Goal: Task Accomplishment & Management: Complete application form

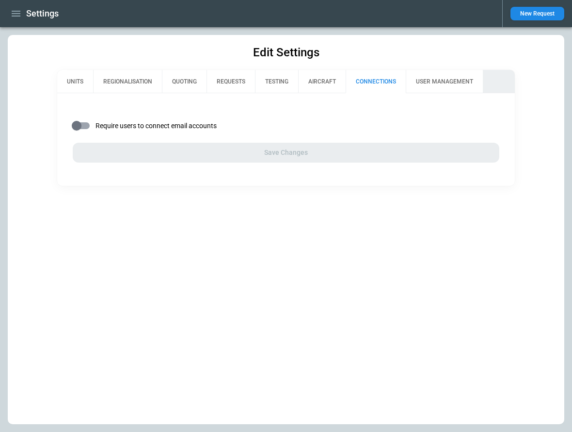
click at [18, 15] on icon "button" at bounding box center [16, 14] width 12 height 12
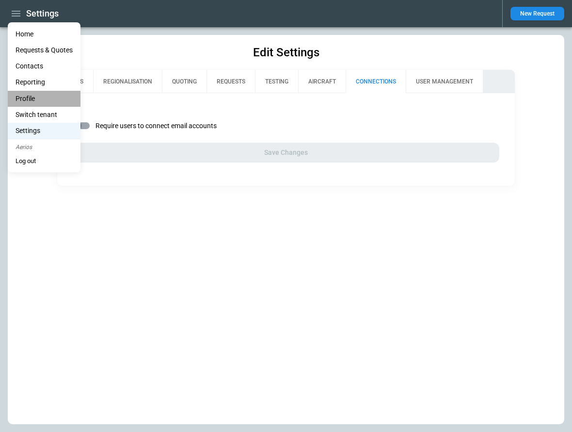
click at [36, 98] on li "Profile" at bounding box center [44, 99] width 73 height 16
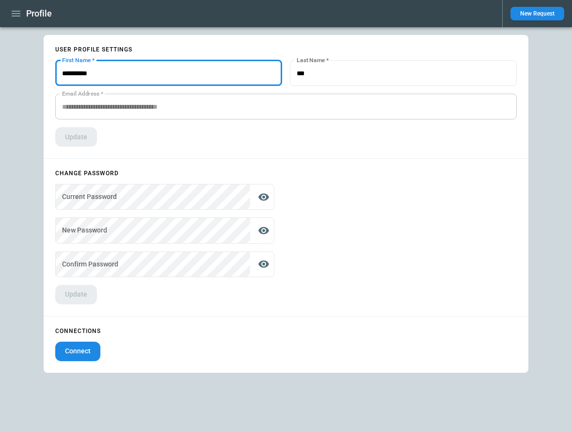
click at [133, 69] on input "First Name   *" at bounding box center [168, 73] width 227 height 26
type input "**********"
click at [90, 133] on button "Update" at bounding box center [76, 136] width 42 height 19
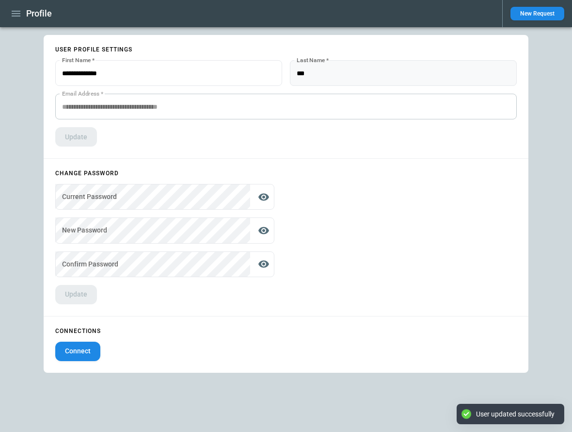
click at [364, 76] on input "Last Name   *" at bounding box center [403, 73] width 227 height 26
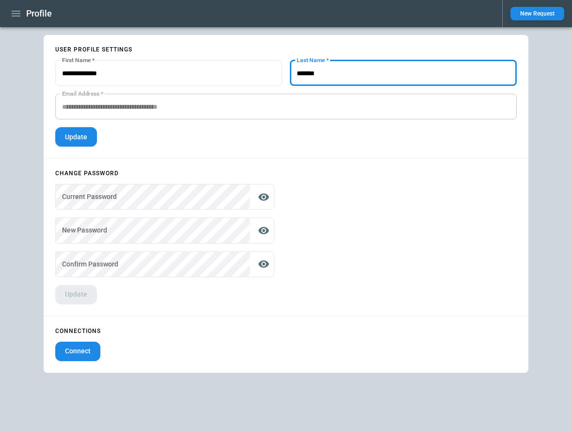
type input "*******"
click at [77, 142] on button "Update" at bounding box center [76, 136] width 42 height 19
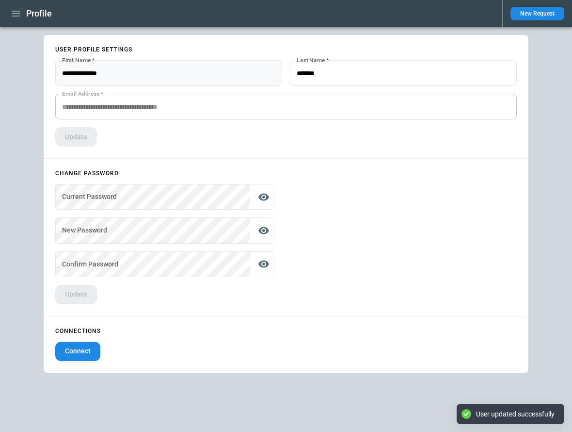
click at [145, 74] on input "First Name   *" at bounding box center [168, 73] width 227 height 26
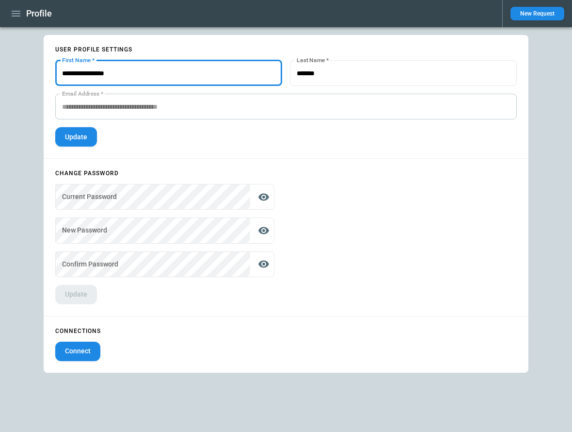
type input "**********"
click at [81, 137] on button "Update" at bounding box center [76, 136] width 42 height 19
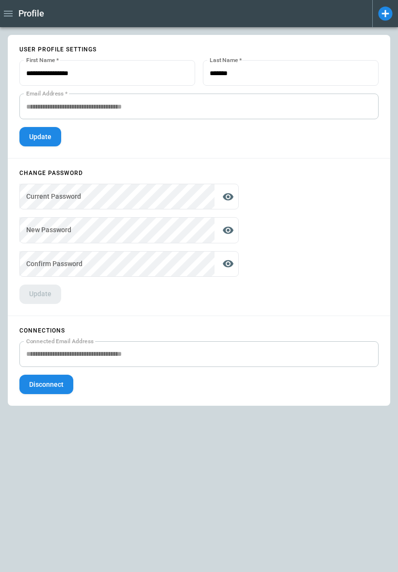
click at [8, 14] on icon "button" at bounding box center [8, 14] width 9 height 6
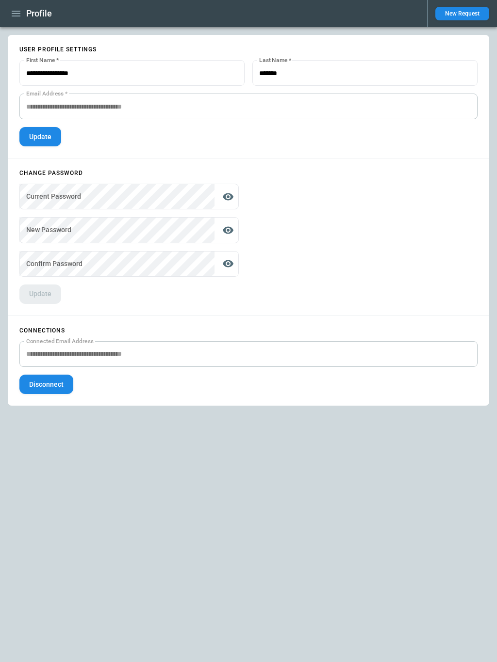
click at [19, 14] on icon "button" at bounding box center [16, 14] width 12 height 12
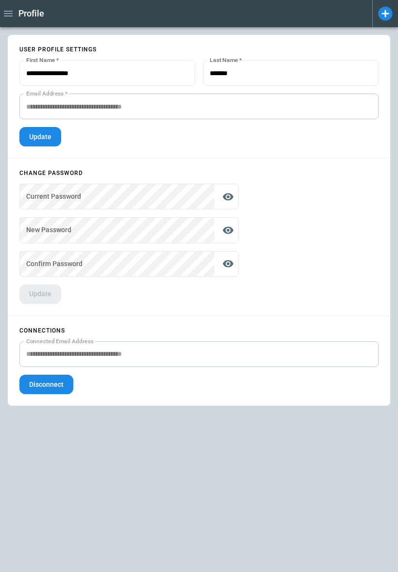
click at [9, 13] on icon "button" at bounding box center [8, 14] width 12 height 12
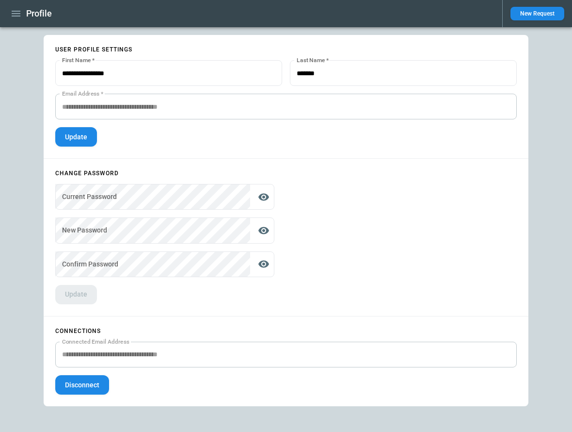
click at [18, 15] on icon "button" at bounding box center [16, 14] width 12 height 12
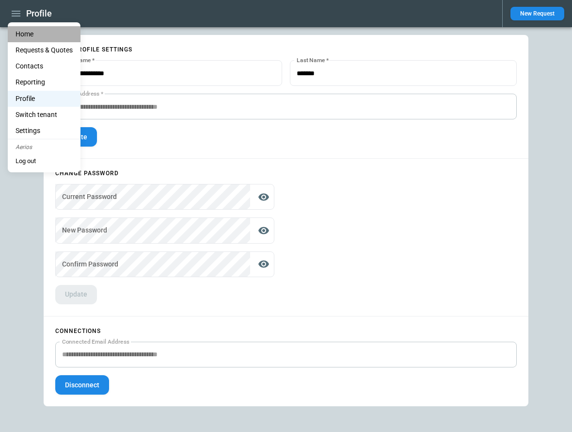
click at [23, 31] on li "Home" at bounding box center [44, 34] width 73 height 16
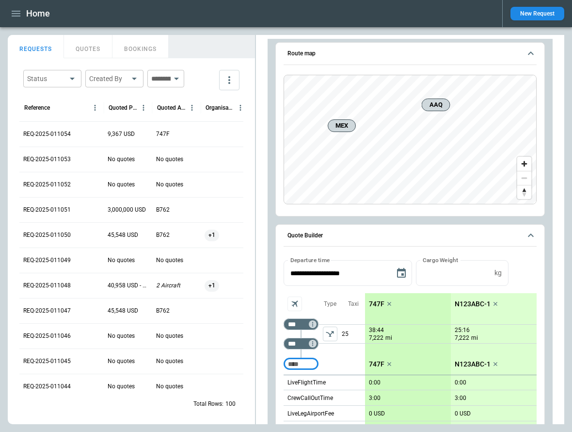
scroll to position [783, 0]
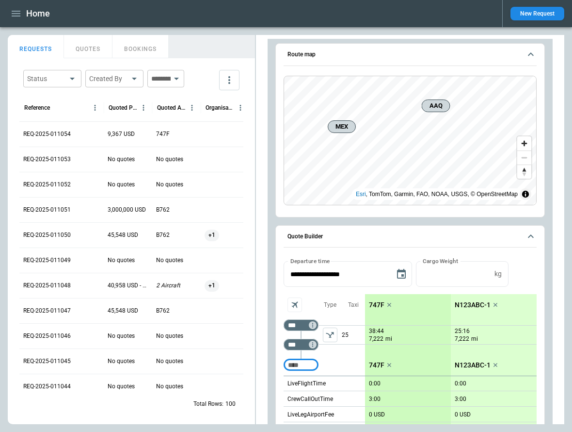
click at [16, 12] on icon "button" at bounding box center [16, 14] width 12 height 12
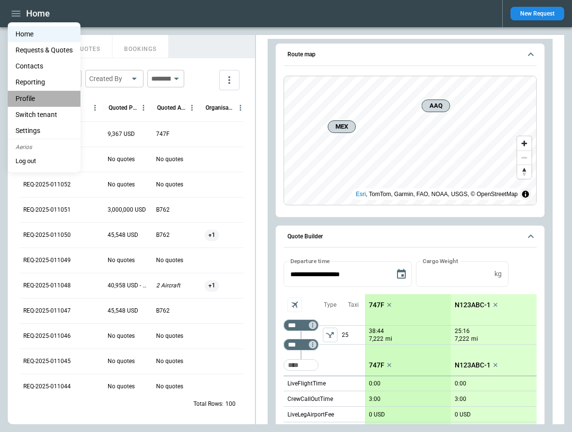
click at [32, 99] on li "Profile" at bounding box center [44, 99] width 73 height 16
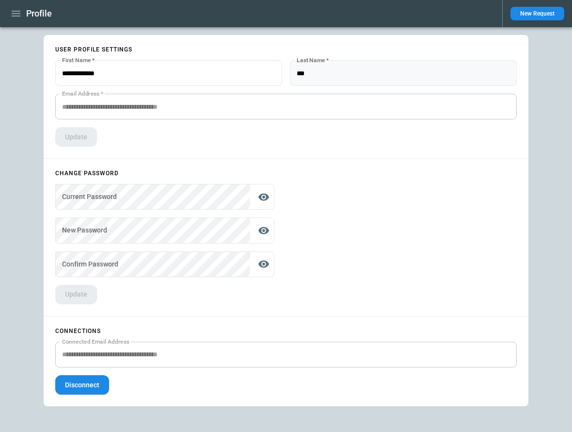
click at [342, 76] on input "Last Name   *" at bounding box center [403, 73] width 227 height 26
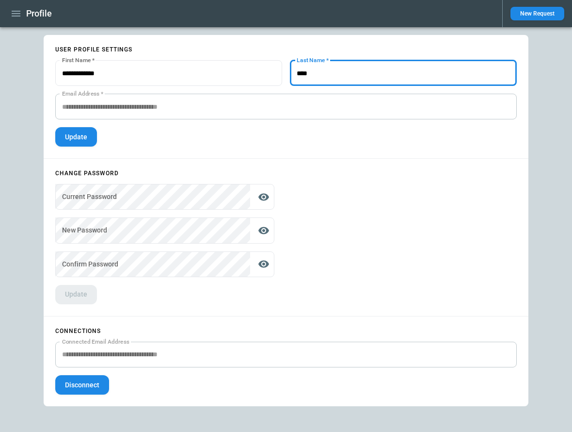
type input "****"
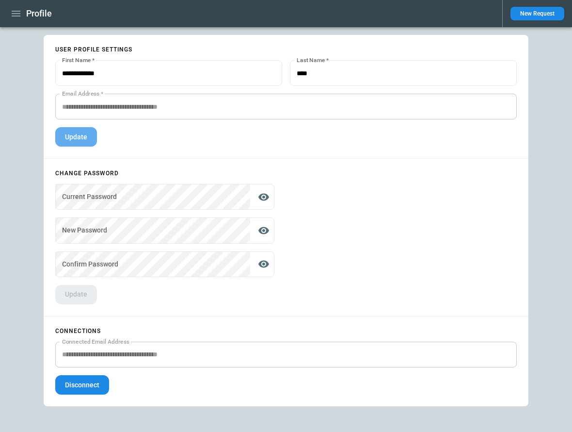
click at [82, 138] on button "Update" at bounding box center [76, 136] width 42 height 19
click at [10, 14] on icon "button" at bounding box center [16, 14] width 12 height 12
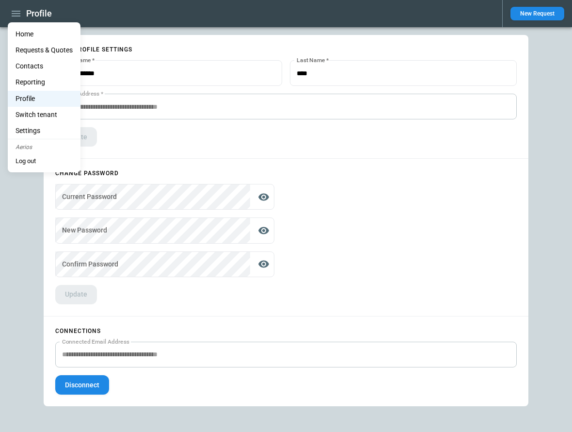
click at [33, 34] on li "Home" at bounding box center [44, 34] width 73 height 16
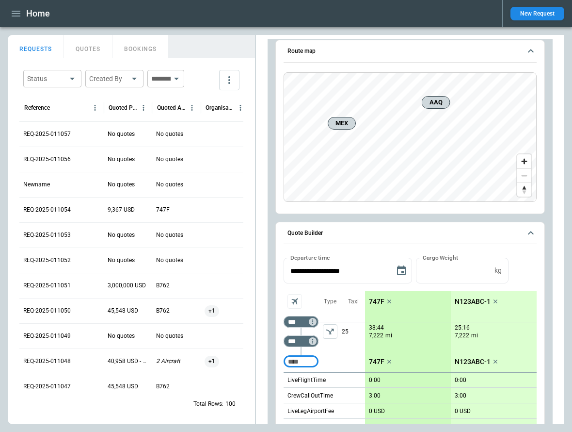
scroll to position [783, 0]
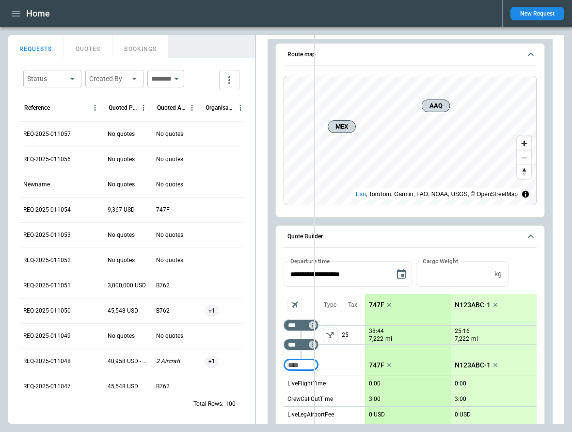
click at [315, 98] on div "FindBorderBarSize REQUESTS QUOTES BOOKINGS Status ​ Created By ​ ​ Reference Qu…" at bounding box center [286, 229] width 557 height 389
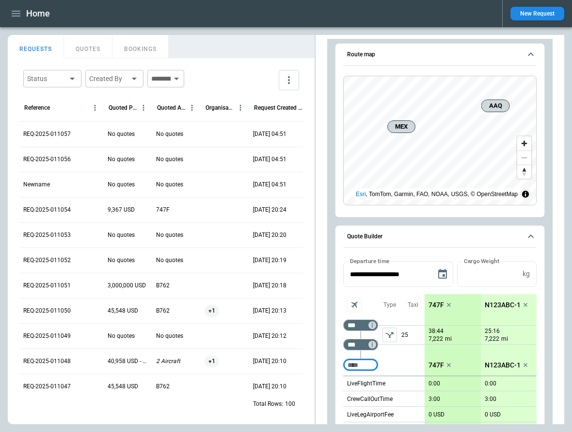
click at [94, 51] on button "QUOTES" at bounding box center [88, 46] width 48 height 23
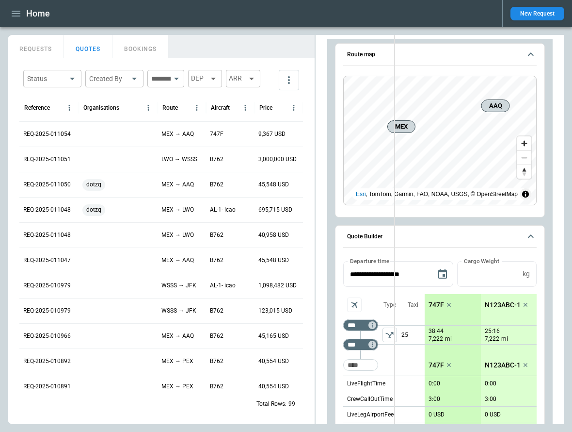
click at [395, 74] on div "FindBorderBarSize REQUESTS QUOTES BOOKINGS Status ​ Created By ​ ​ DEP ARR Refe…" at bounding box center [286, 229] width 557 height 389
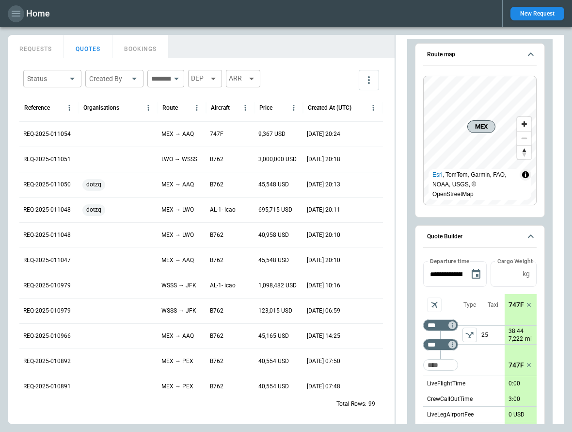
click at [18, 14] on icon "button" at bounding box center [16, 14] width 12 height 12
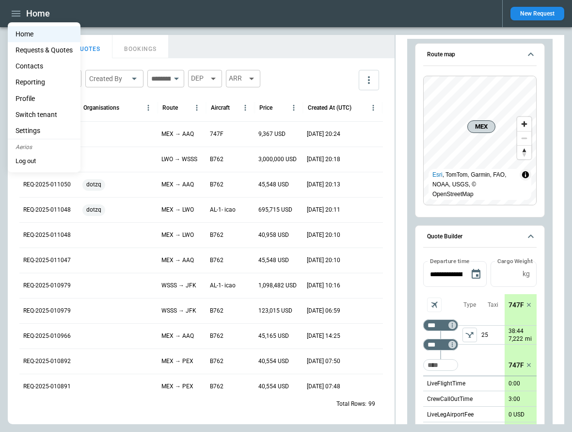
click at [35, 136] on li "Settings" at bounding box center [44, 131] width 73 height 16
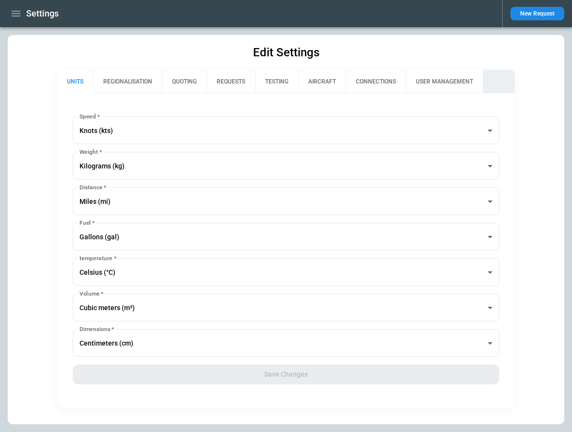
click at [369, 88] on button "CONNECTIONS" at bounding box center [376, 81] width 60 height 23
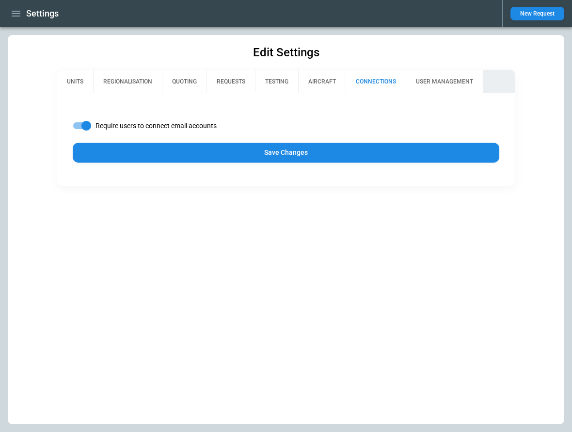
click at [335, 151] on button "Save Changes" at bounding box center [286, 153] width 427 height 20
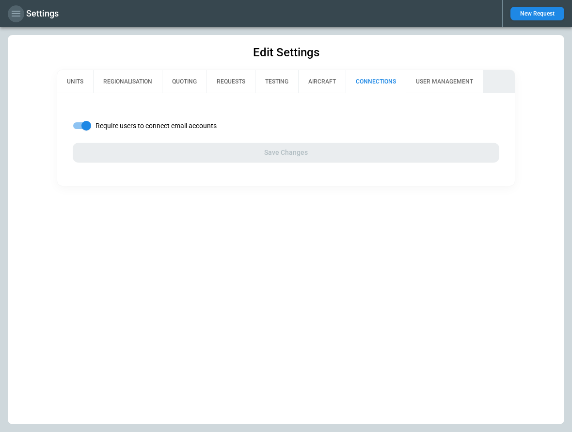
click at [20, 15] on icon "button" at bounding box center [16, 14] width 12 height 12
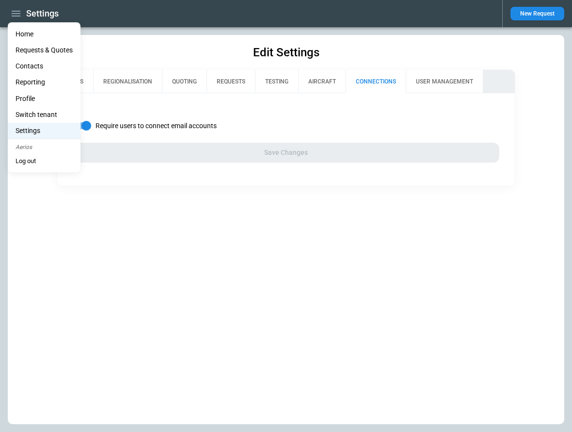
click at [34, 100] on li "Profile" at bounding box center [44, 99] width 73 height 16
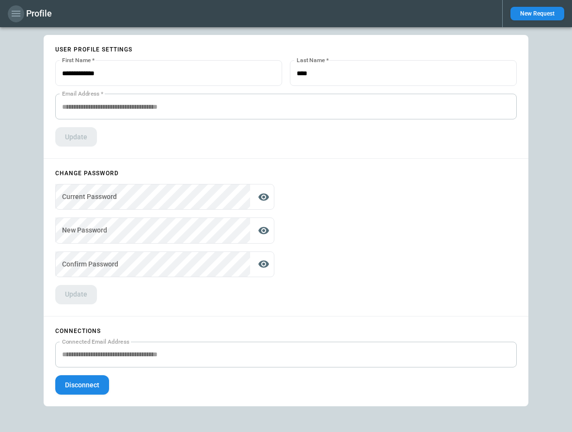
click at [14, 15] on icon "button" at bounding box center [16, 14] width 12 height 12
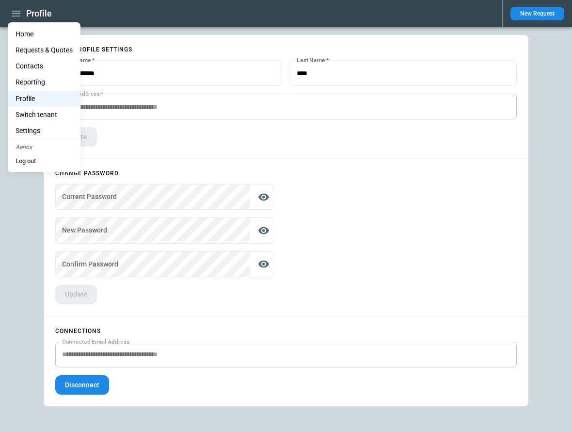
click at [25, 34] on li "Home" at bounding box center [44, 34] width 73 height 16
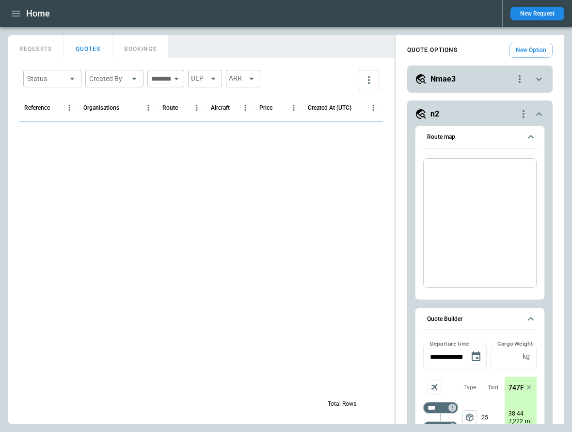
scroll to position [786, 0]
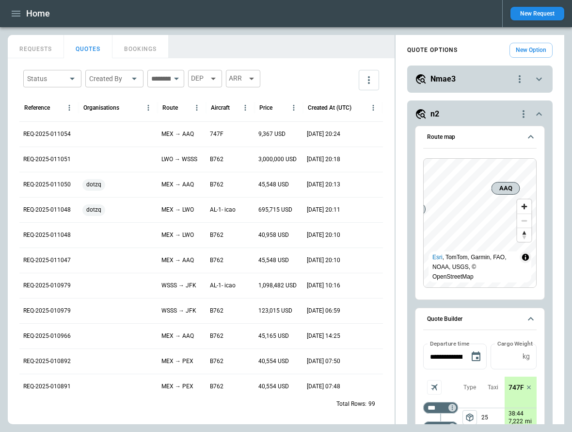
scroll to position [793, 0]
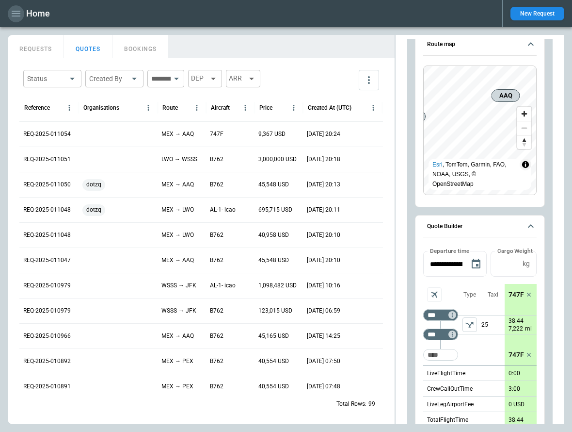
click at [15, 15] on icon "button" at bounding box center [16, 14] width 12 height 12
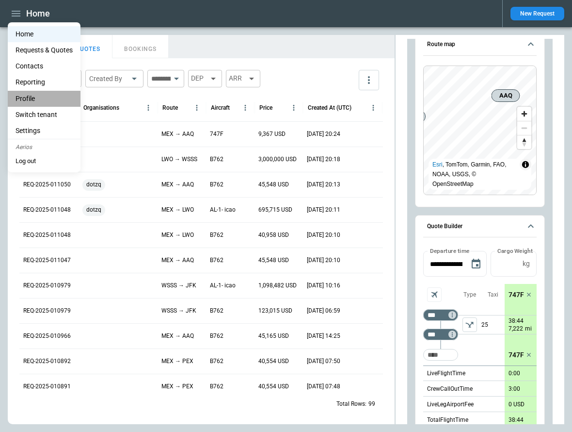
click at [36, 98] on li "Profile" at bounding box center [44, 99] width 73 height 16
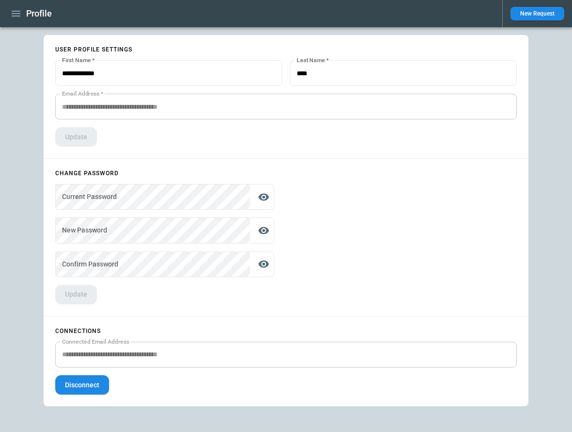
click at [93, 384] on button "Disconnect" at bounding box center [82, 384] width 54 height 19
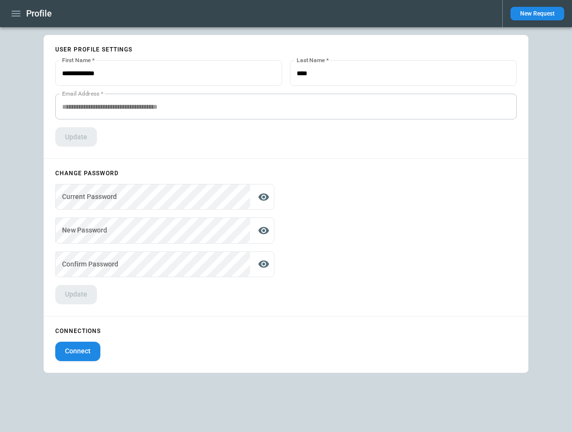
click at [16, 13] on icon "button" at bounding box center [16, 14] width 9 height 6
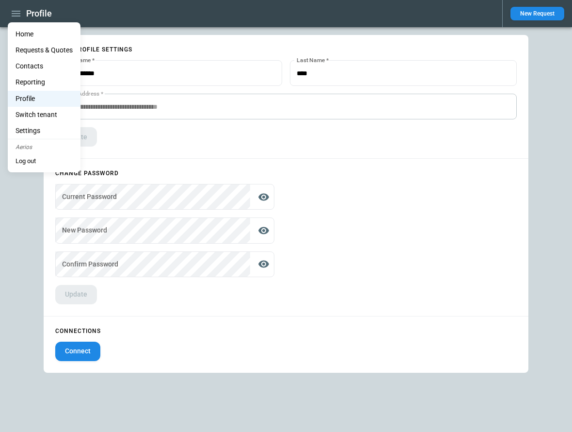
click at [21, 35] on li "Home" at bounding box center [44, 34] width 73 height 16
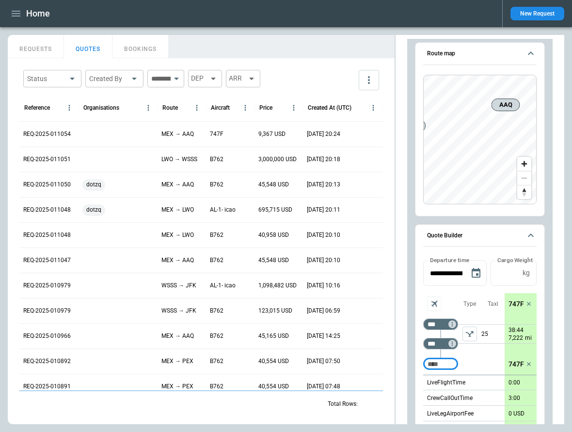
scroll to position [783, 0]
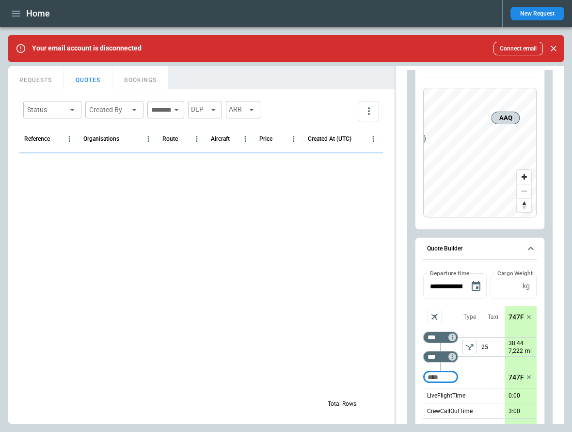
scroll to position [798, 0]
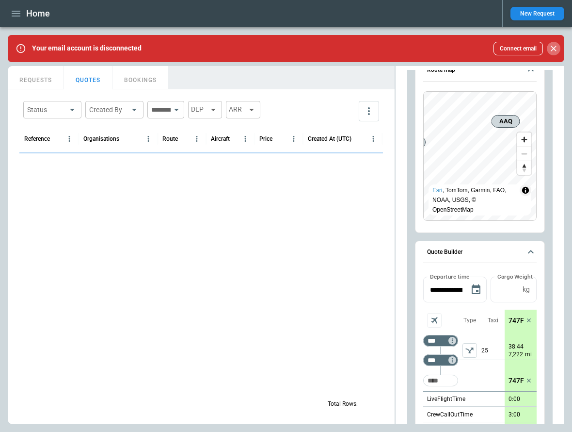
click at [556, 49] on icon "Close" at bounding box center [554, 49] width 10 height 10
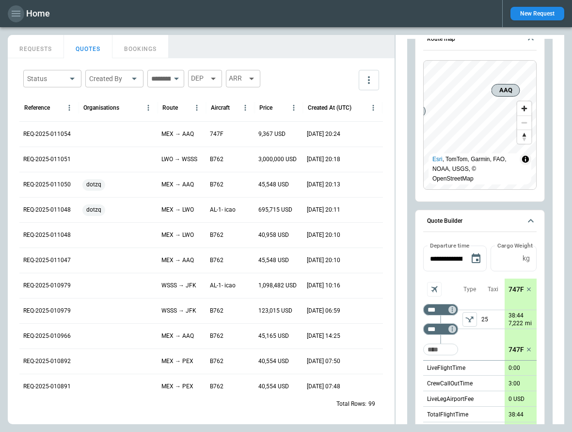
click at [19, 12] on icon "button" at bounding box center [16, 14] width 12 height 12
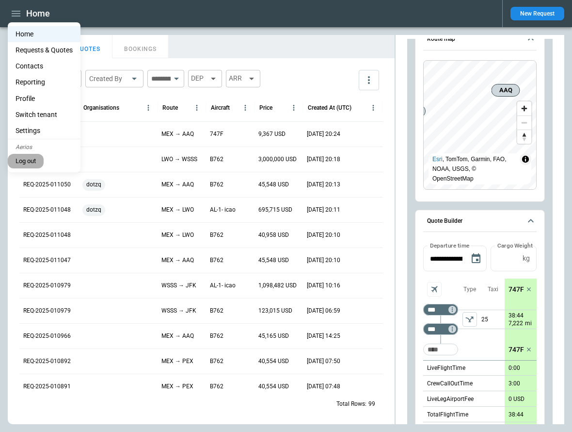
click at [35, 165] on button "Log out" at bounding box center [26, 161] width 36 height 15
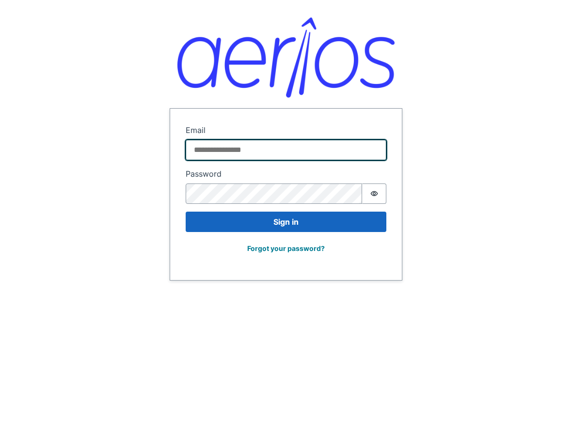
type input "**********"
click at [247, 155] on input "**********" at bounding box center [286, 150] width 201 height 20
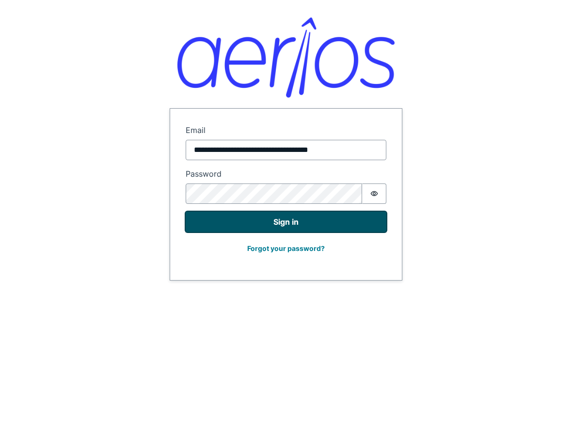
click at [207, 217] on button "Sign in" at bounding box center [286, 221] width 201 height 20
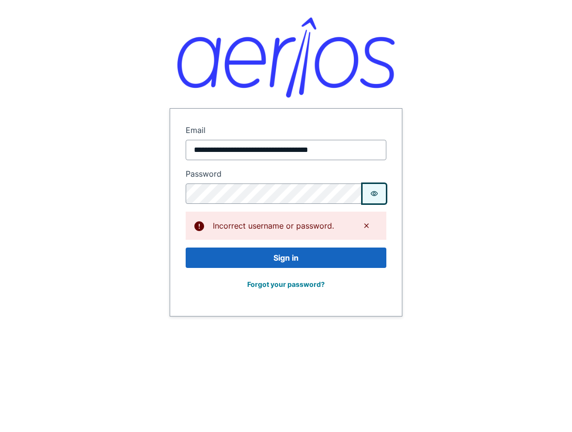
click at [369, 197] on button "Password is hidden" at bounding box center [374, 193] width 24 height 20
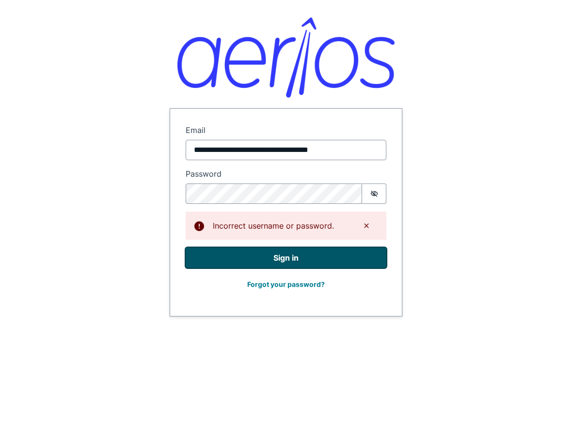
click at [277, 259] on button "Sign in" at bounding box center [286, 257] width 201 height 20
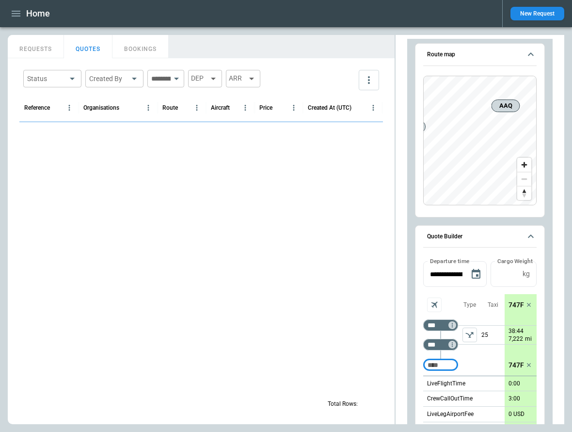
scroll to position [783, 0]
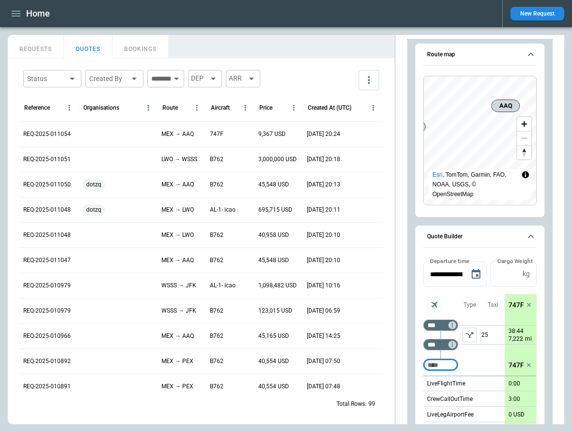
click at [16, 12] on icon "button" at bounding box center [16, 14] width 12 height 12
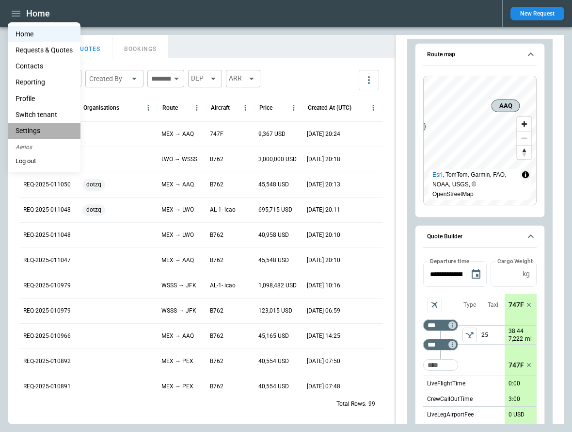
click at [44, 129] on li "Settings" at bounding box center [44, 131] width 73 height 16
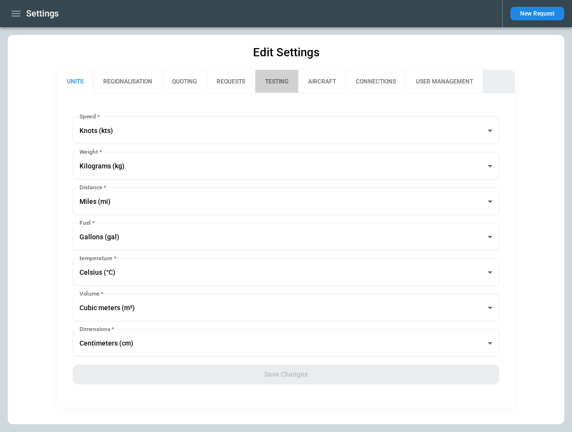
click at [282, 81] on button "TESTING" at bounding box center [276, 81] width 43 height 23
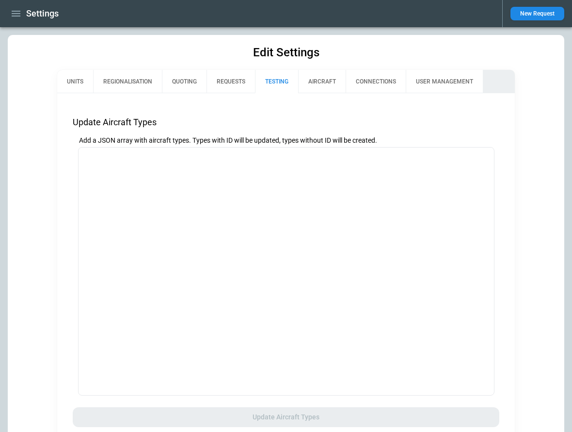
click at [232, 79] on button "REQUESTS" at bounding box center [231, 81] width 48 height 23
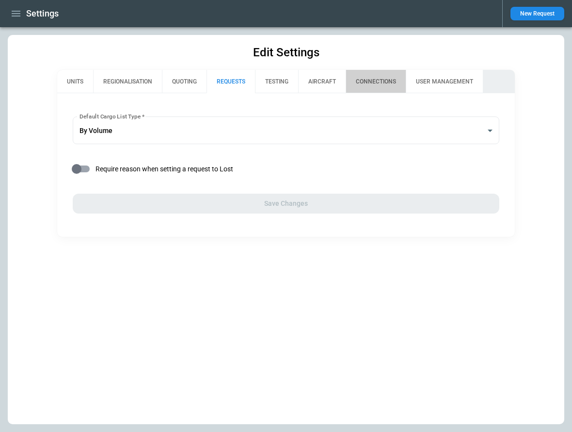
click at [376, 79] on button "CONNECTIONS" at bounding box center [376, 81] width 60 height 23
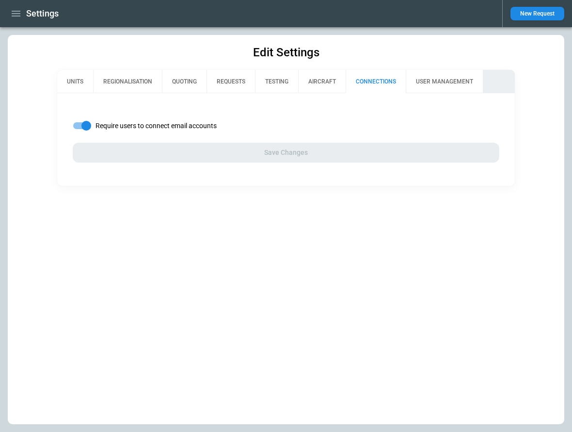
click at [12, 11] on icon "button" at bounding box center [16, 14] width 9 height 6
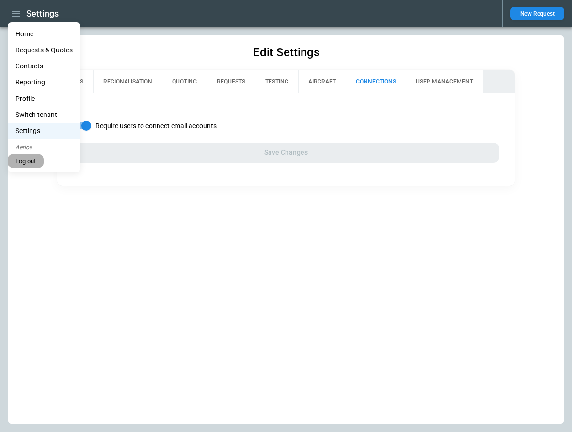
click at [35, 160] on button "Log out" at bounding box center [26, 161] width 36 height 15
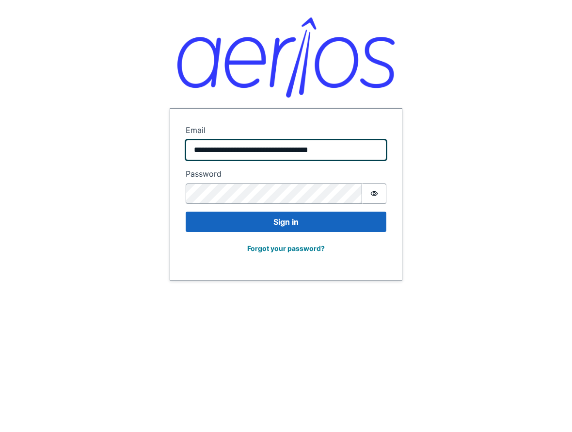
click at [322, 143] on input "**********" at bounding box center [286, 150] width 201 height 20
type input "**********"
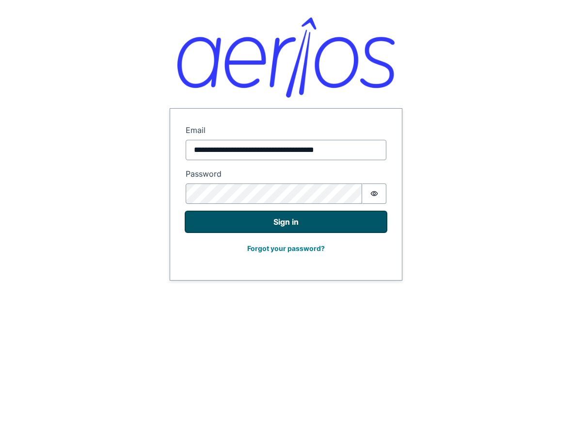
click at [296, 213] on button "Sign in" at bounding box center [286, 221] width 201 height 20
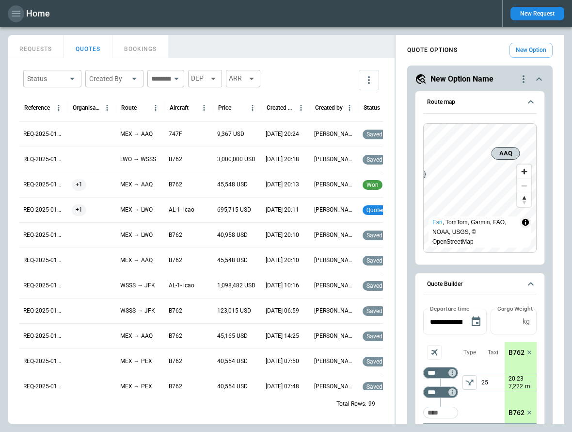
click at [15, 16] on icon "button" at bounding box center [16, 14] width 12 height 12
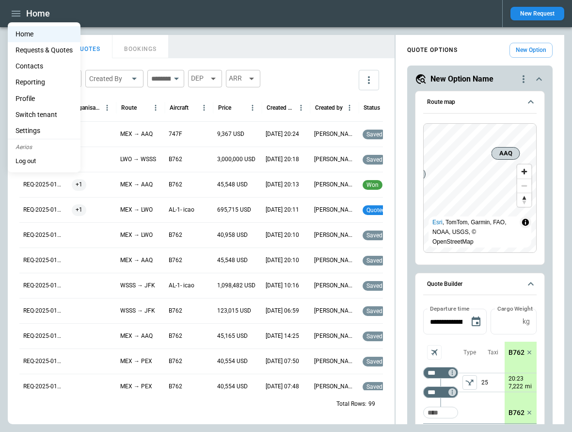
click at [34, 134] on li "Settings" at bounding box center [44, 131] width 73 height 16
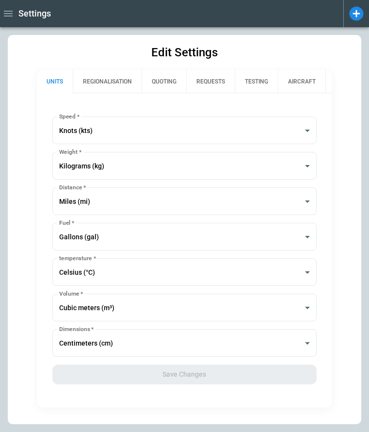
click at [214, 80] on button "REQUESTS" at bounding box center [210, 81] width 48 height 23
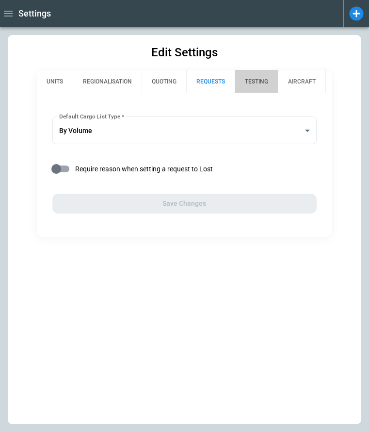
click at [253, 80] on button "TESTING" at bounding box center [256, 81] width 43 height 23
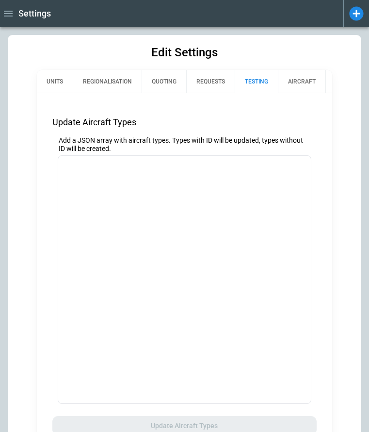
click at [304, 83] on button "AIRCRAFT" at bounding box center [302, 81] width 48 height 23
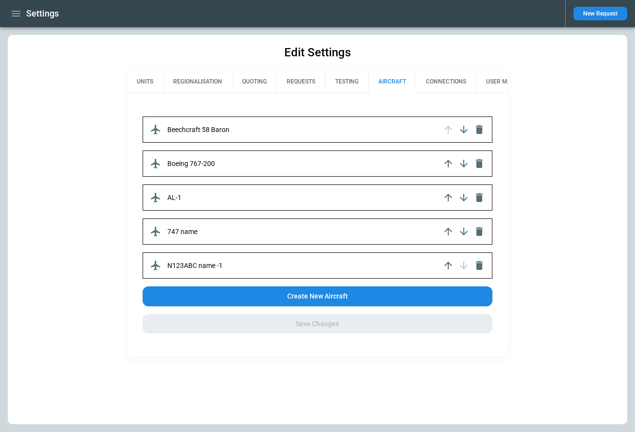
click at [452, 83] on button "CONNECTIONS" at bounding box center [446, 81] width 60 height 23
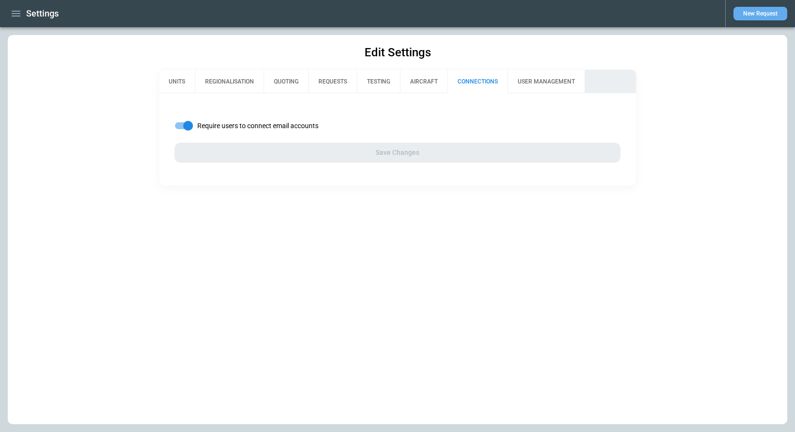
click at [572, 14] on button "New Request" at bounding box center [761, 14] width 54 height 14
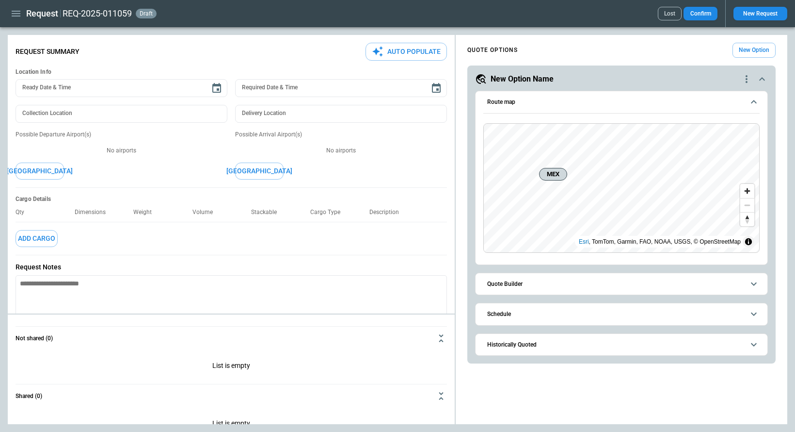
type textarea "*"
click at [44, 239] on button "Add Cargo" at bounding box center [37, 238] width 42 height 17
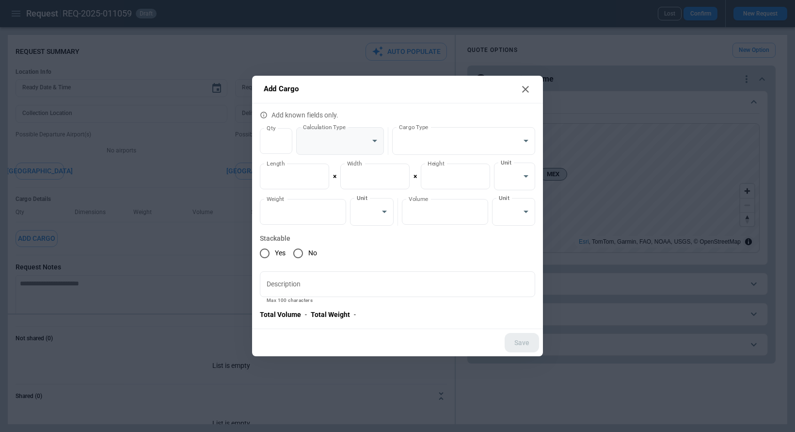
click at [331, 140] on body "**********" at bounding box center [397, 216] width 795 height 432
click at [439, 146] on div at bounding box center [397, 216] width 795 height 432
click at [439, 135] on body "**********" at bounding box center [397, 216] width 795 height 432
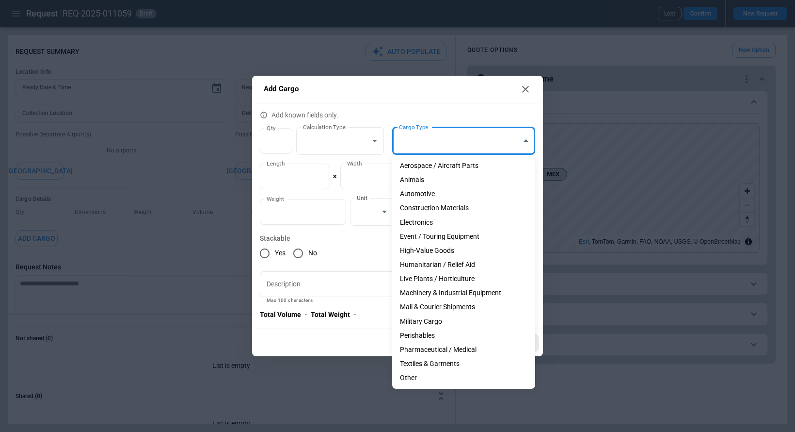
click at [363, 338] on div at bounding box center [397, 216] width 795 height 432
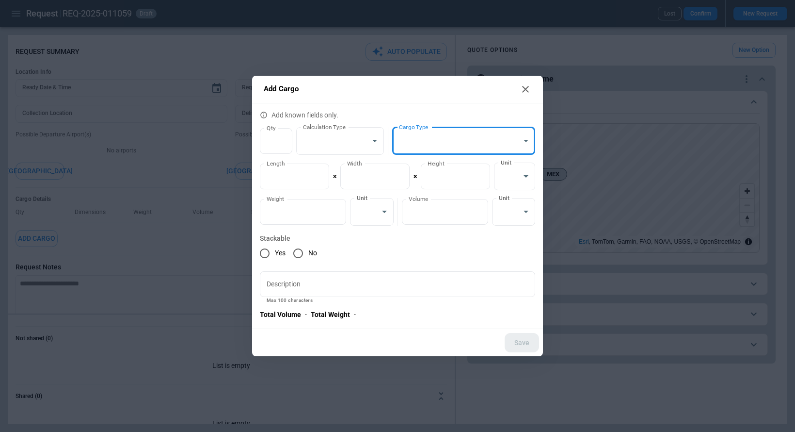
click at [528, 86] on icon at bounding box center [525, 89] width 7 height 7
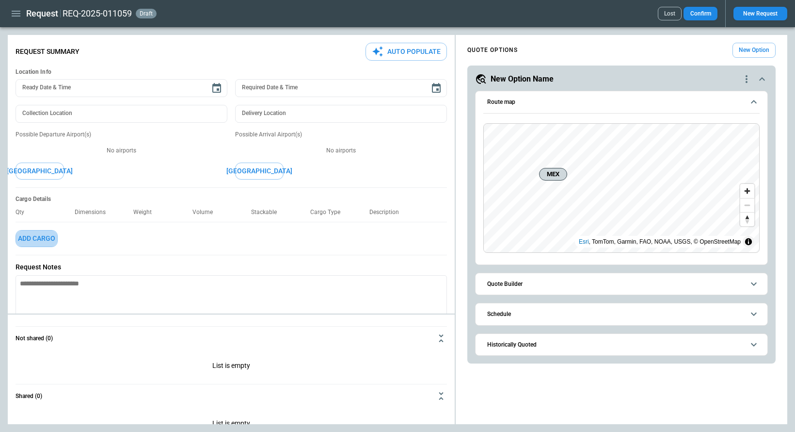
click at [45, 237] on button "Add Cargo" at bounding box center [37, 238] width 42 height 17
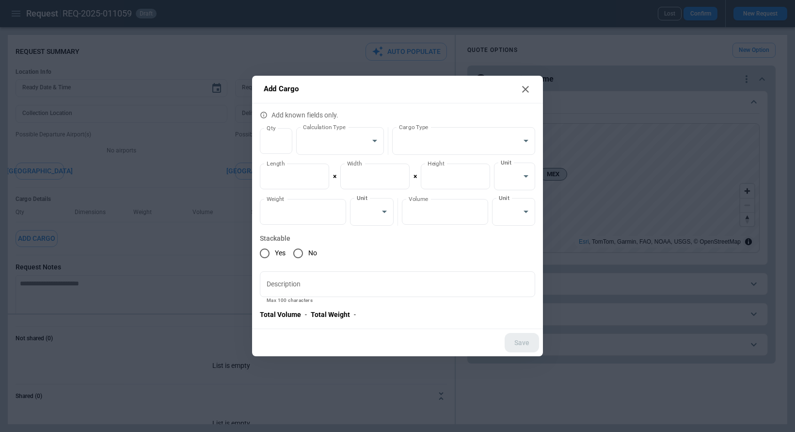
click at [527, 87] on icon at bounding box center [525, 89] width 7 height 7
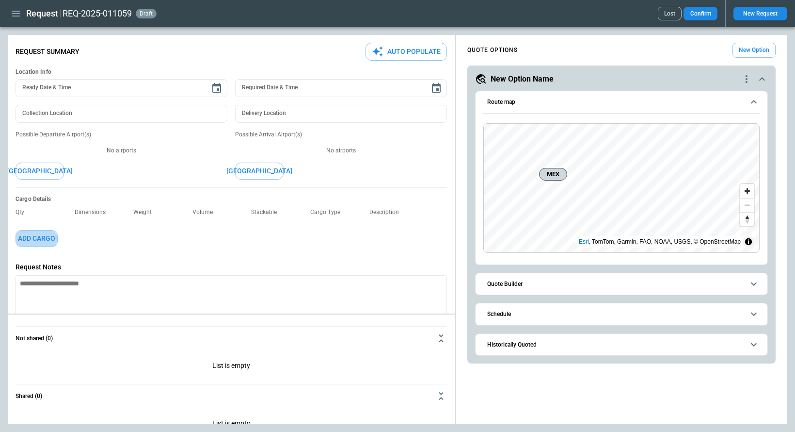
click at [50, 233] on button "Add Cargo" at bounding box center [37, 238] width 42 height 17
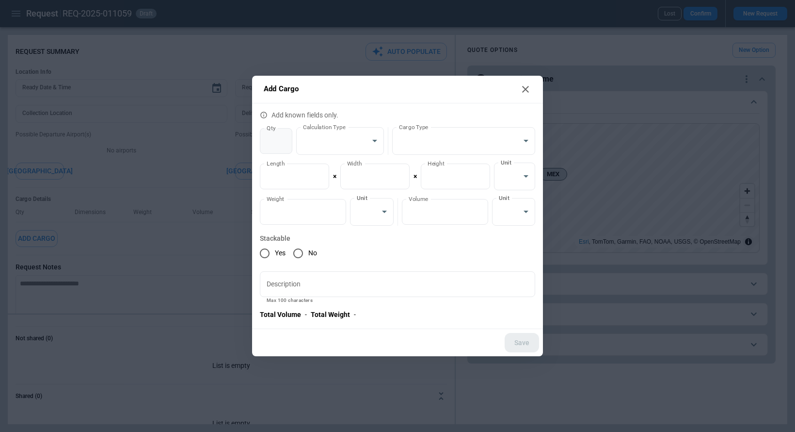
type input "*"
click at [283, 137] on input "*" at bounding box center [276, 141] width 32 height 26
click at [529, 344] on button "Save" at bounding box center [522, 343] width 34 height 20
type textarea "*"
type input "*"
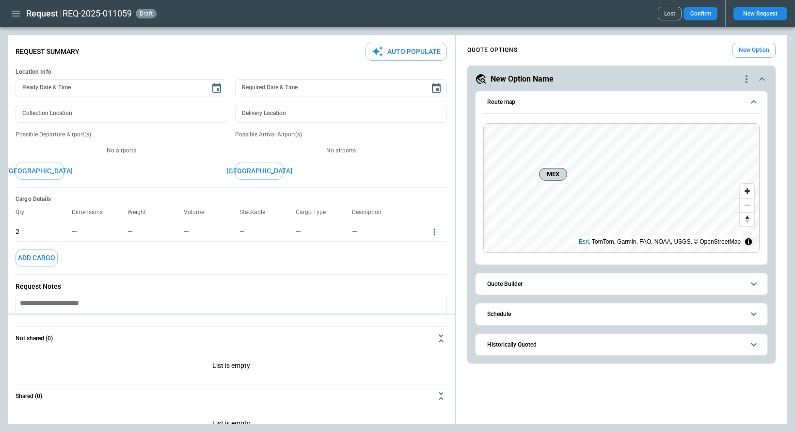
click at [435, 231] on icon "more" at bounding box center [435, 232] width 10 height 10
click at [419, 247] on li "Edit" at bounding box center [422, 248] width 34 height 14
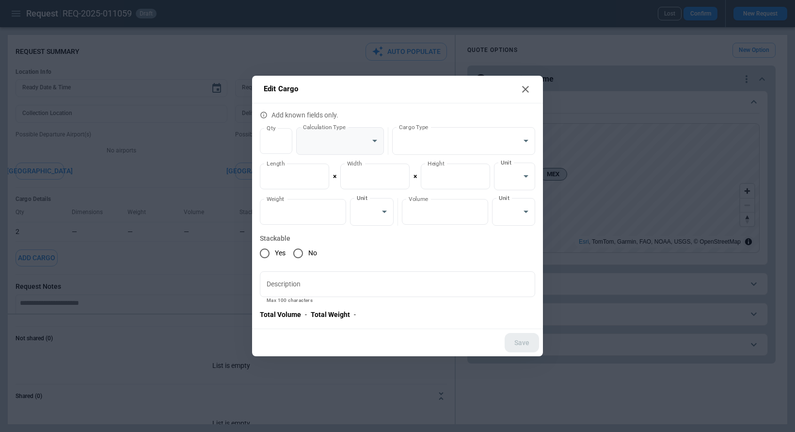
click at [352, 134] on body "**********" at bounding box center [397, 216] width 795 height 432
click at [348, 162] on li "Total" at bounding box center [340, 166] width 88 height 14
type input "**********"
click at [520, 338] on button "Save" at bounding box center [522, 343] width 34 height 20
type textarea "*"
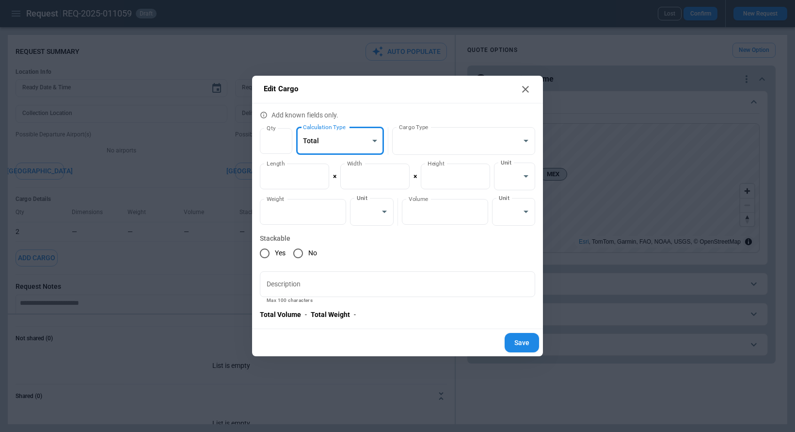
type input "**********"
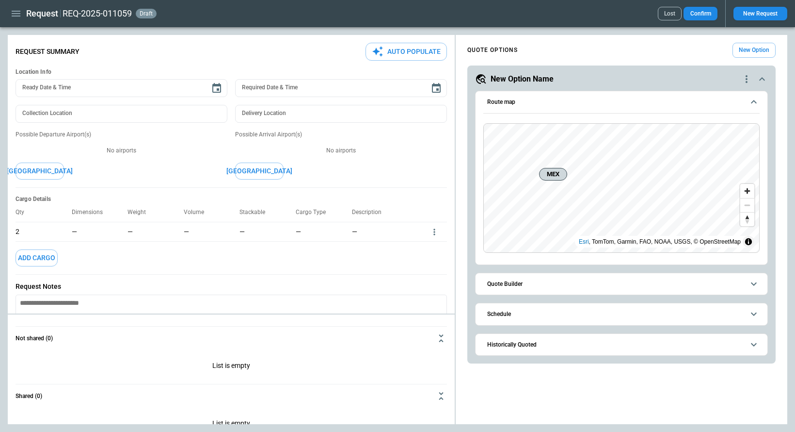
click at [434, 230] on icon "more" at bounding box center [435, 232] width 10 height 10
click at [424, 247] on li "Edit" at bounding box center [422, 248] width 34 height 14
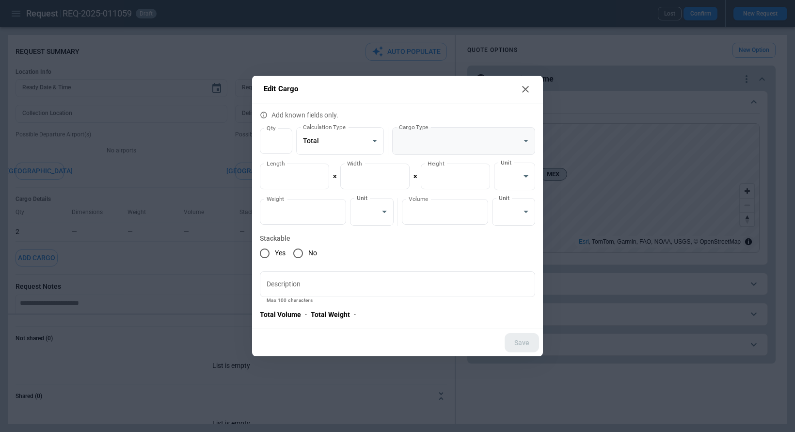
click at [420, 139] on body "**********" at bounding box center [397, 216] width 795 height 432
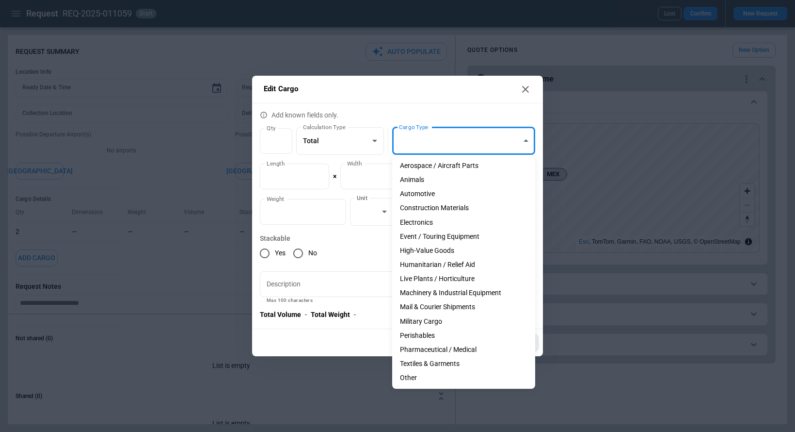
click at [426, 165] on li "Aerospace / Aircraft Parts" at bounding box center [463, 166] width 143 height 14
type input "**********"
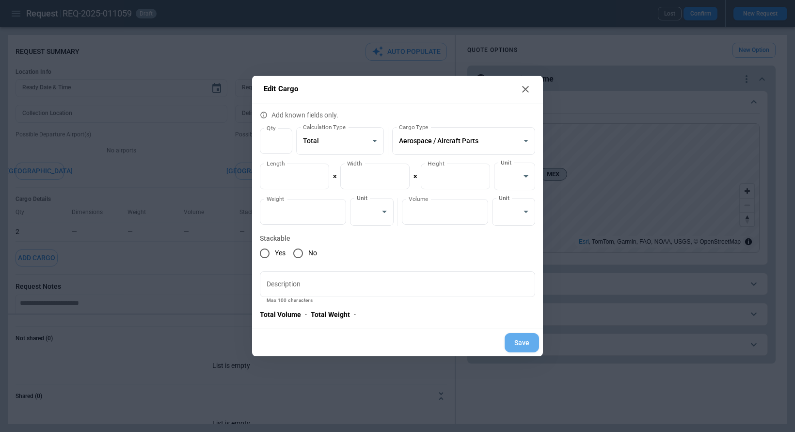
click at [518, 345] on button "Save" at bounding box center [522, 343] width 34 height 20
type textarea "*"
type input "**********"
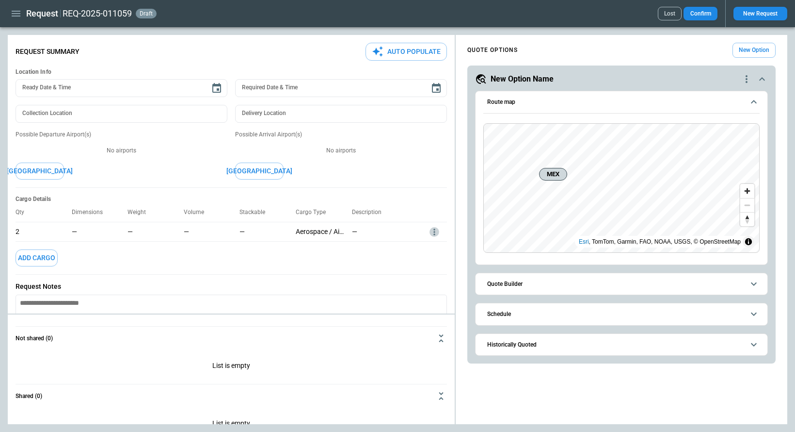
click at [436, 228] on icon "more" at bounding box center [435, 232] width 10 height 10
click at [431, 248] on li "Edit" at bounding box center [422, 248] width 34 height 14
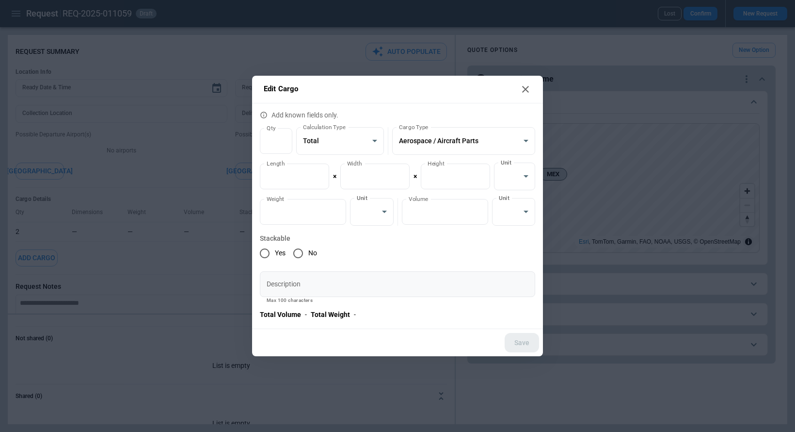
click at [393, 280] on input "Description" at bounding box center [397, 284] width 275 height 26
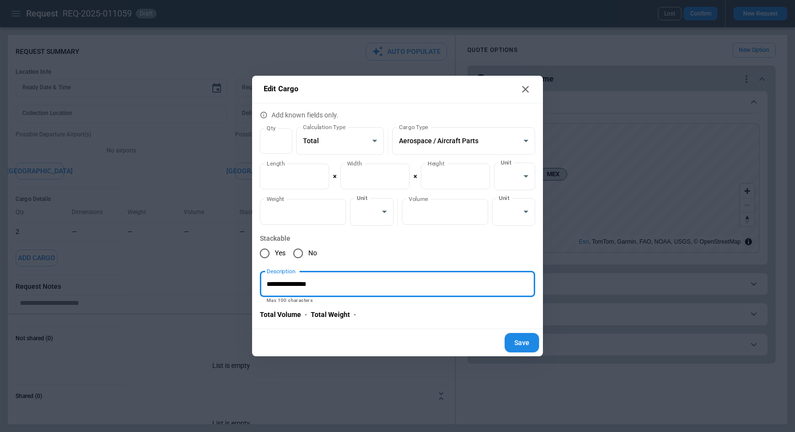
type input "**********"
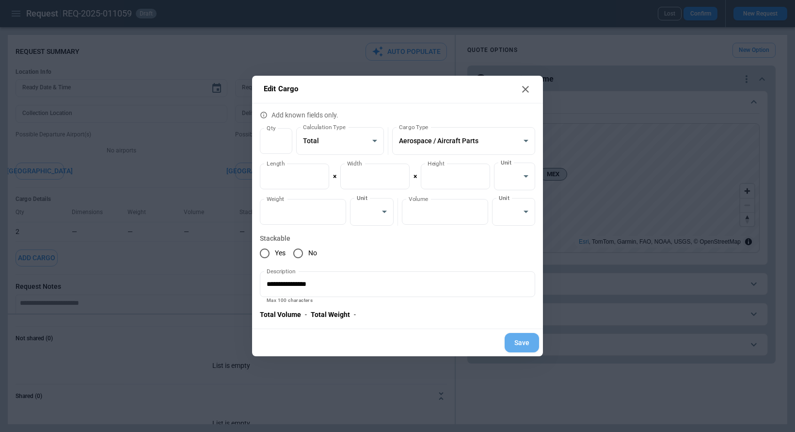
click at [525, 344] on button "Save" at bounding box center [522, 343] width 34 height 20
type textarea "*"
type input "**********"
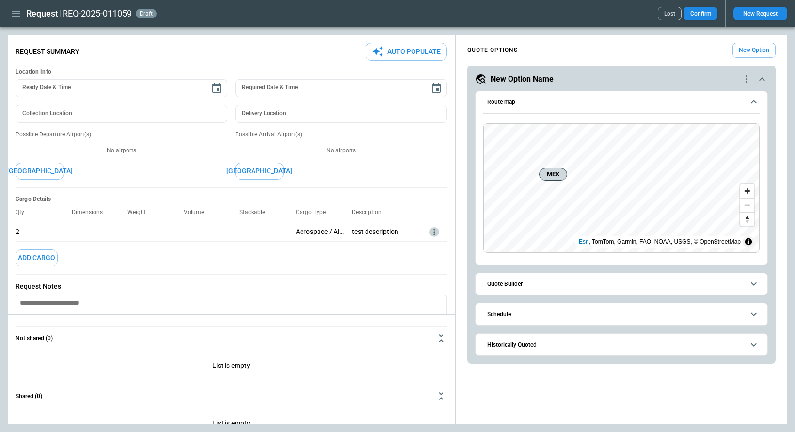
click at [434, 232] on icon "more" at bounding box center [435, 232] width 10 height 10
click at [422, 247] on li "Edit" at bounding box center [422, 248] width 34 height 14
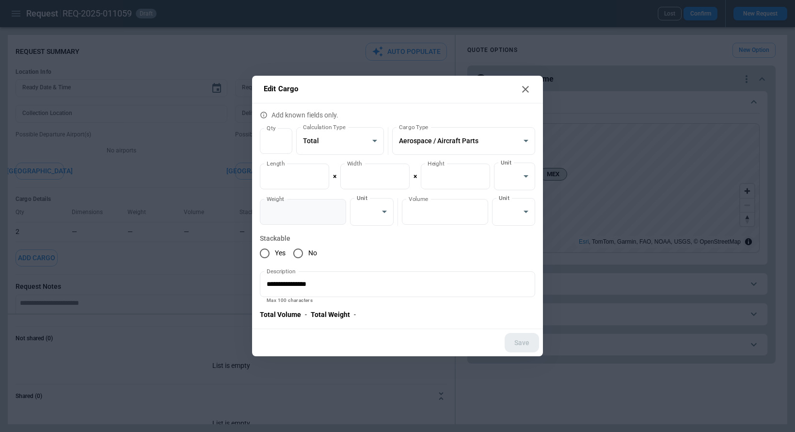
type input "*"
click at [336, 210] on input "*" at bounding box center [303, 212] width 86 height 26
click at [385, 214] on body "**********" at bounding box center [397, 216] width 795 height 432
click at [381, 233] on li "kg" at bounding box center [371, 236] width 43 height 14
type input "*********"
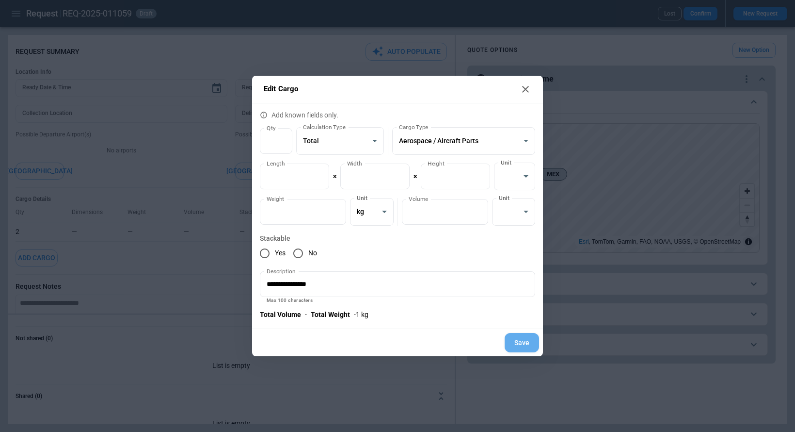
click at [517, 346] on button "Save" at bounding box center [522, 343] width 34 height 20
type textarea "*"
type input "*"
type input "*********"
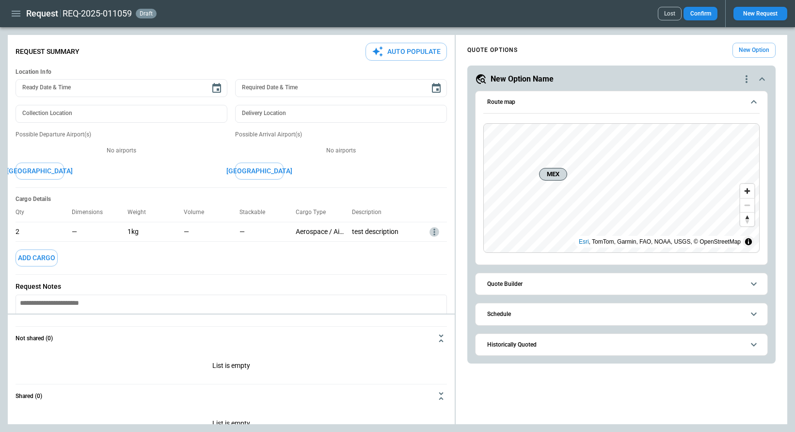
click at [436, 233] on icon "more" at bounding box center [435, 232] width 10 height 10
click at [427, 249] on li "Edit" at bounding box center [422, 248] width 34 height 14
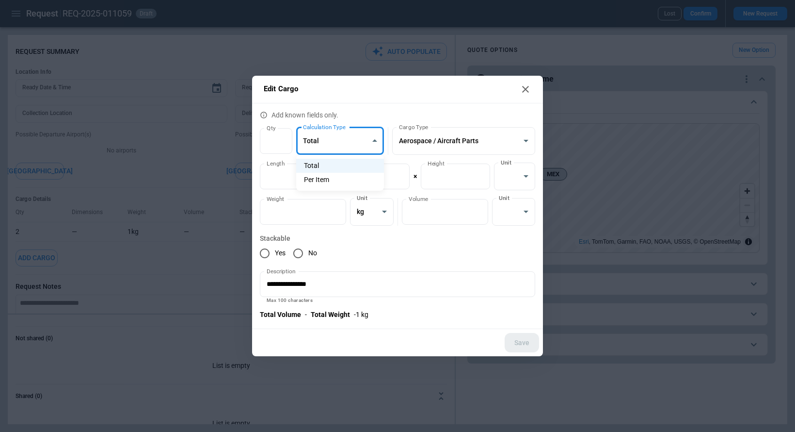
click at [336, 140] on body "**********" at bounding box center [397, 216] width 795 height 432
click at [334, 177] on li "Per Item" at bounding box center [340, 180] width 88 height 14
type input "********"
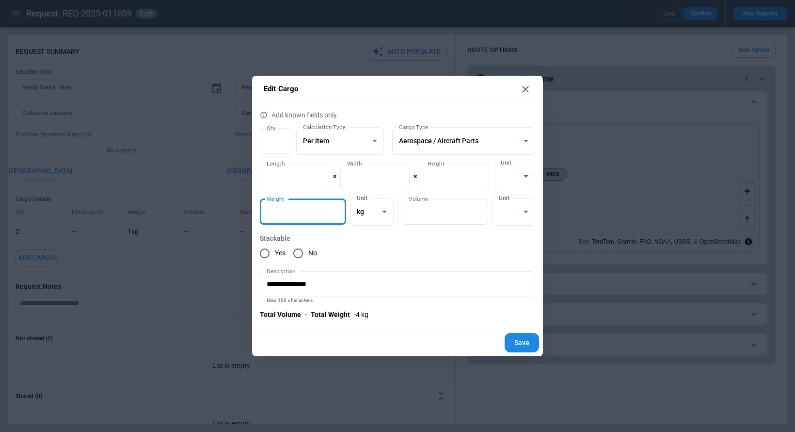
type input "*"
click at [338, 209] on input "*" at bounding box center [303, 212] width 86 height 26
click at [396, 234] on label "Stackable" at bounding box center [397, 238] width 275 height 10
click at [519, 343] on button "Save" at bounding box center [522, 343] width 34 height 20
type textarea "*"
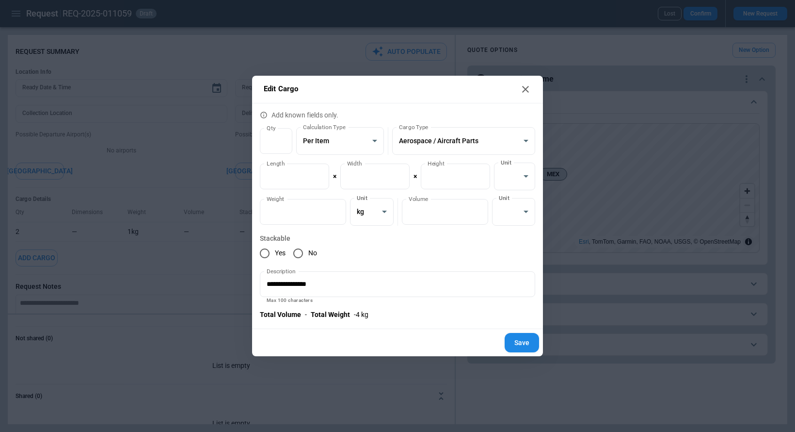
type input "********"
type input "*"
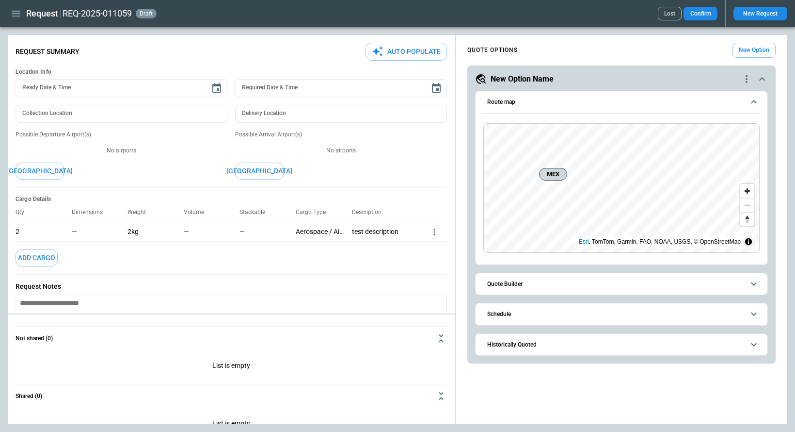
click at [437, 231] on icon "more" at bounding box center [435, 232] width 10 height 10
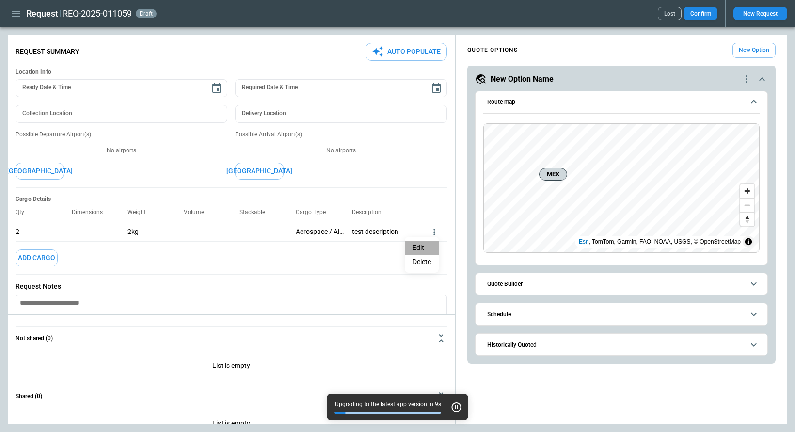
click at [424, 247] on li "Edit" at bounding box center [422, 248] width 34 height 14
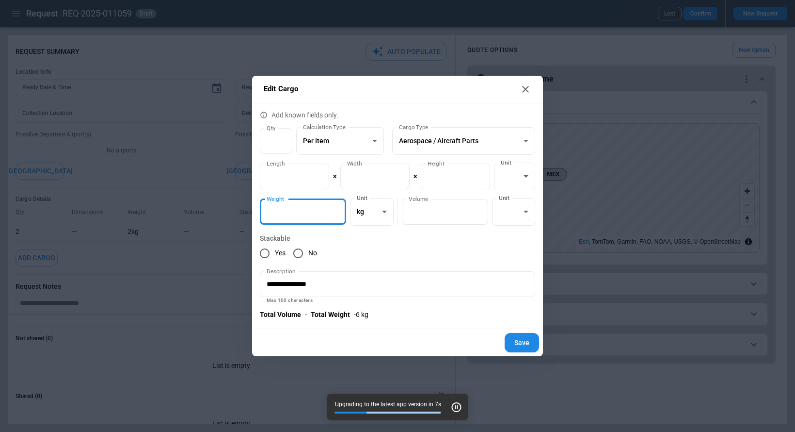
type input "*"
click at [335, 207] on input "*" at bounding box center [303, 212] width 86 height 26
click at [525, 339] on button "Save" at bounding box center [522, 343] width 34 height 20
type textarea "*"
type input "*"
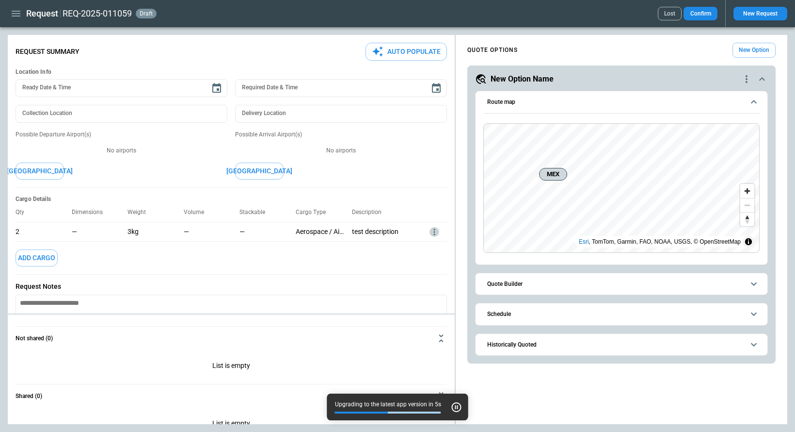
click at [431, 231] on icon "more" at bounding box center [435, 232] width 10 height 10
click at [414, 251] on li "Edit" at bounding box center [422, 248] width 34 height 14
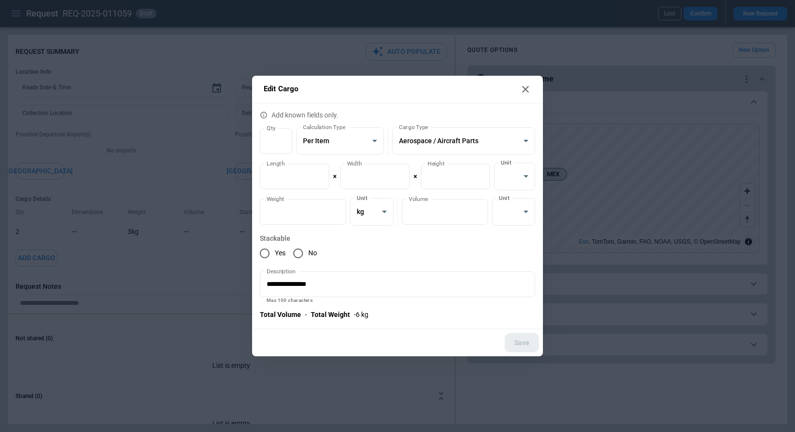
click at [408, 245] on div "Yes No" at bounding box center [397, 253] width 275 height 20
click at [477, 208] on input "*" at bounding box center [445, 212] width 86 height 26
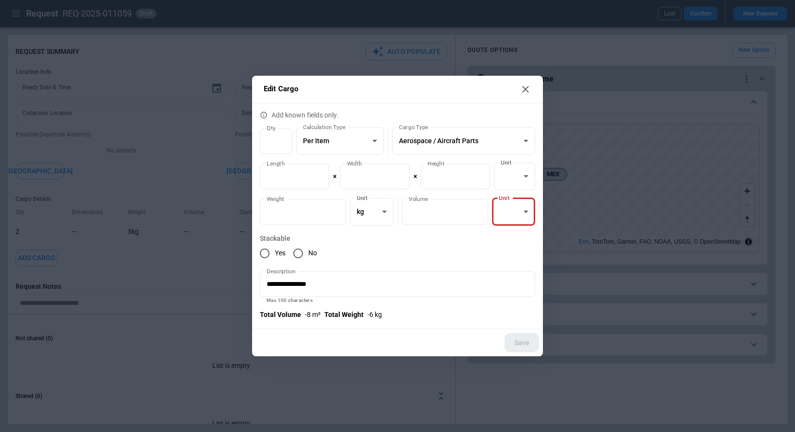
click at [450, 246] on div "Yes No" at bounding box center [397, 253] width 275 height 20
click at [520, 223] on body "**********" at bounding box center [397, 216] width 795 height 432
click at [518, 237] on li "cft" at bounding box center [513, 236] width 43 height 14
type input "******"
type input "**********"
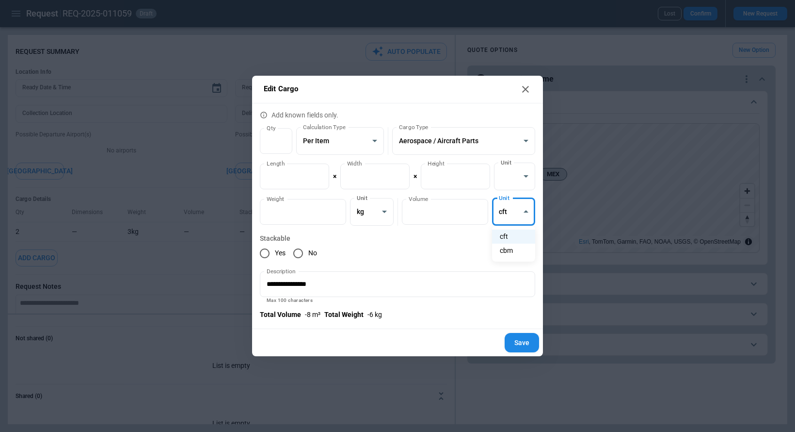
click at [516, 215] on body "**********" at bounding box center [397, 216] width 795 height 432
click at [515, 248] on li "cbm" at bounding box center [513, 250] width 43 height 14
type input "*"
type input "**********"
click at [515, 205] on body "**********" at bounding box center [397, 216] width 795 height 432
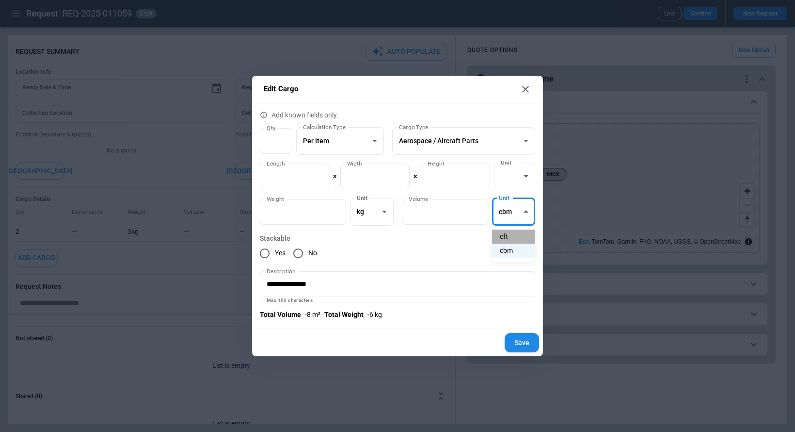
click at [514, 230] on li "cft" at bounding box center [513, 236] width 43 height 14
type input "******"
type input "**********"
click at [516, 207] on body "**********" at bounding box center [397, 216] width 795 height 432
click at [511, 249] on li "cbm" at bounding box center [513, 250] width 43 height 14
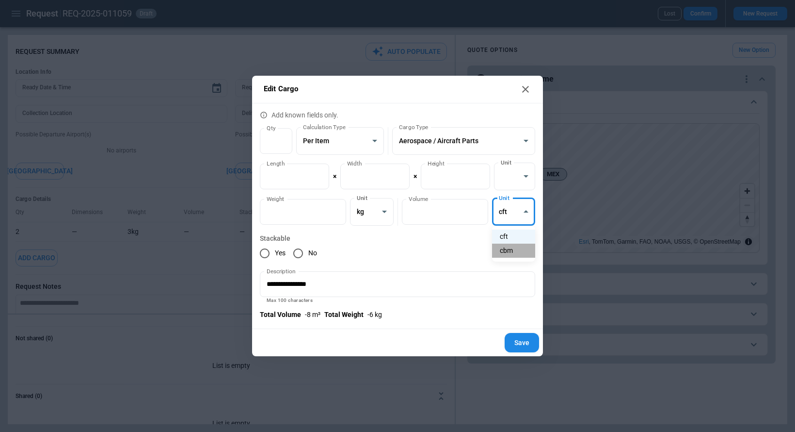
type input "*"
type input "**********"
click at [459, 242] on label "Stackable" at bounding box center [397, 238] width 275 height 10
click at [525, 339] on button "Save" at bounding box center [522, 343] width 34 height 20
type textarea "*"
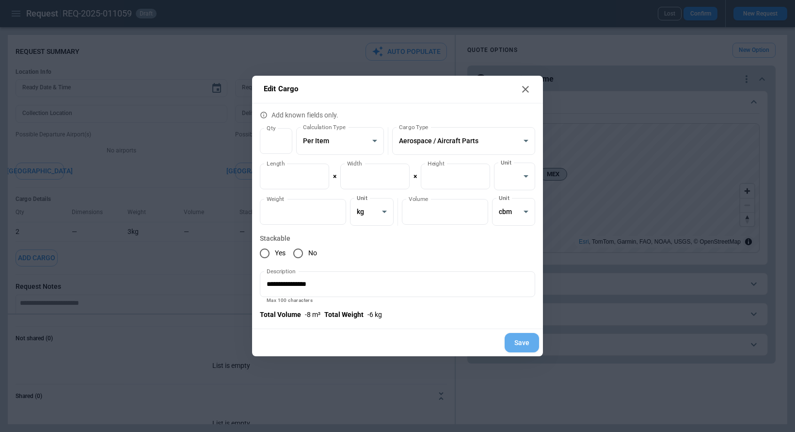
type input "*"
type input "**********"
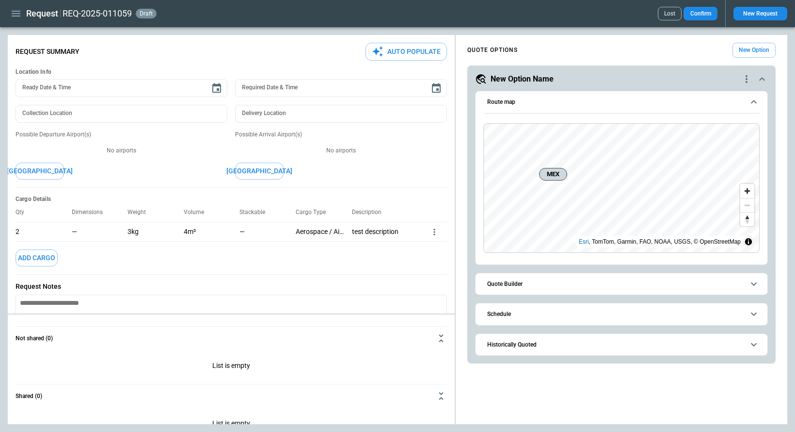
click at [433, 234] on icon "more" at bounding box center [435, 232] width 10 height 10
click at [426, 249] on li "Edit" at bounding box center [422, 248] width 34 height 14
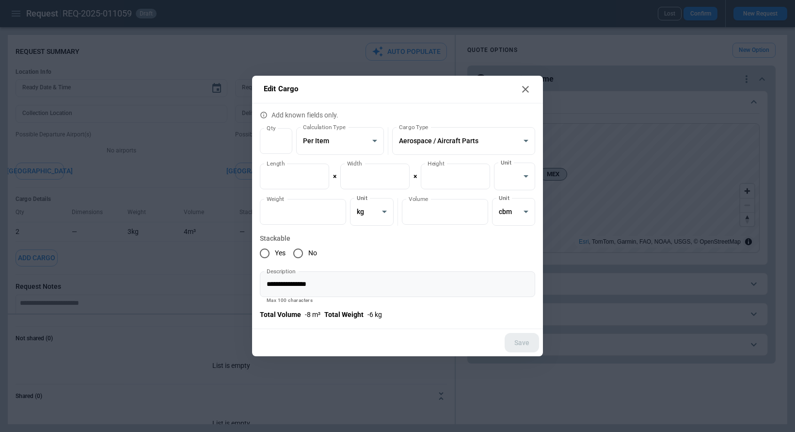
click at [383, 289] on input "**********" at bounding box center [397, 284] width 275 height 26
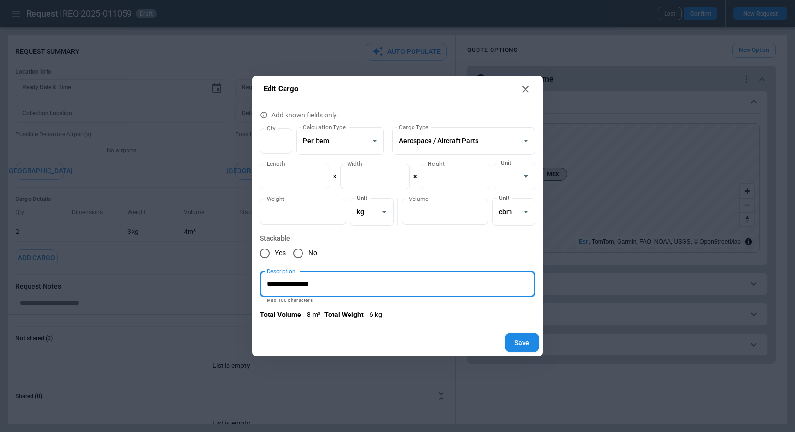
type input "**********"
click at [520, 341] on button "Save" at bounding box center [522, 343] width 34 height 20
type textarea "*"
type input "**********"
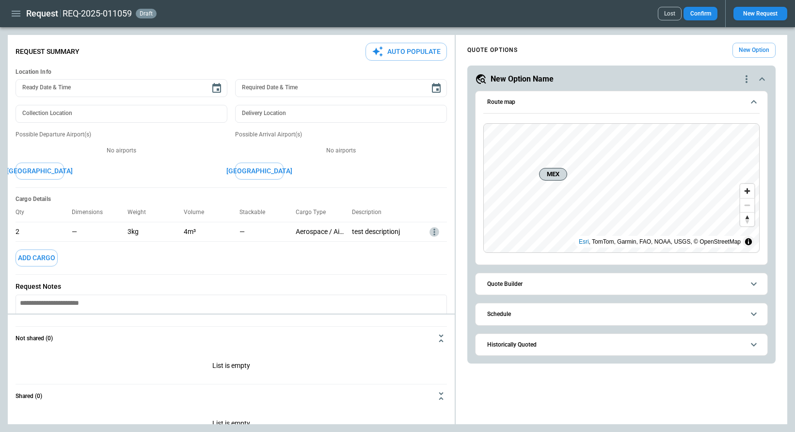
click at [434, 229] on icon "more" at bounding box center [433, 231] width 1 height 6
click at [429, 246] on li "Edit" at bounding box center [422, 248] width 34 height 14
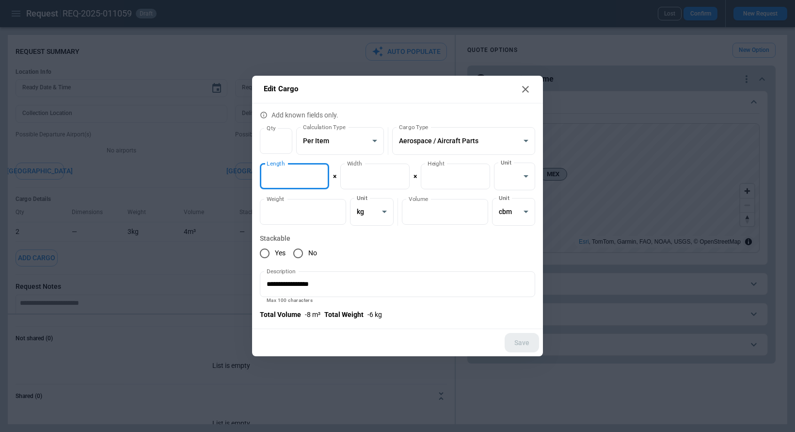
drag, startPoint x: 306, startPoint y: 181, endPoint x: 240, endPoint y: 179, distance: 66.4
click at [240, 179] on div "**********" at bounding box center [397, 216] width 795 height 432
type input "***"
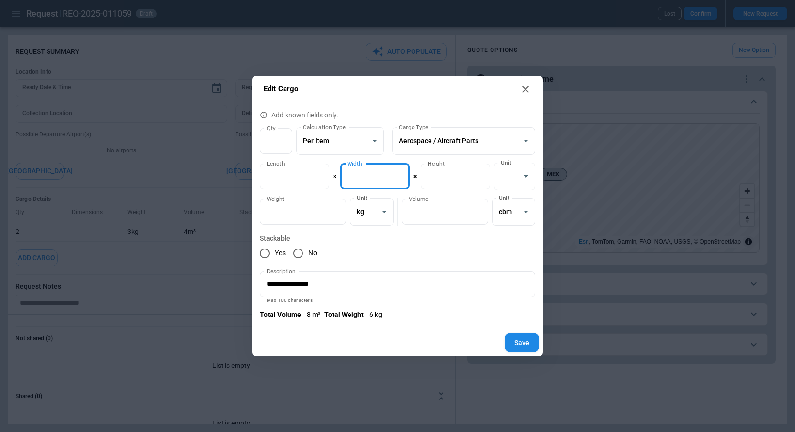
drag, startPoint x: 358, startPoint y: 179, endPoint x: 343, endPoint y: 177, distance: 14.7
click at [343, 177] on input "*" at bounding box center [374, 176] width 69 height 26
type input "***"
click at [433, 172] on input "*" at bounding box center [455, 176] width 69 height 26
drag, startPoint x: 437, startPoint y: 173, endPoint x: 424, endPoint y: 171, distance: 13.7
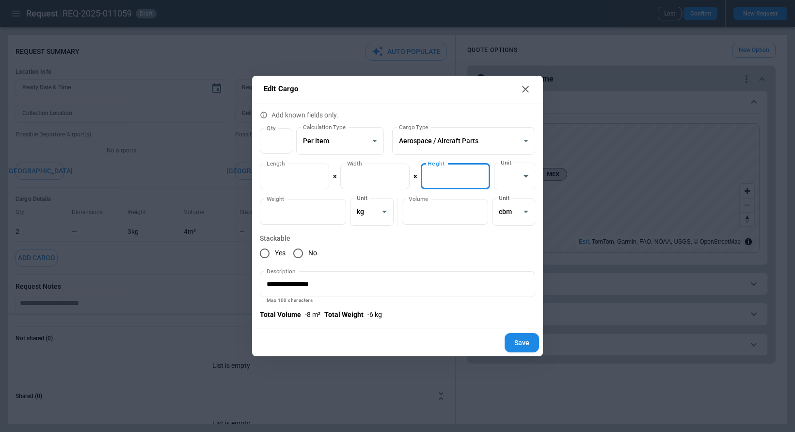
click at [424, 171] on input "*" at bounding box center [455, 176] width 69 height 26
type input "***"
click at [455, 250] on div "Yes No" at bounding box center [397, 253] width 275 height 20
click at [505, 175] on body "**********" at bounding box center [397, 216] width 795 height 432
click at [514, 227] on li "m" at bounding box center [514, 229] width 41 height 14
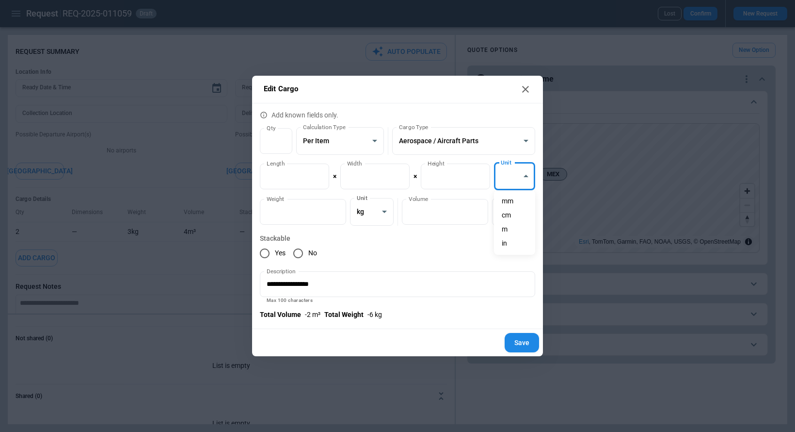
type input "*"
type input "******"
click at [459, 238] on label "Stackable" at bounding box center [397, 238] width 275 height 10
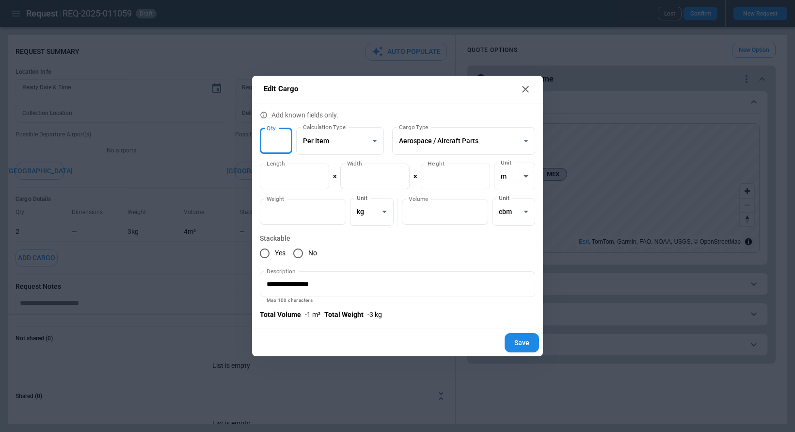
type input "*"
click at [284, 144] on input "*" at bounding box center [276, 141] width 32 height 26
click at [409, 258] on div "Yes No" at bounding box center [397, 253] width 275 height 20
click at [510, 217] on body "**********" at bounding box center [397, 216] width 795 height 432
click at [511, 237] on li "cft" at bounding box center [513, 236] width 43 height 14
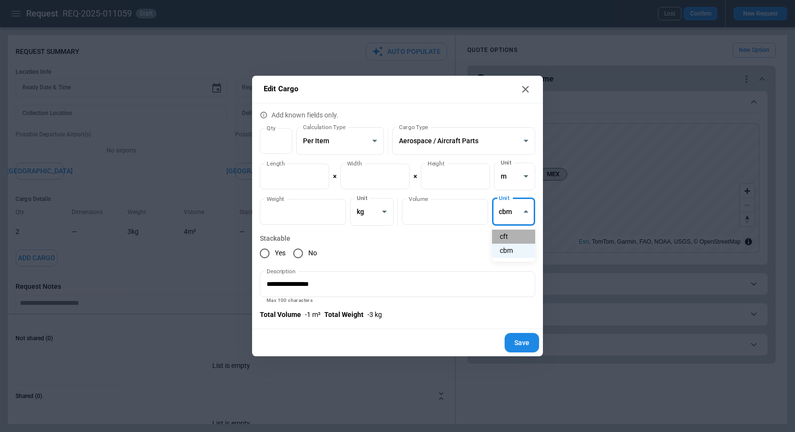
type input "******"
type input "**********"
click at [490, 242] on label "Stackable" at bounding box center [397, 238] width 275 height 10
click at [399, 174] on input "*" at bounding box center [374, 176] width 69 height 26
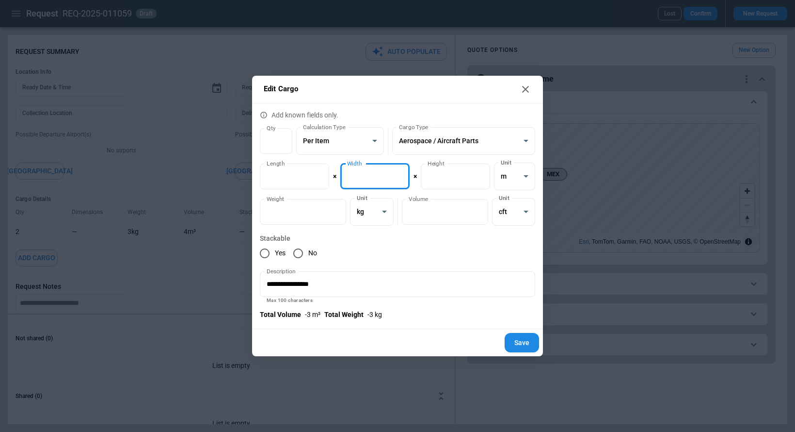
click at [399, 174] on input "*" at bounding box center [374, 176] width 69 height 26
type input "*"
click at [399, 175] on input "*" at bounding box center [374, 176] width 69 height 26
click at [403, 246] on div "Yes No" at bounding box center [397, 253] width 275 height 20
click at [320, 175] on input "*" at bounding box center [294, 176] width 69 height 26
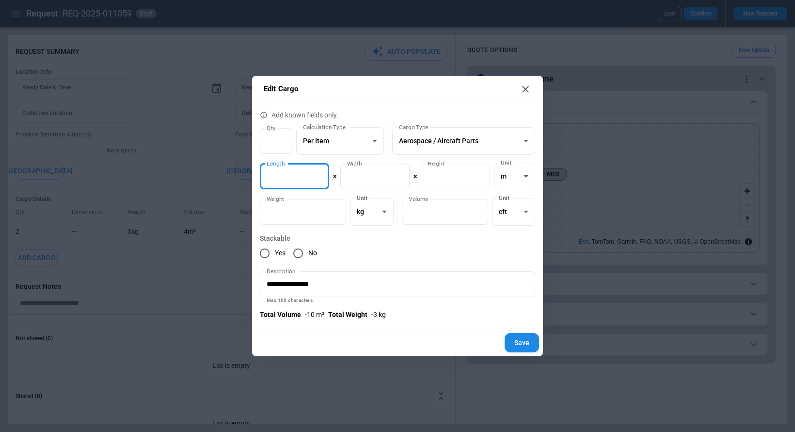
type input "*"
click at [320, 175] on input "*" at bounding box center [294, 176] width 69 height 26
click at [468, 258] on div "Yes No" at bounding box center [397, 253] width 275 height 20
click at [515, 344] on button "Save" at bounding box center [522, 343] width 34 height 20
type textarea "*"
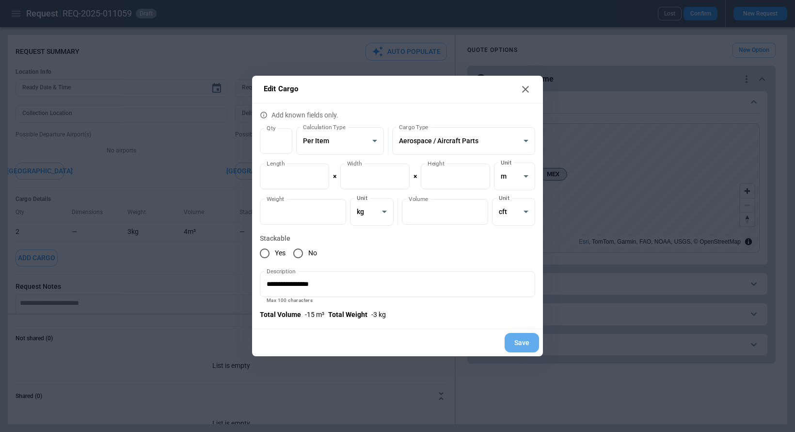
type input "*"
type input "******"
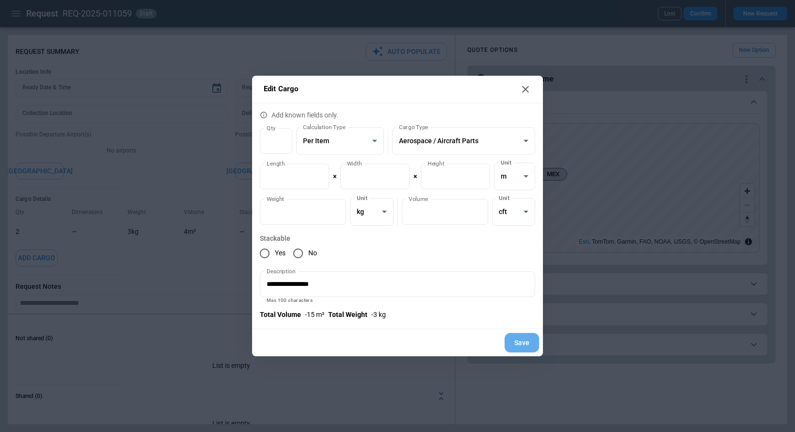
type input "******"
type input "**********"
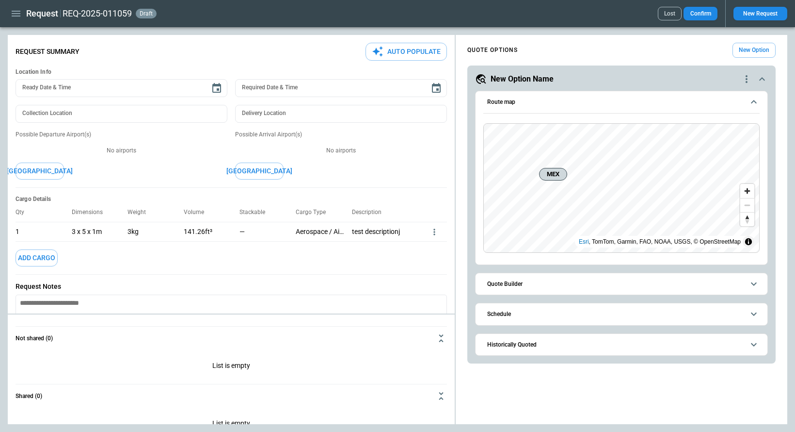
click at [434, 229] on icon "more" at bounding box center [433, 231] width 1 height 6
click at [432, 243] on li "Edit" at bounding box center [422, 248] width 34 height 14
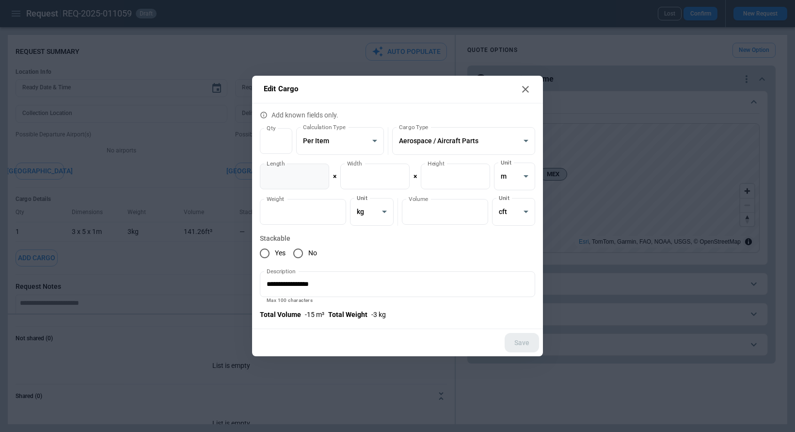
type input "*"
click at [318, 172] on input "*" at bounding box center [294, 176] width 69 height 26
click at [524, 341] on button "Save" at bounding box center [522, 343] width 34 height 20
type textarea "*"
type input "*"
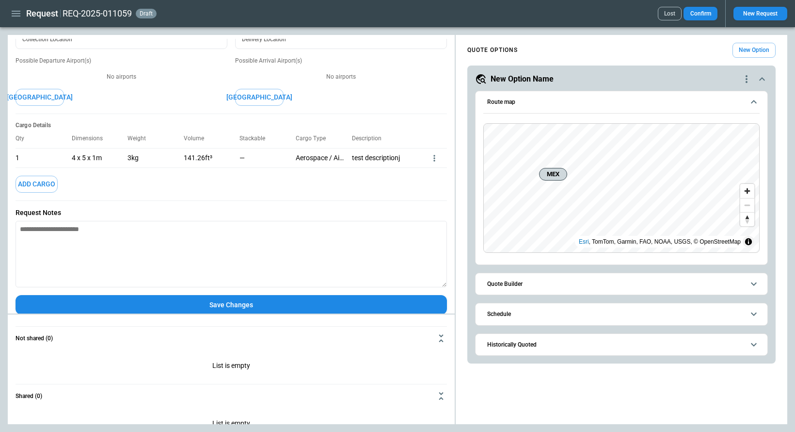
scroll to position [82, 0]
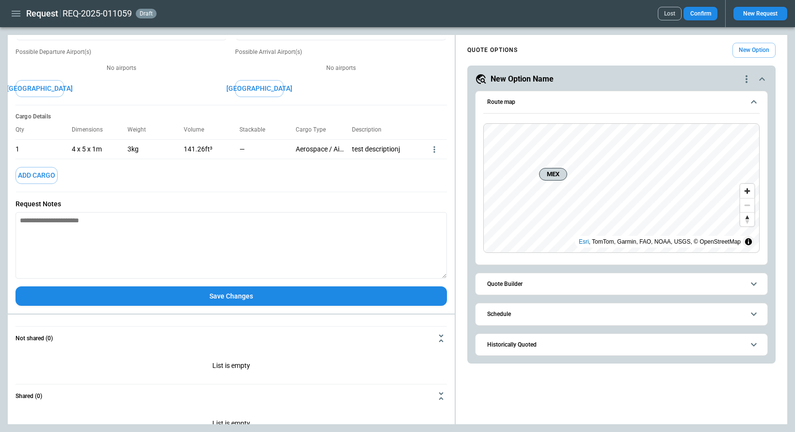
click at [253, 297] on button "Save Changes" at bounding box center [232, 296] width 432 height 20
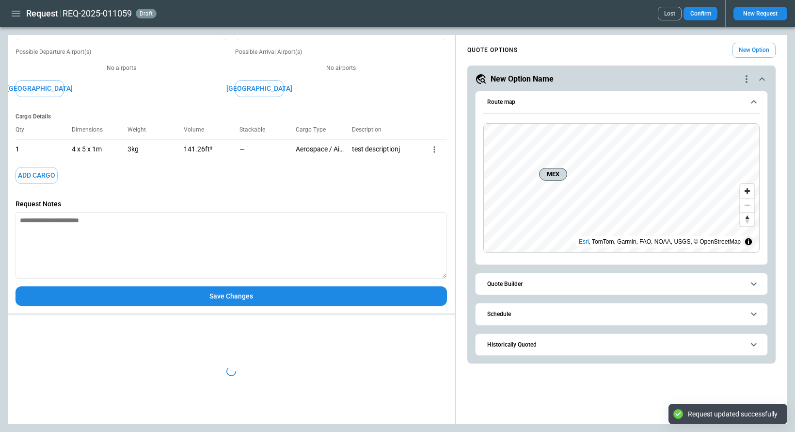
type textarea "*"
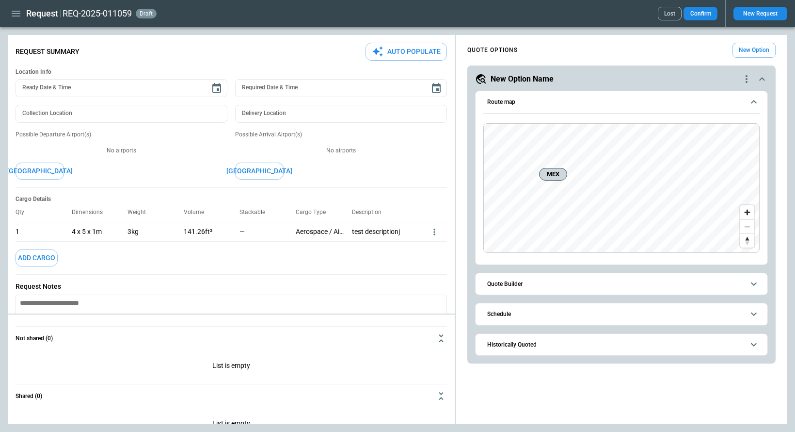
type textarea "*"
click at [434, 233] on icon "more" at bounding box center [435, 232] width 10 height 10
click at [425, 246] on li "Edit" at bounding box center [422, 248] width 34 height 14
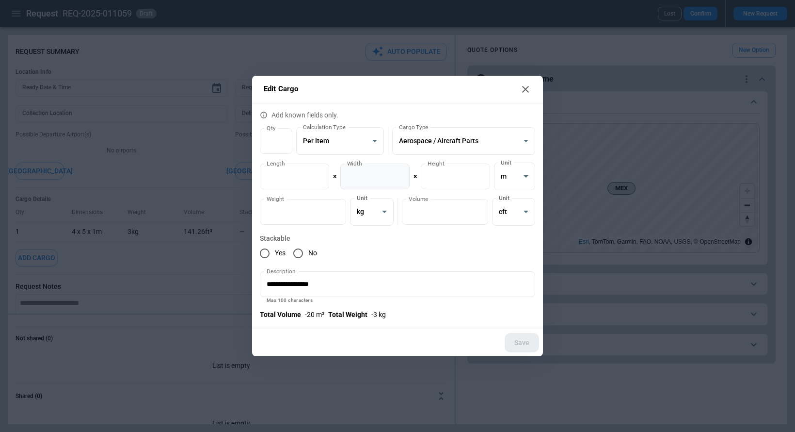
type input "*"
click at [401, 173] on input "*" at bounding box center [374, 176] width 69 height 26
click at [523, 342] on button "Save" at bounding box center [522, 343] width 34 height 20
type textarea "*"
type input "*"
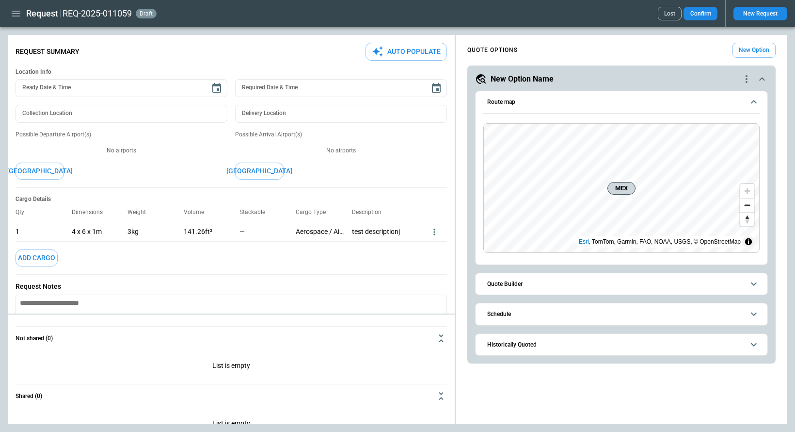
click at [436, 226] on div at bounding box center [438, 231] width 17 height 19
click at [435, 231] on icon "more" at bounding box center [435, 232] width 10 height 10
click at [421, 247] on li "Edit" at bounding box center [422, 248] width 34 height 14
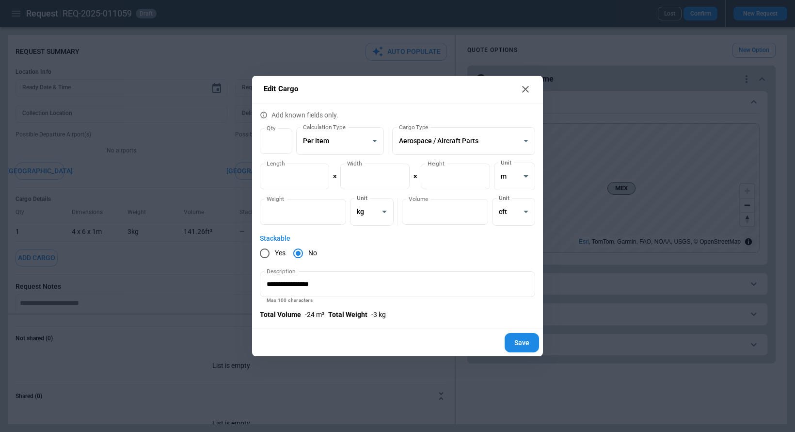
click at [527, 340] on button "Save" at bounding box center [522, 343] width 34 height 20
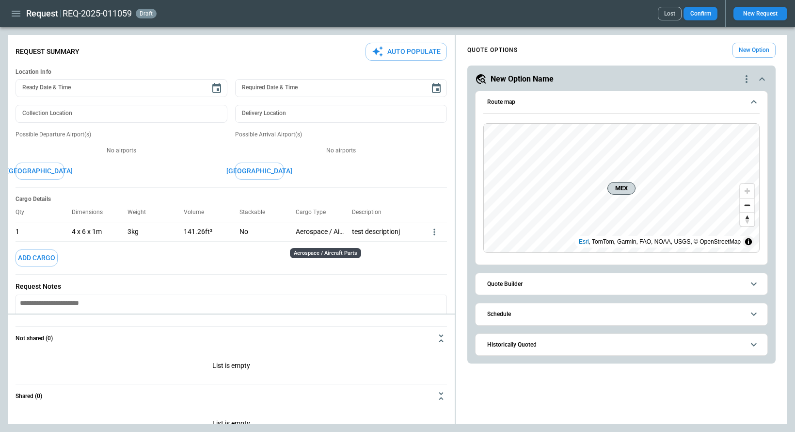
scroll to position [82, 0]
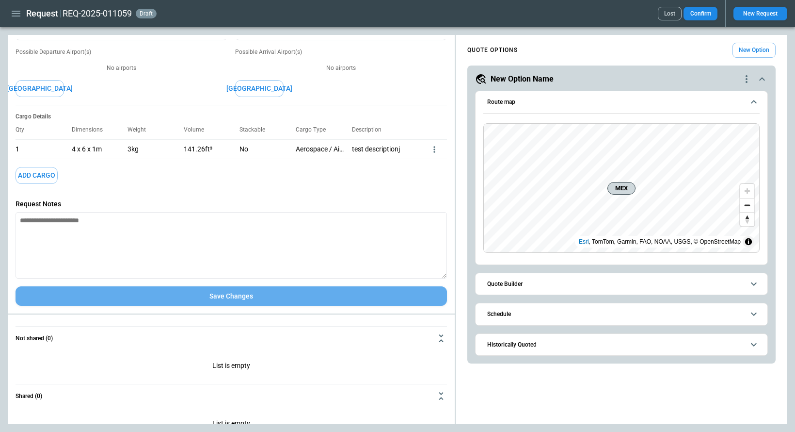
click at [278, 295] on button "Save Changes" at bounding box center [232, 296] width 432 height 20
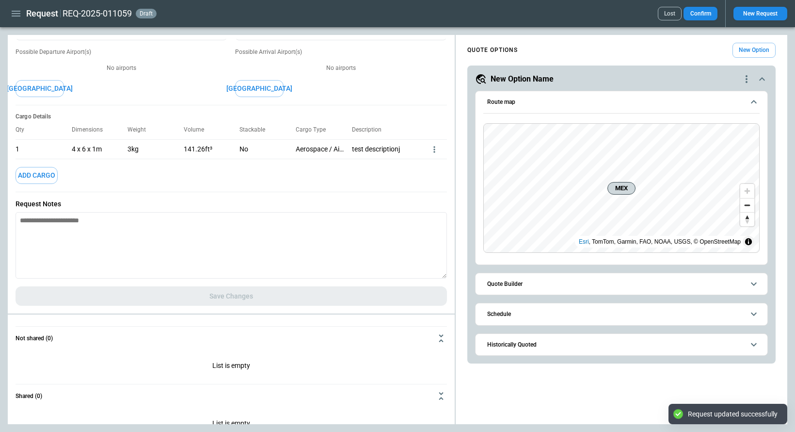
type textarea "*"
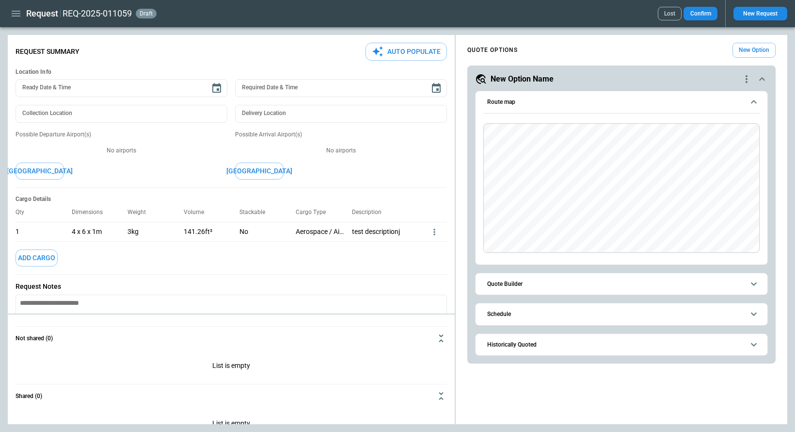
type textarea "*"
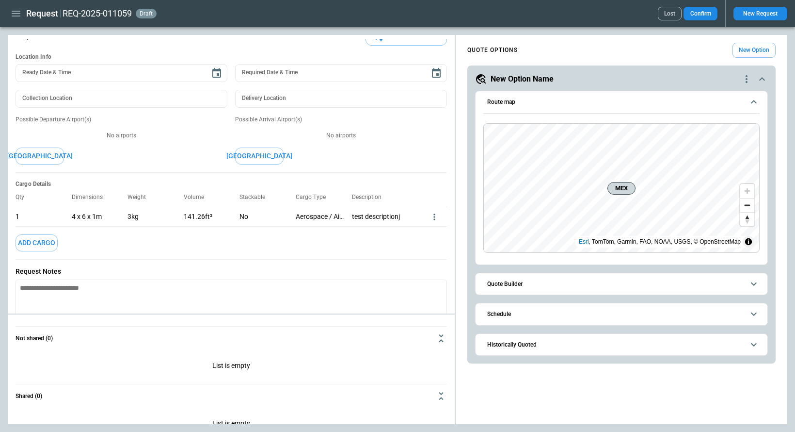
scroll to position [16, 0]
click at [435, 213] on icon "more" at bounding box center [435, 216] width 10 height 10
click at [420, 226] on li "Edit" at bounding box center [422, 232] width 34 height 14
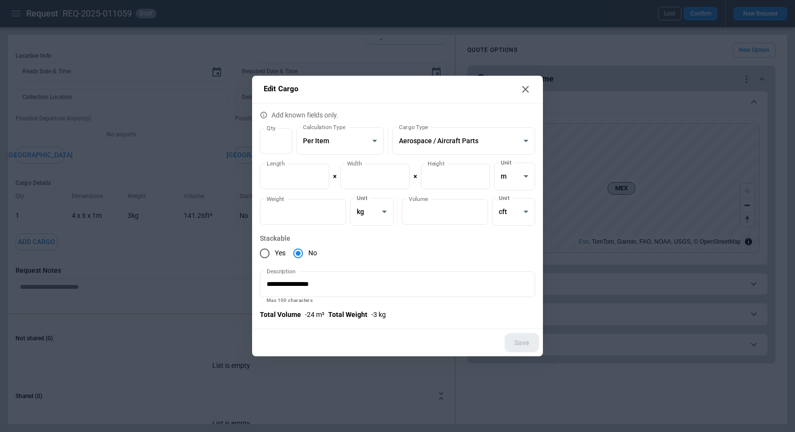
click at [315, 317] on p "- 24 m³" at bounding box center [314, 314] width 19 height 8
type input "*"
click at [283, 137] on input "*" at bounding box center [276, 141] width 32 height 26
click at [534, 343] on button "Save" at bounding box center [522, 343] width 34 height 20
type textarea "*"
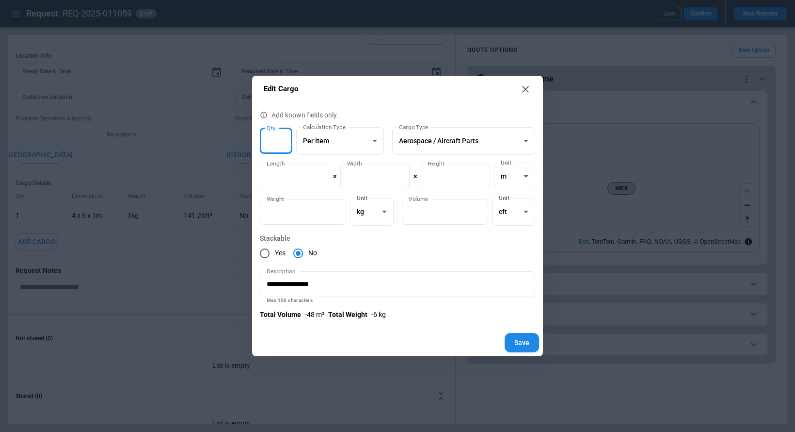
type input "*"
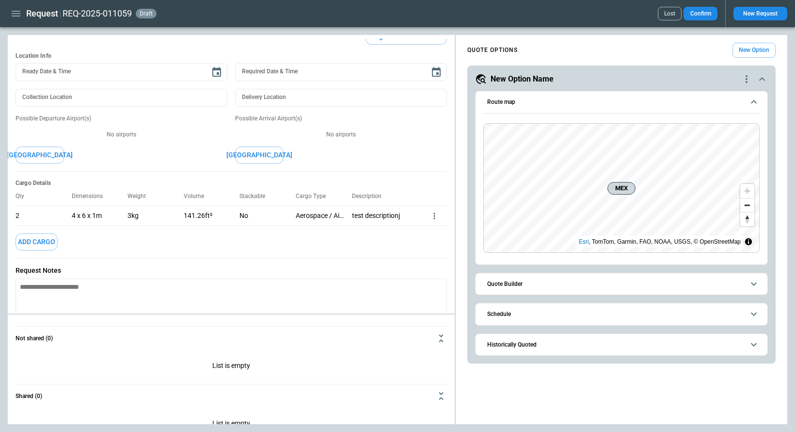
click at [432, 214] on icon "more" at bounding box center [435, 216] width 10 height 10
click at [427, 230] on li "Edit" at bounding box center [422, 232] width 34 height 14
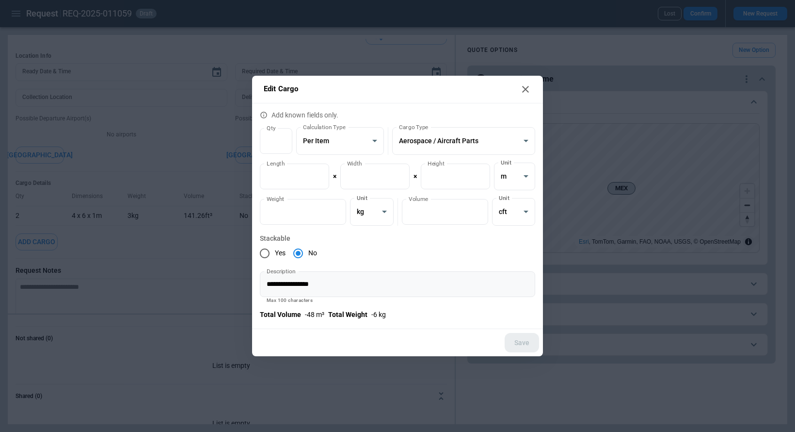
click at [367, 278] on input "**********" at bounding box center [397, 284] width 275 height 26
click at [518, 343] on button "Save" at bounding box center [522, 343] width 34 height 20
type textarea "*"
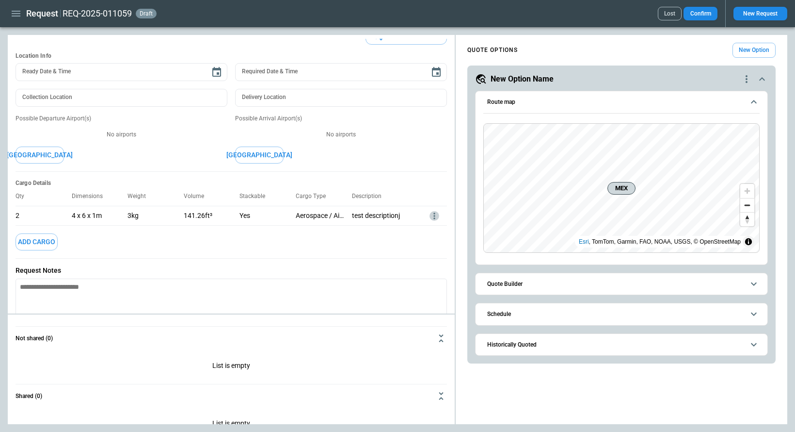
click at [430, 217] on icon "more" at bounding box center [435, 216] width 10 height 10
click at [422, 233] on li "Edit" at bounding box center [422, 232] width 34 height 14
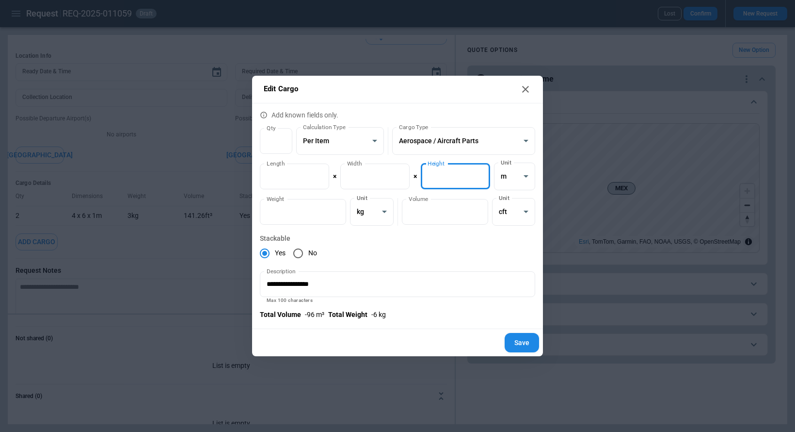
type input "*"
click at [479, 176] on input "*" at bounding box center [455, 176] width 69 height 26
click at [513, 346] on button "Save" at bounding box center [522, 343] width 34 height 20
type textarea "*"
type input "*"
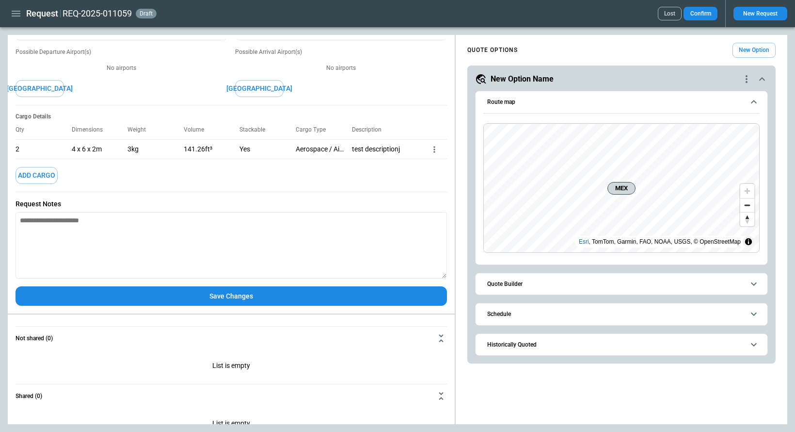
click at [230, 298] on button "Save Changes" at bounding box center [232, 296] width 432 height 20
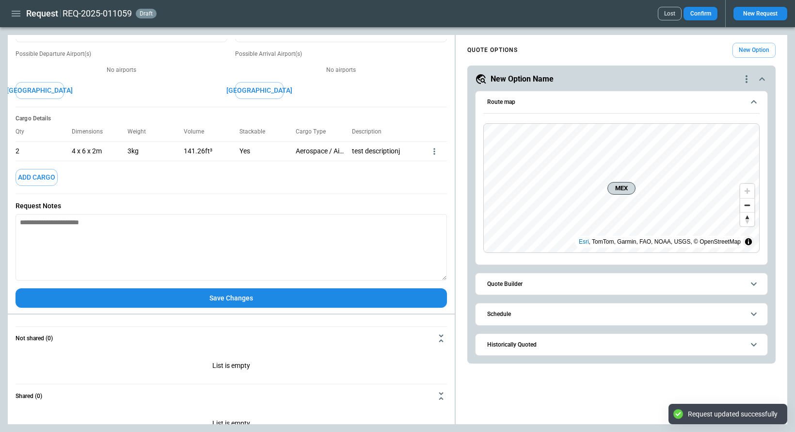
scroll to position [82, 0]
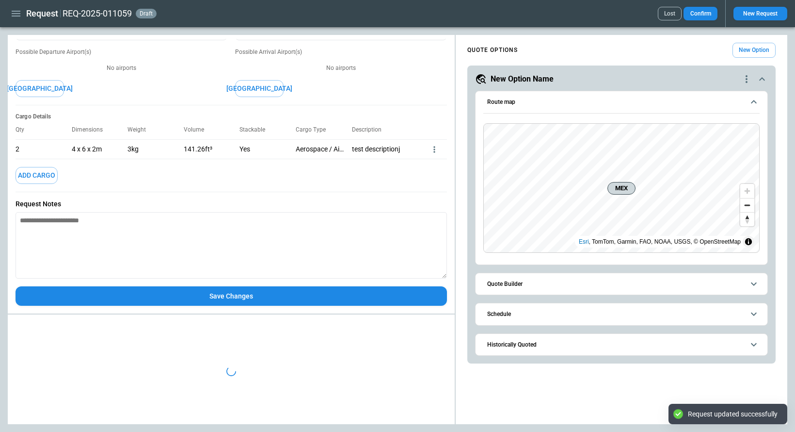
type textarea "*"
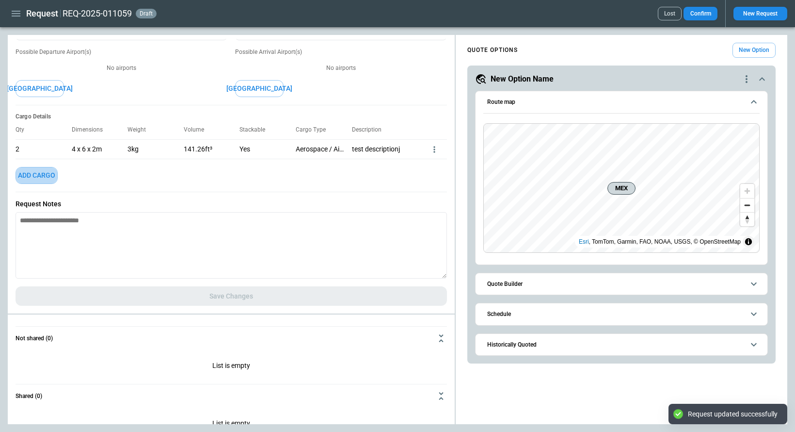
click at [41, 175] on button "Add Cargo" at bounding box center [37, 175] width 42 height 17
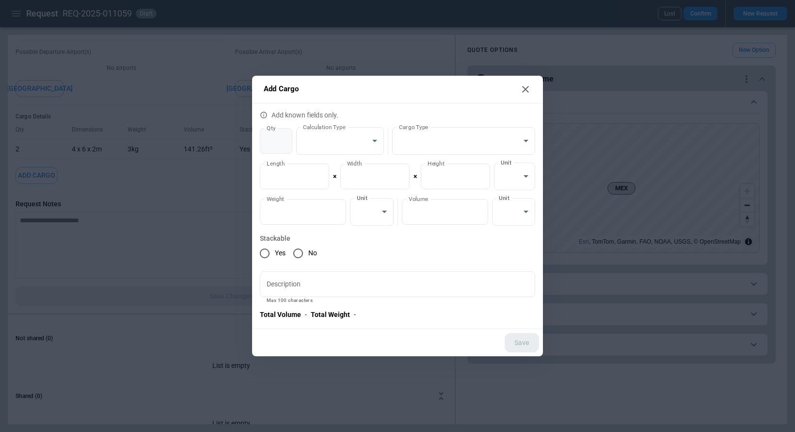
type input "*"
click at [283, 136] on input "*" at bounding box center [276, 141] width 32 height 26
click at [520, 345] on button "Save" at bounding box center [522, 343] width 34 height 20
type textarea "*"
type input "*"
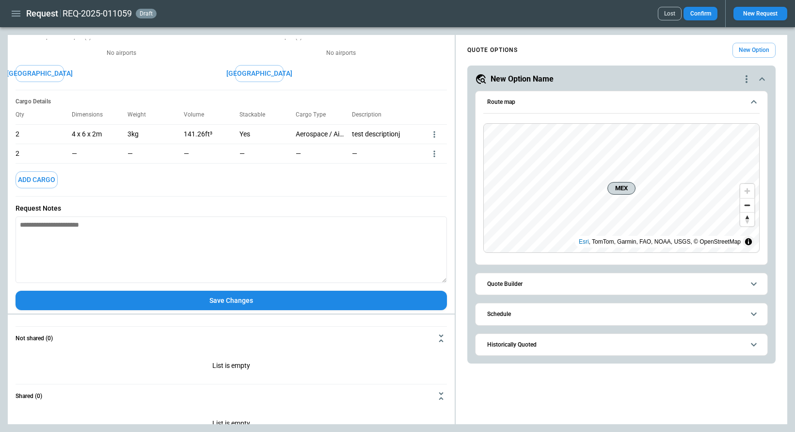
scroll to position [102, 0]
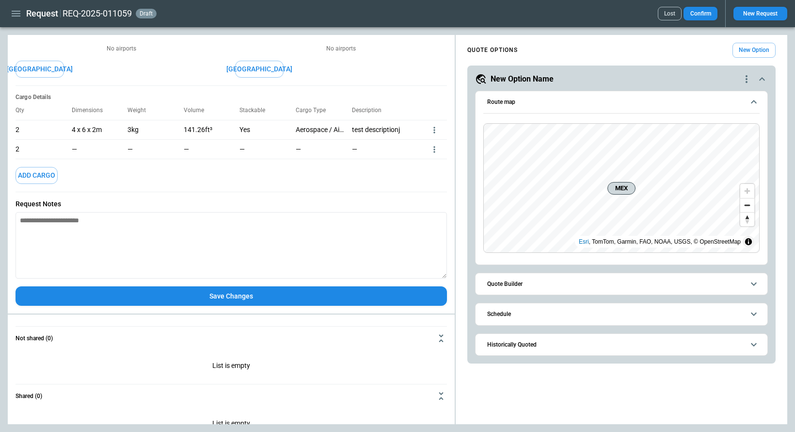
click at [44, 175] on button "Add Cargo" at bounding box center [37, 175] width 42 height 17
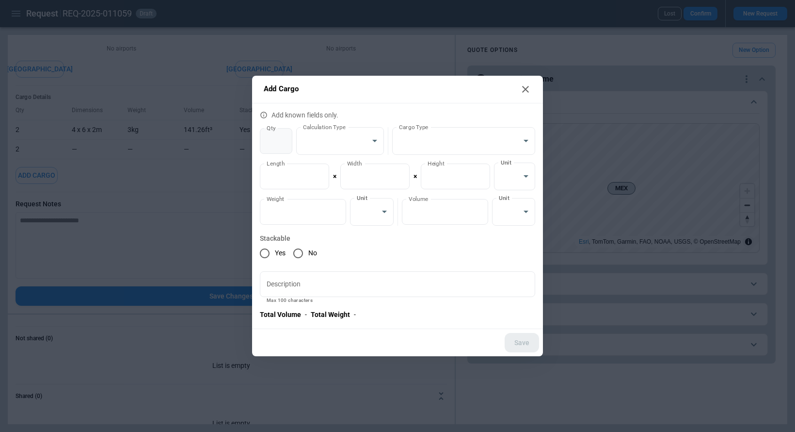
type input "*"
click at [283, 138] on input "*" at bounding box center [276, 141] width 32 height 26
click at [529, 340] on button "Save" at bounding box center [522, 343] width 34 height 20
type textarea "*"
type input "*"
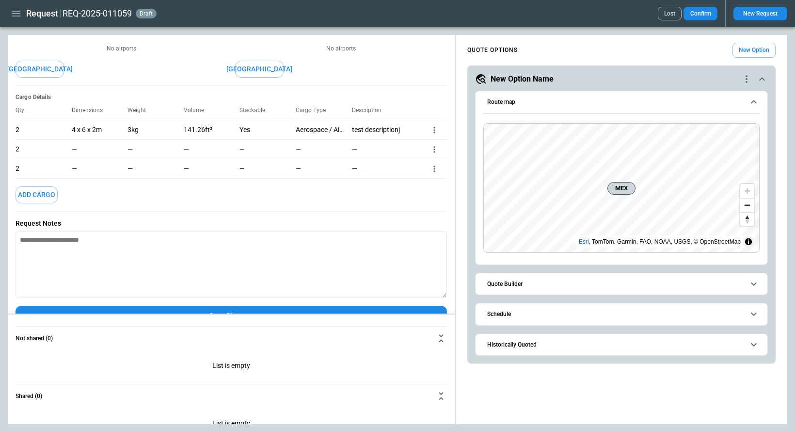
click at [39, 195] on button "Add Cargo" at bounding box center [37, 194] width 42 height 17
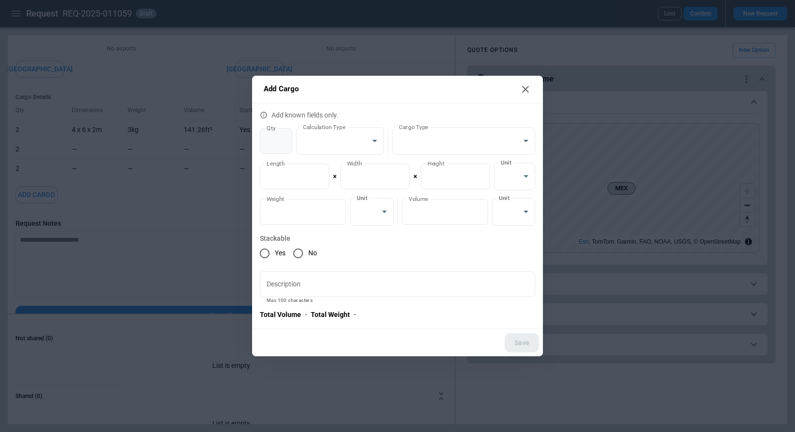
type input "*"
click at [280, 137] on input "*" at bounding box center [276, 141] width 32 height 26
click at [517, 335] on button "Save" at bounding box center [522, 343] width 34 height 20
type textarea "*"
type input "*"
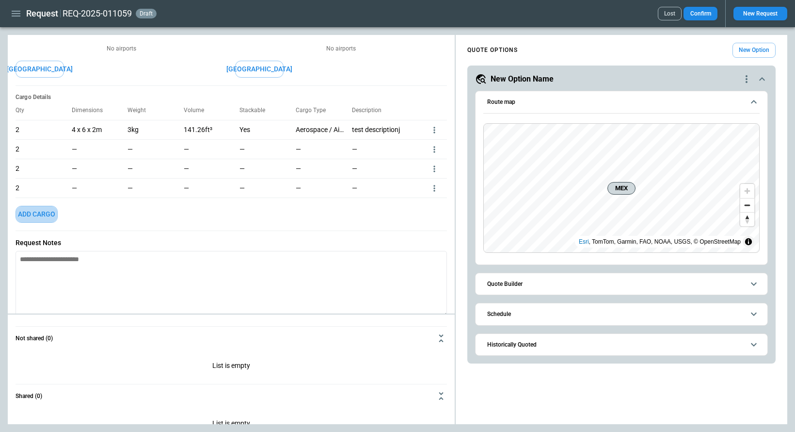
click at [42, 215] on button "Add Cargo" at bounding box center [37, 214] width 42 height 17
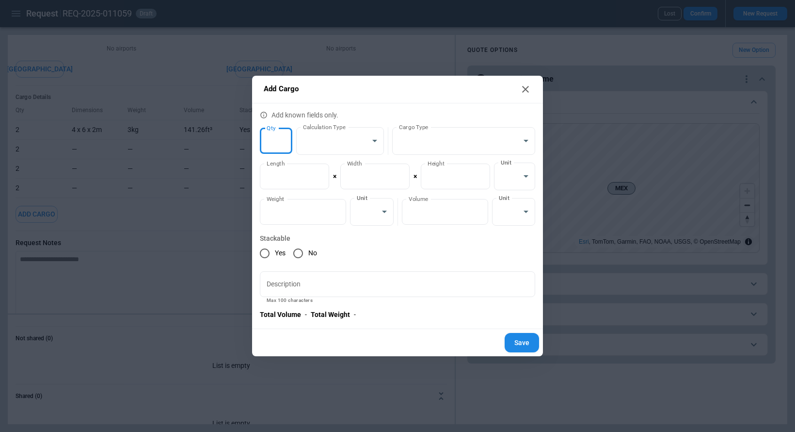
type input "*"
click at [285, 137] on input "*" at bounding box center [276, 141] width 32 height 26
click at [513, 339] on button "Save" at bounding box center [522, 343] width 34 height 20
type textarea "*"
type input "*"
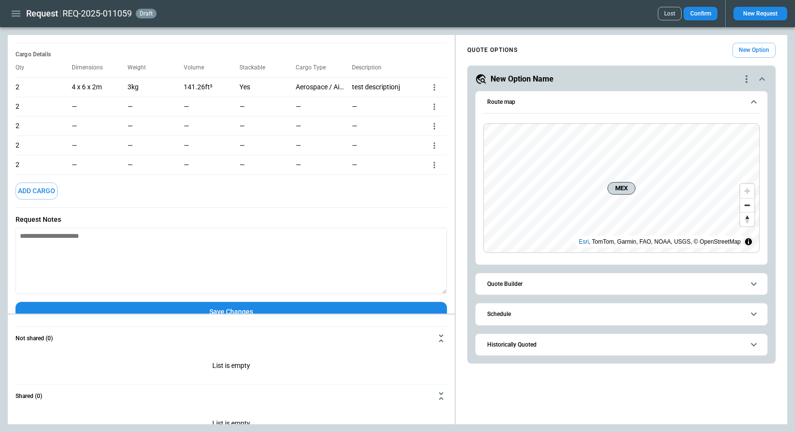
scroll to position [160, 0]
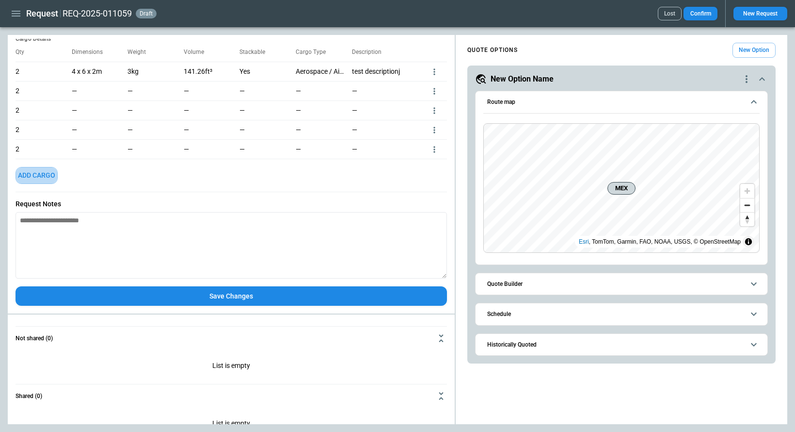
click at [50, 176] on button "Add Cargo" at bounding box center [37, 175] width 42 height 17
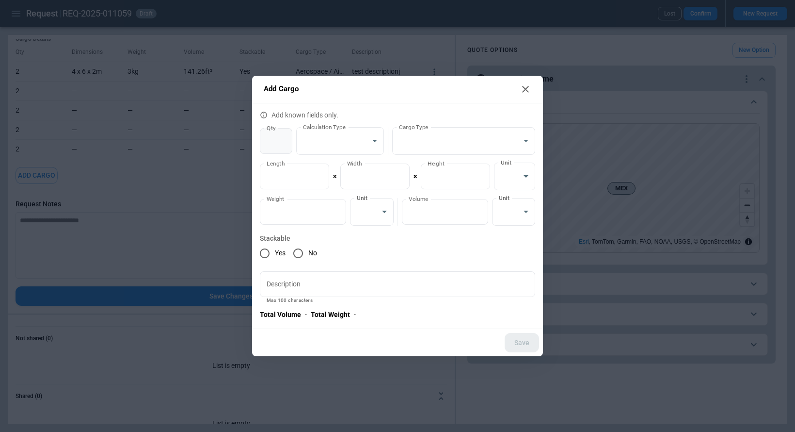
type input "*"
click at [284, 137] on input "*" at bounding box center [276, 141] width 32 height 26
click at [520, 340] on button "Save" at bounding box center [522, 343] width 34 height 20
type textarea "*"
type input "*"
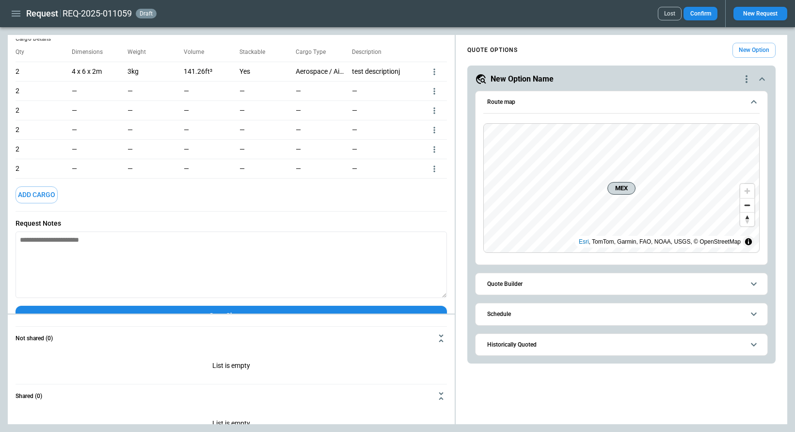
click at [48, 194] on button "Add Cargo" at bounding box center [37, 194] width 42 height 17
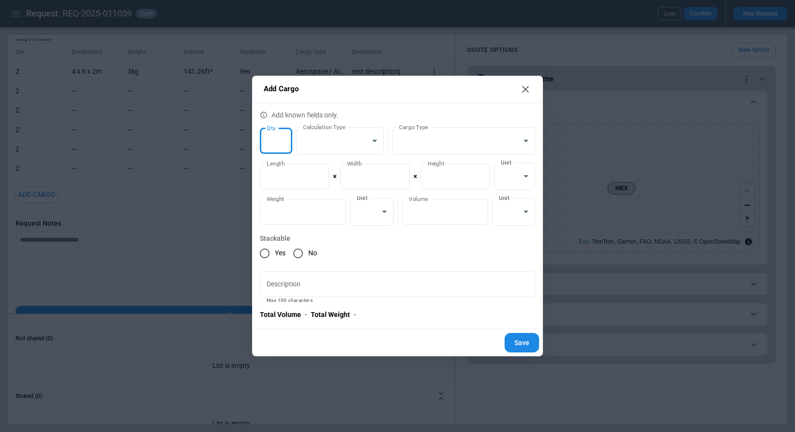
type input "*"
click at [283, 138] on input "*" at bounding box center [276, 141] width 32 height 26
click at [518, 340] on button "Save" at bounding box center [522, 343] width 34 height 20
type textarea "*"
type input "*"
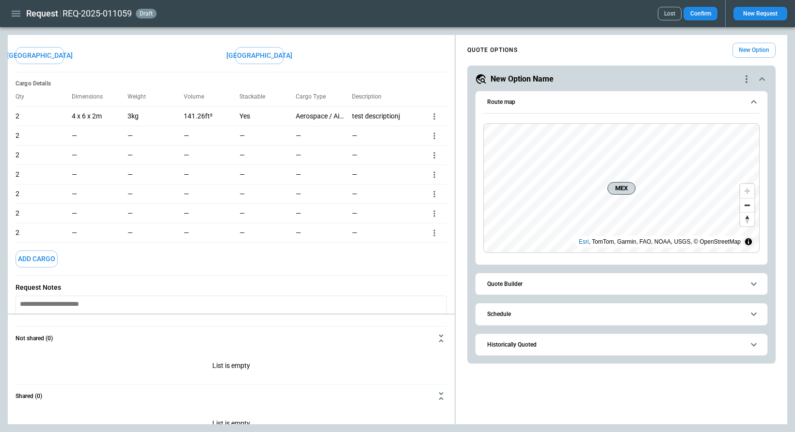
scroll to position [116, 0]
click at [38, 258] on button "Add Cargo" at bounding box center [37, 258] width 42 height 17
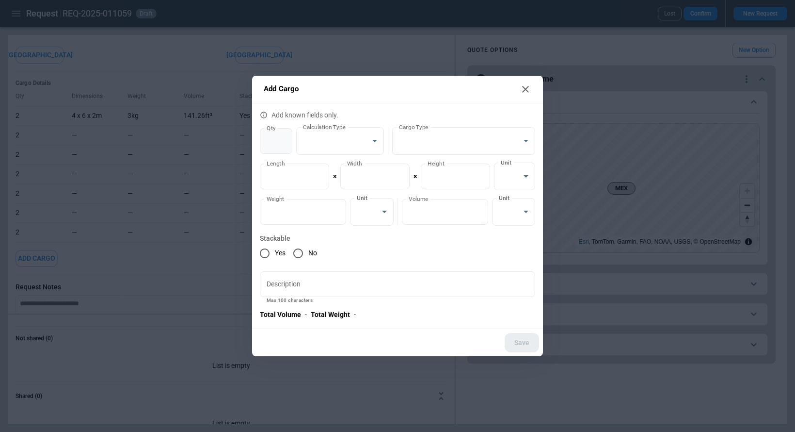
type input "*"
click at [284, 138] on input "*" at bounding box center [276, 141] width 32 height 26
click at [515, 341] on button "Save" at bounding box center [522, 343] width 34 height 20
type textarea "*"
type input "*"
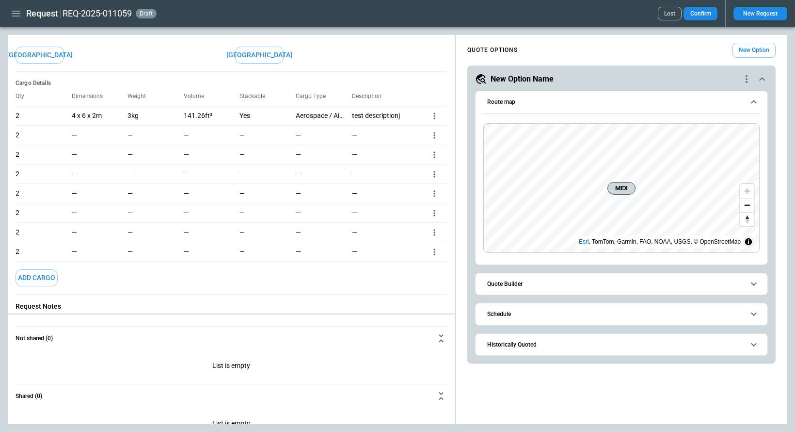
click at [43, 278] on button "Add Cargo" at bounding box center [37, 277] width 42 height 17
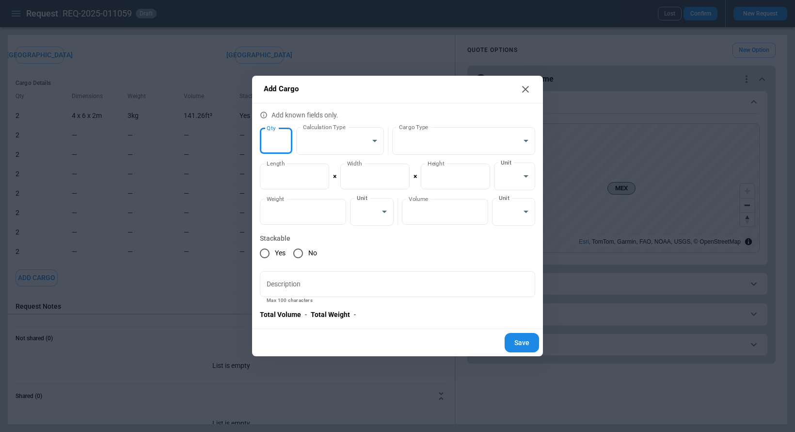
type input "*"
click at [282, 139] on input "*" at bounding box center [276, 141] width 32 height 26
click at [524, 338] on button "Save" at bounding box center [522, 343] width 34 height 20
type textarea "*"
type input "*"
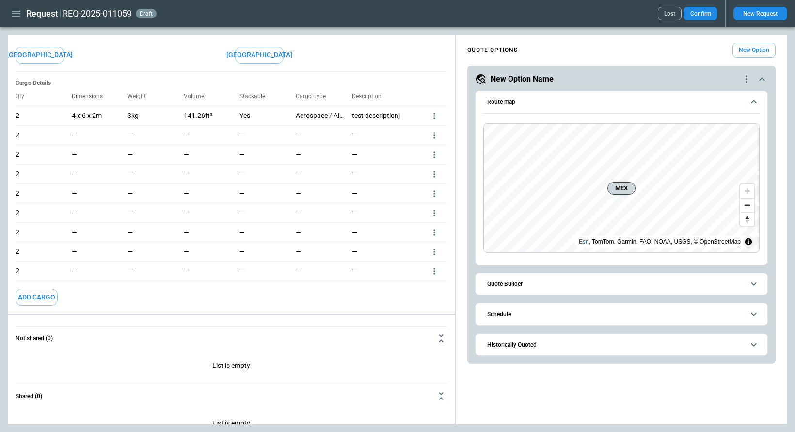
click at [46, 297] on button "Add Cargo" at bounding box center [37, 297] width 42 height 17
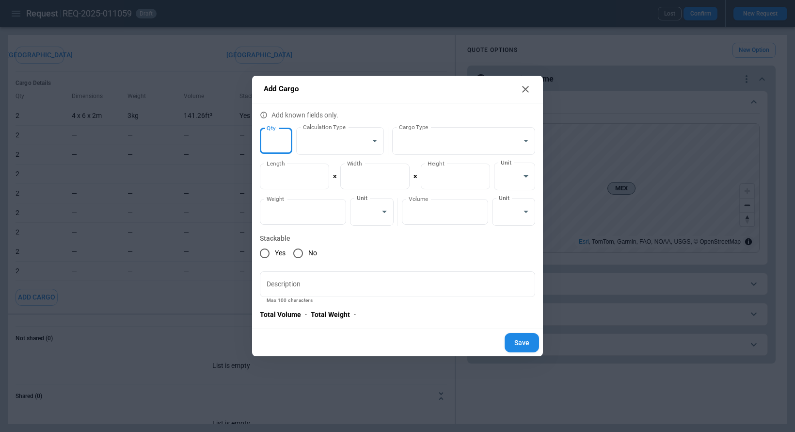
click at [284, 137] on input "*" at bounding box center [276, 141] width 32 height 26
type input "*"
click at [284, 137] on input "*" at bounding box center [276, 141] width 32 height 26
click at [517, 343] on button "Save" at bounding box center [522, 343] width 34 height 20
type textarea "*"
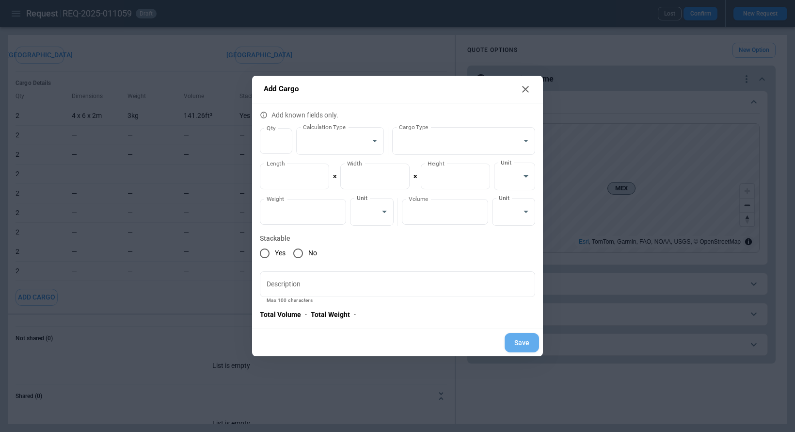
type input "*"
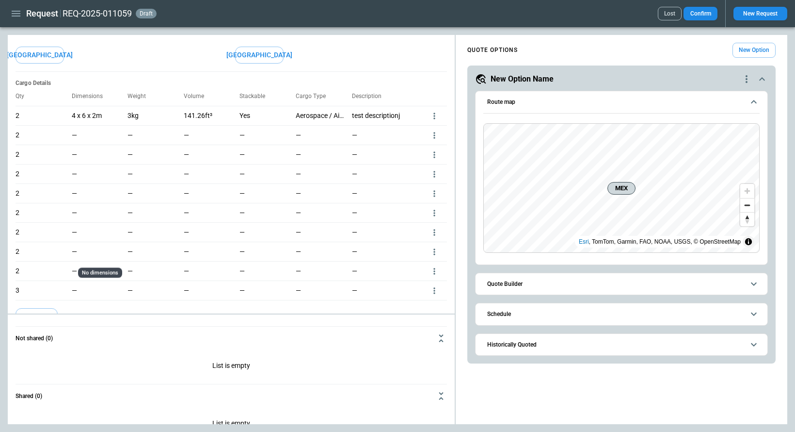
scroll to position [257, 0]
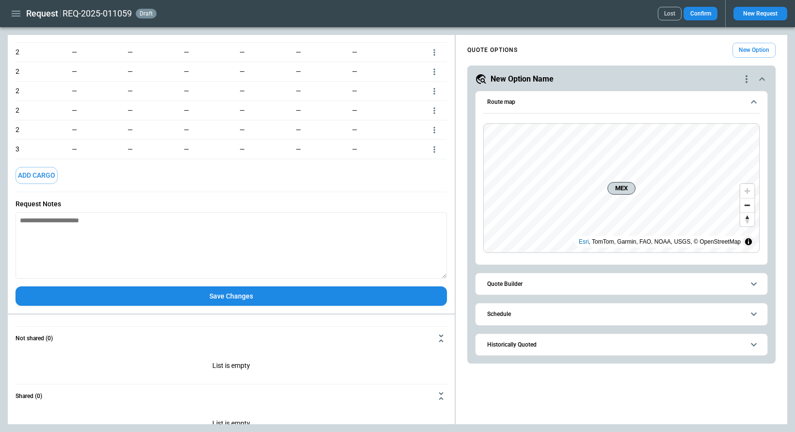
click at [38, 172] on button "Add Cargo" at bounding box center [37, 175] width 42 height 17
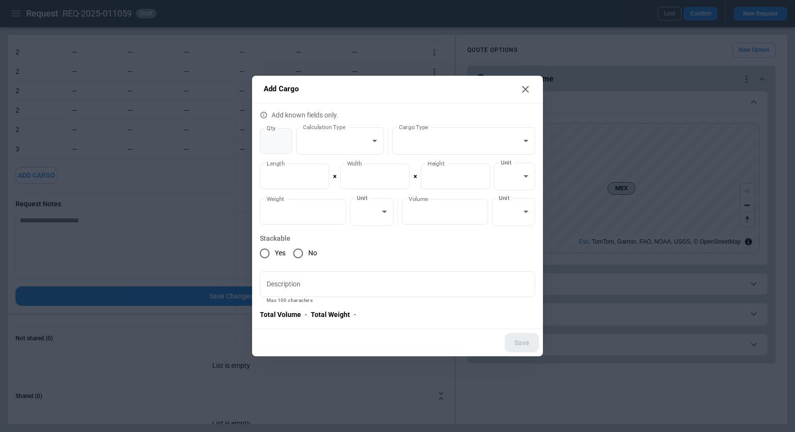
click at [282, 136] on input "*" at bounding box center [276, 141] width 32 height 26
type input "*"
click at [282, 136] on input "*" at bounding box center [276, 141] width 32 height 26
click at [521, 347] on button "Save" at bounding box center [522, 343] width 34 height 20
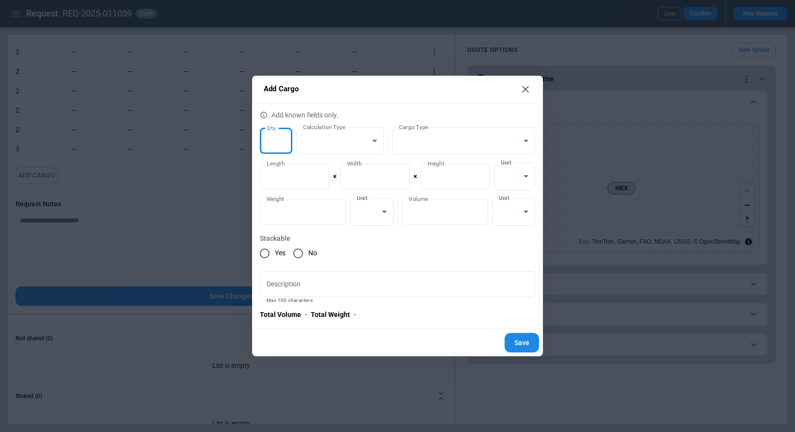
type textarea "*"
type input "*"
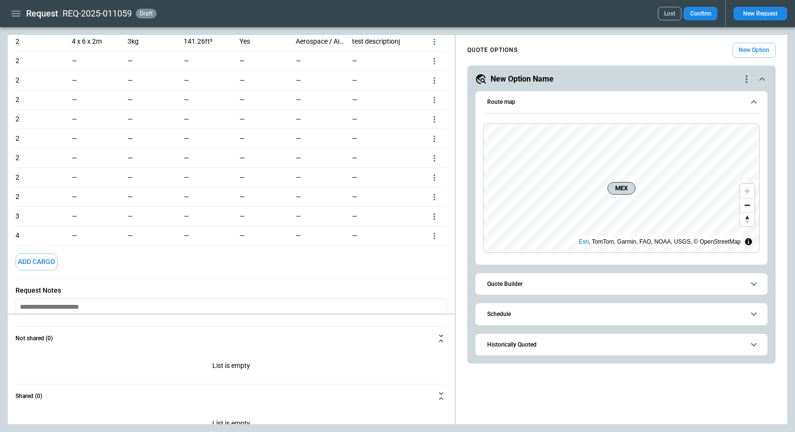
scroll to position [254, 0]
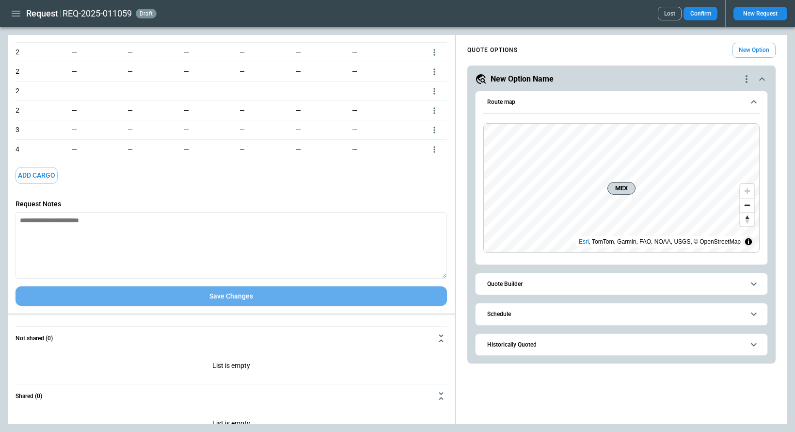
click at [254, 297] on button "Save Changes" at bounding box center [232, 296] width 432 height 20
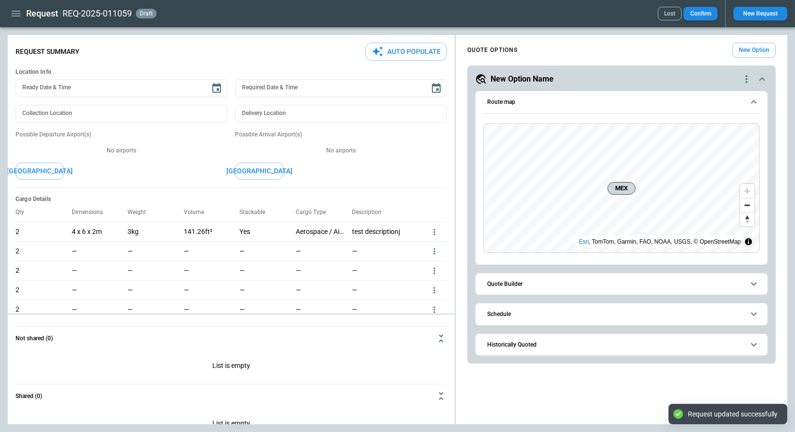
scroll to position [276, 0]
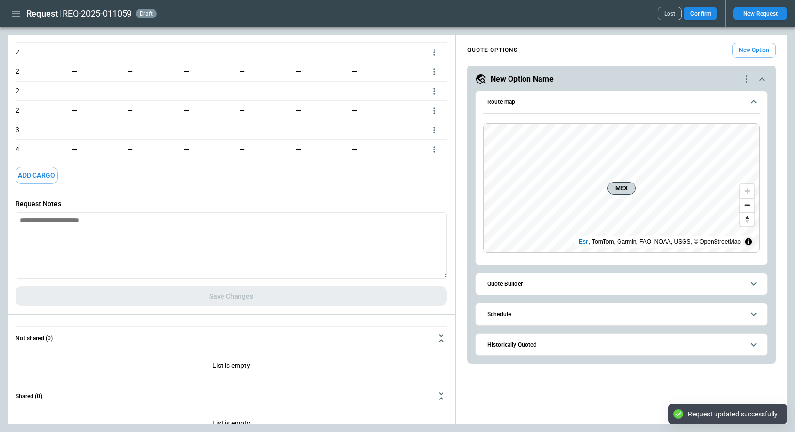
click at [430, 176] on li "Delete" at bounding box center [422, 179] width 34 height 14
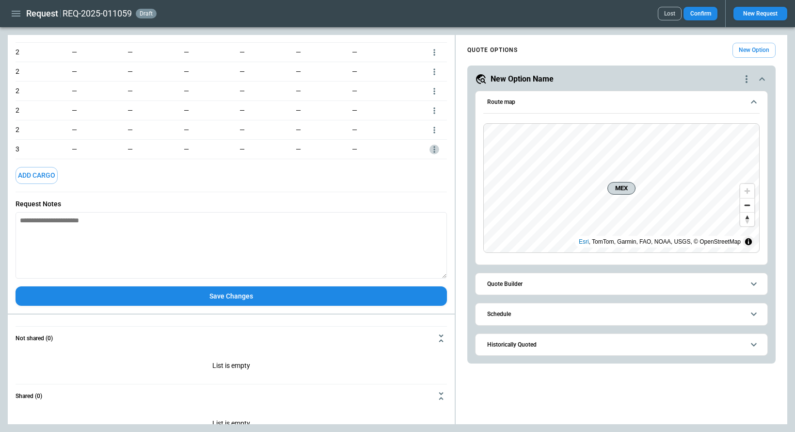
click at [433, 177] on li "Delete" at bounding box center [422, 179] width 34 height 14
click at [429, 179] on li "Delete" at bounding box center [422, 179] width 34 height 14
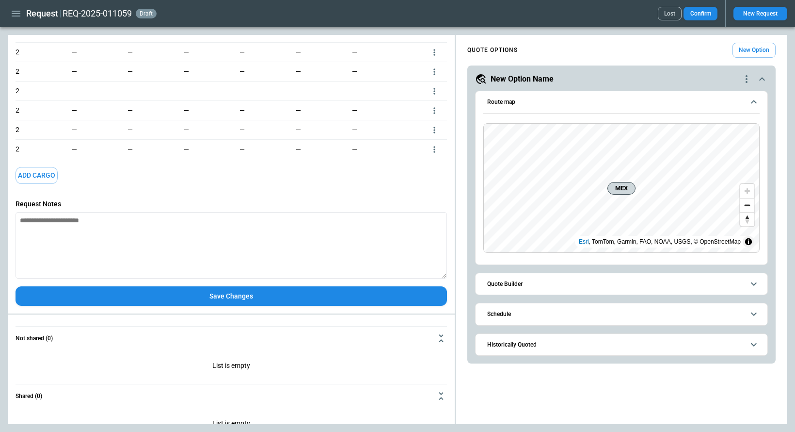
scroll to position [218, 0]
click at [436, 144] on div at bounding box center [438, 148] width 17 height 19
click at [434, 18] on icon "more" at bounding box center [435, 14] width 10 height 10
click at [430, 176] on li "Delete" at bounding box center [422, 179] width 34 height 14
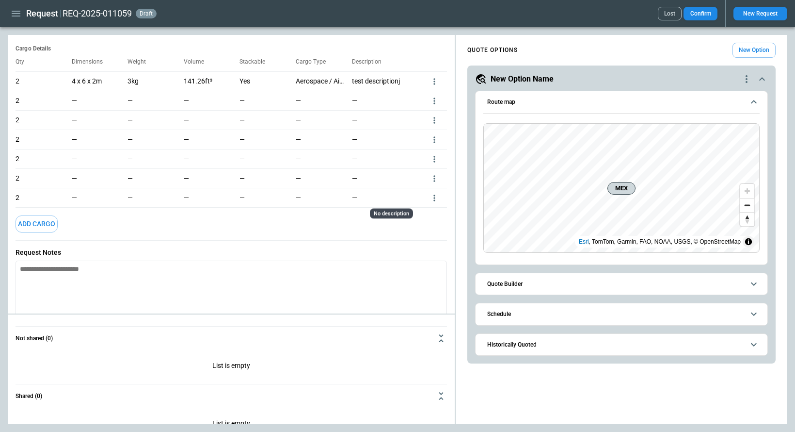
scroll to position [140, 0]
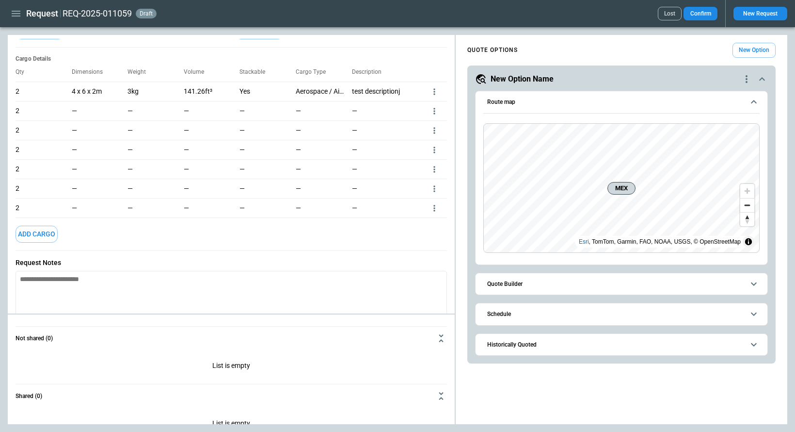
click at [433, 90] on icon "more" at bounding box center [435, 92] width 10 height 10
click at [430, 122] on li "Delete" at bounding box center [422, 121] width 34 height 14
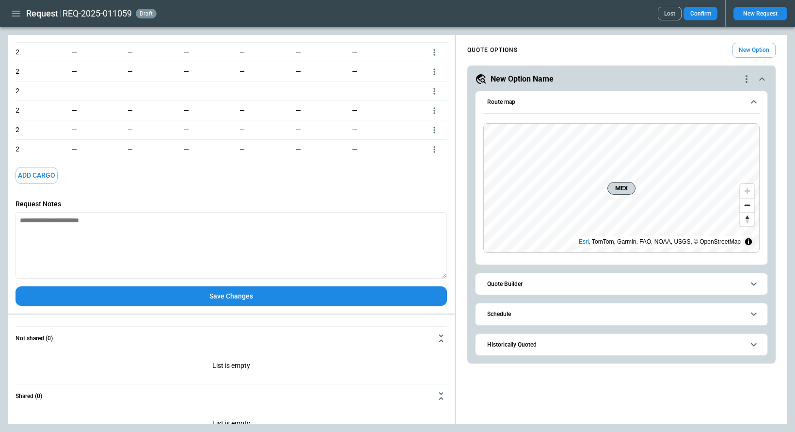
click at [270, 299] on button "Save Changes" at bounding box center [232, 296] width 432 height 20
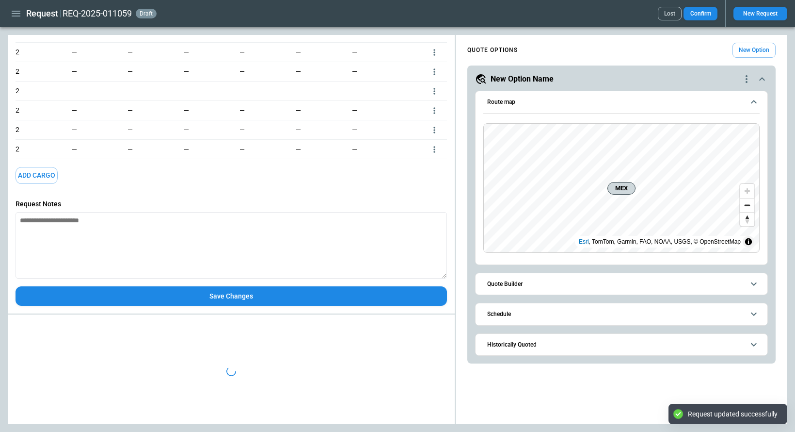
scroll to position [22, 0]
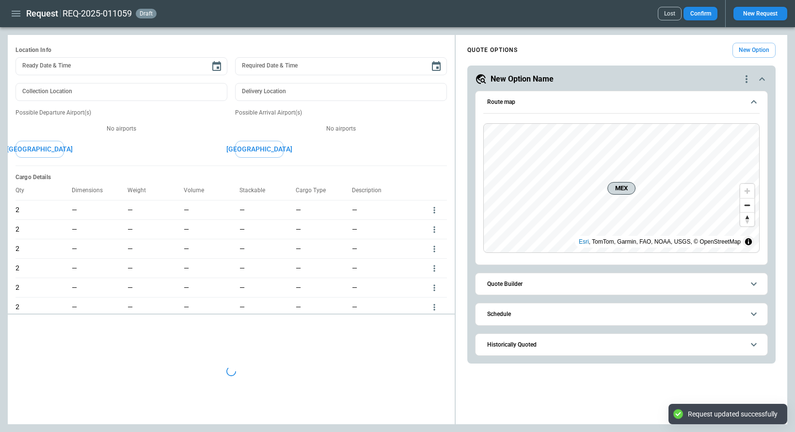
type textarea "*"
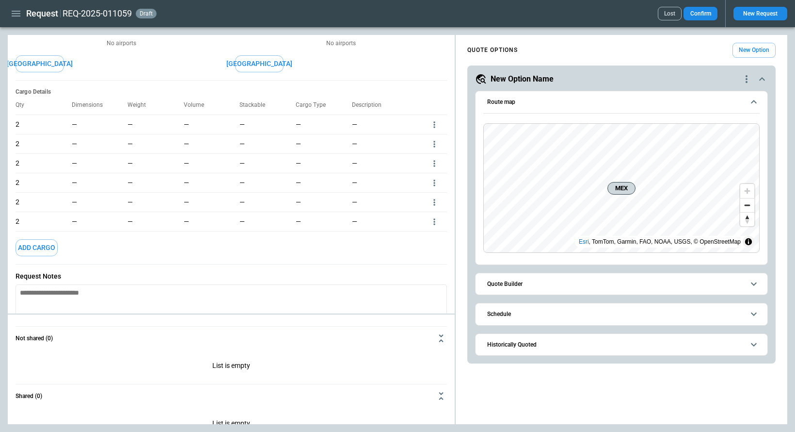
scroll to position [103, 0]
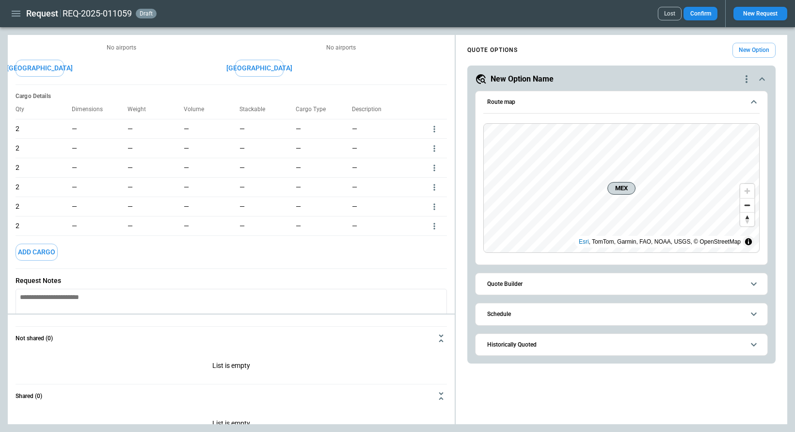
click at [47, 247] on button "Add Cargo" at bounding box center [37, 251] width 42 height 17
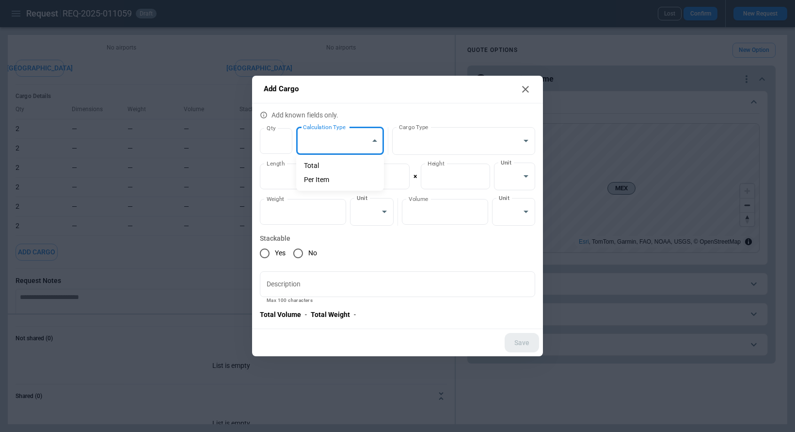
click at [361, 136] on body "**********" at bounding box center [397, 216] width 795 height 432
click at [349, 162] on li "Total" at bounding box center [340, 166] width 88 height 14
type input "**********"
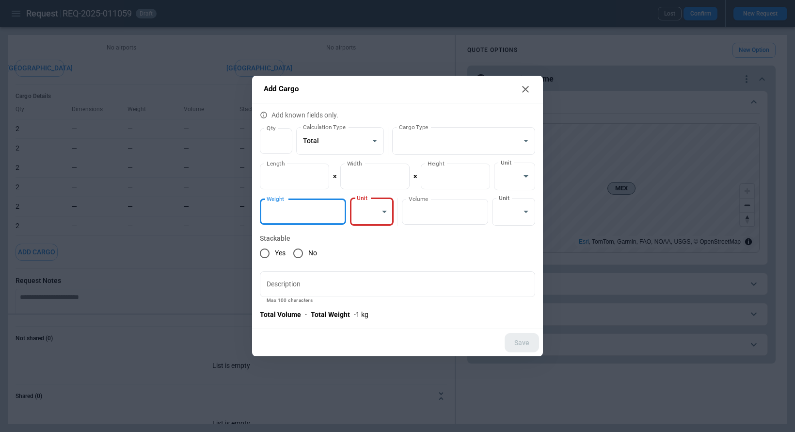
type input "*"
click at [338, 208] on input "*" at bounding box center [303, 212] width 86 height 26
click at [387, 216] on body "**********" at bounding box center [397, 216] width 795 height 432
click at [383, 241] on li "kg" at bounding box center [371, 236] width 43 height 14
type input "*********"
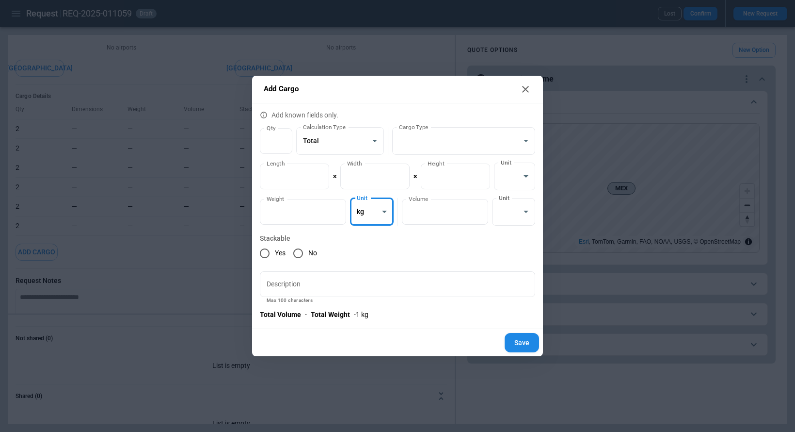
click at [520, 340] on button "Save" at bounding box center [522, 343] width 34 height 20
type textarea "*"
type input "*"
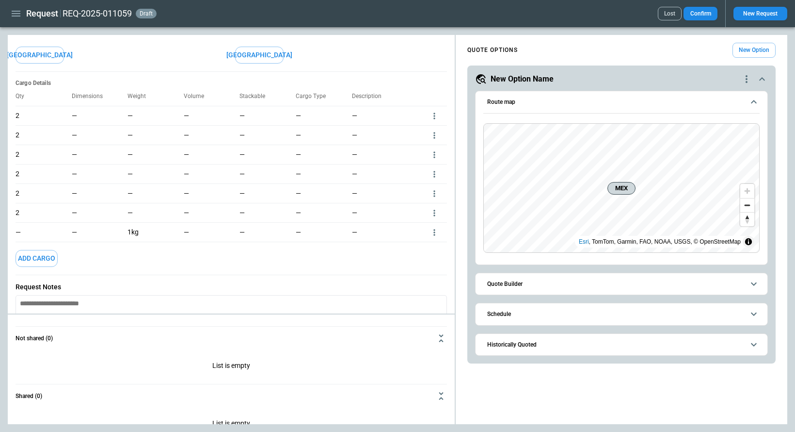
scroll to position [110, 0]
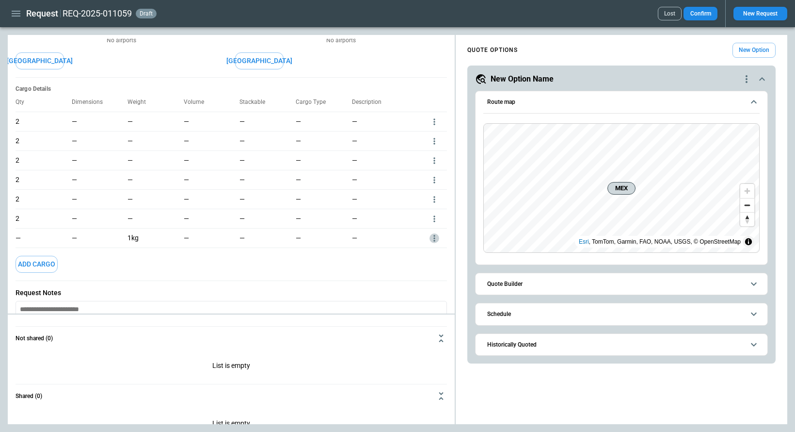
click at [434, 127] on icon "more" at bounding box center [435, 122] width 10 height 10
click at [424, 252] on li "Edit" at bounding box center [422, 253] width 34 height 14
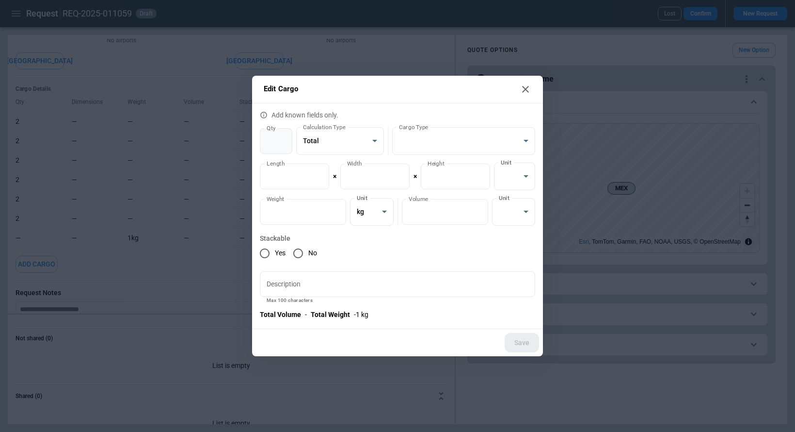
type input "*"
click at [282, 144] on input "*" at bounding box center [276, 141] width 32 height 26
click at [522, 345] on button "Save" at bounding box center [522, 343] width 34 height 20
type textarea "*"
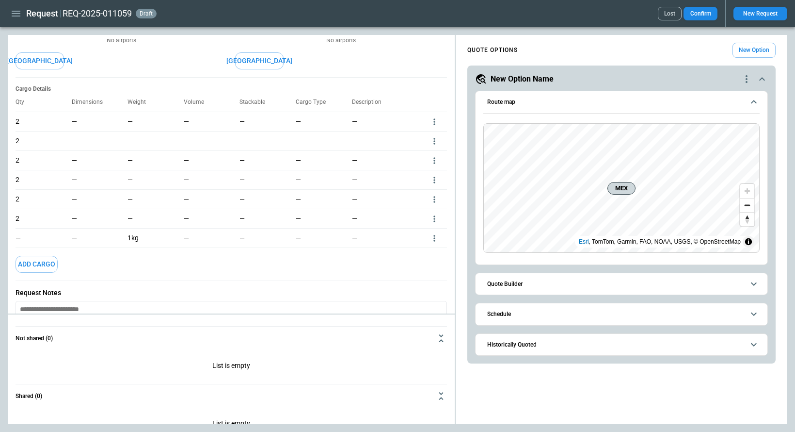
click at [437, 127] on icon "more" at bounding box center [435, 122] width 10 height 10
click at [426, 252] on li "Edit" at bounding box center [422, 253] width 34 height 14
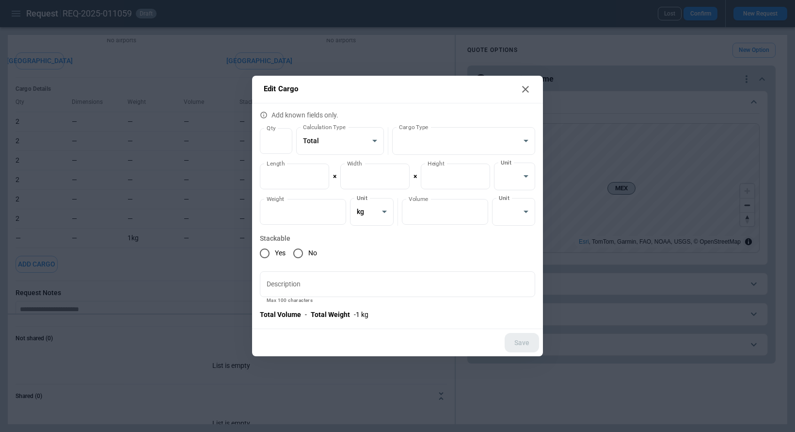
click at [526, 89] on icon at bounding box center [525, 89] width 7 height 7
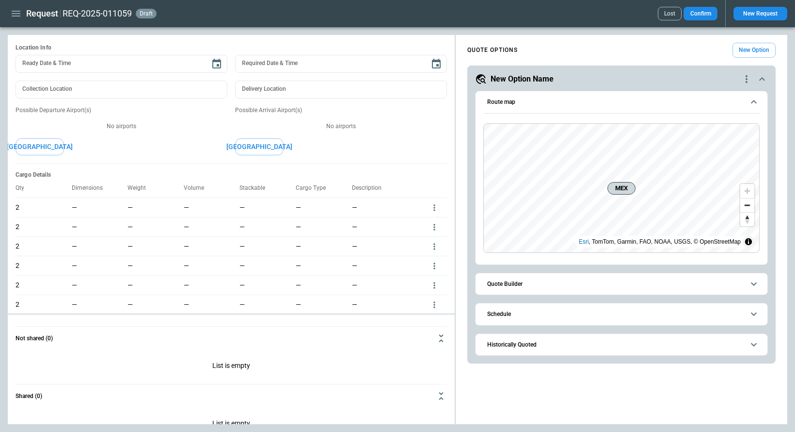
scroll to position [0, 0]
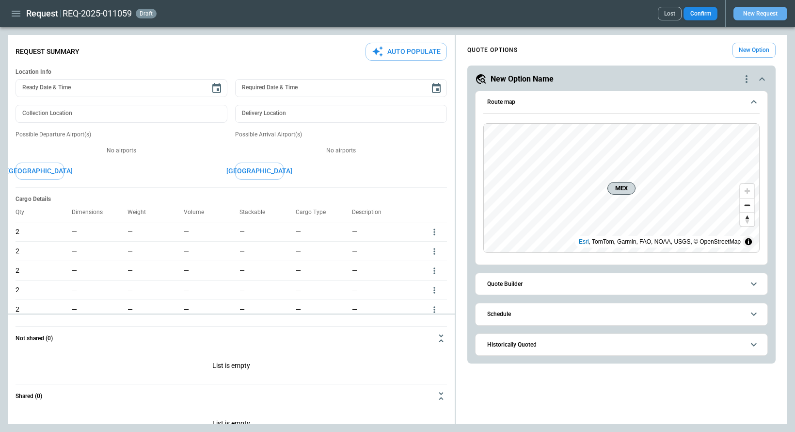
click at [771, 14] on button "New Request" at bounding box center [761, 14] width 54 height 14
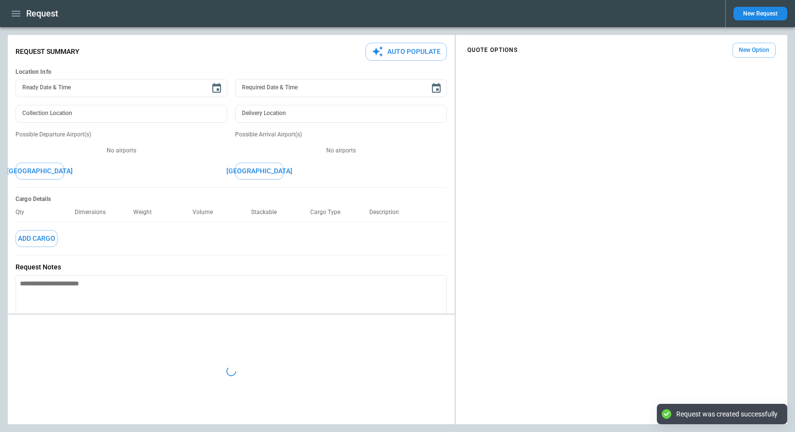
type textarea "*"
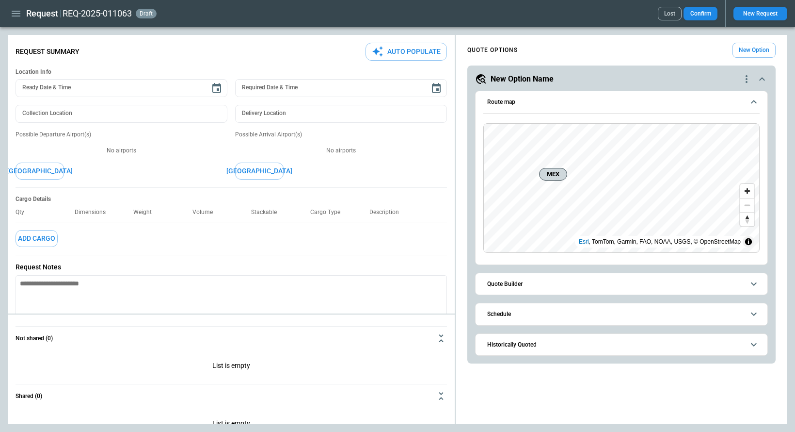
click at [41, 239] on button "Add Cargo" at bounding box center [37, 238] width 42 height 17
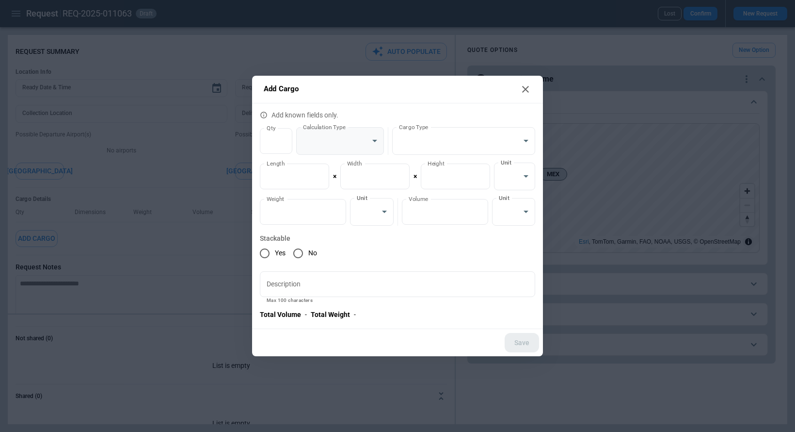
click at [374, 135] on body "**********" at bounding box center [397, 216] width 795 height 432
click at [355, 163] on li "Total" at bounding box center [340, 166] width 88 height 14
type input "**********"
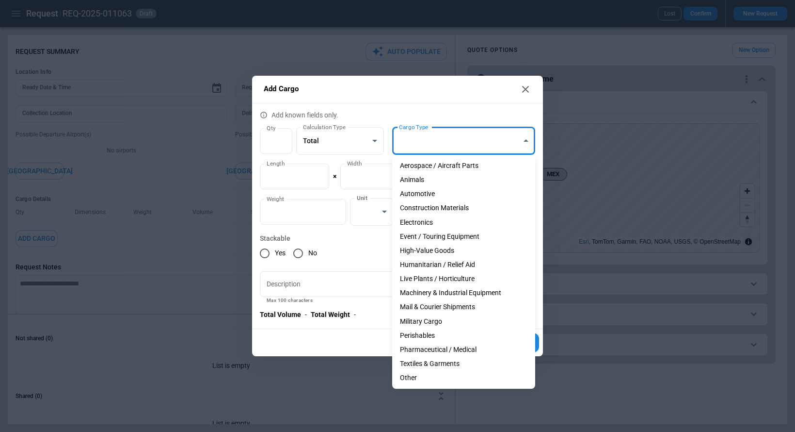
click at [448, 134] on body "**********" at bounding box center [397, 216] width 795 height 432
click at [449, 167] on li "Aerospace / Aircraft Parts" at bounding box center [463, 166] width 143 height 14
type input "**********"
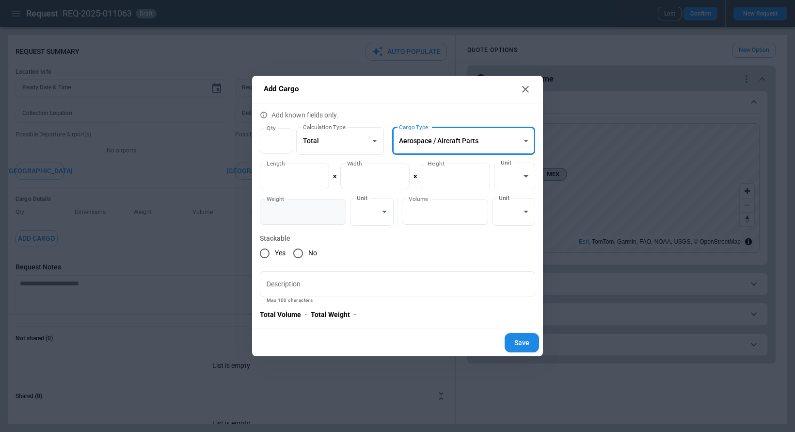
click at [301, 216] on input "*" at bounding box center [303, 212] width 86 height 26
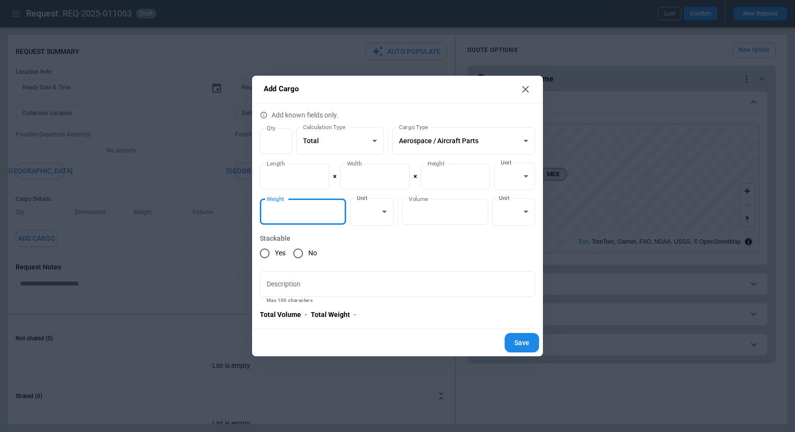
drag, startPoint x: 314, startPoint y: 214, endPoint x: 247, endPoint y: 209, distance: 67.6
click at [247, 209] on div "**********" at bounding box center [397, 216] width 795 height 432
type input "***"
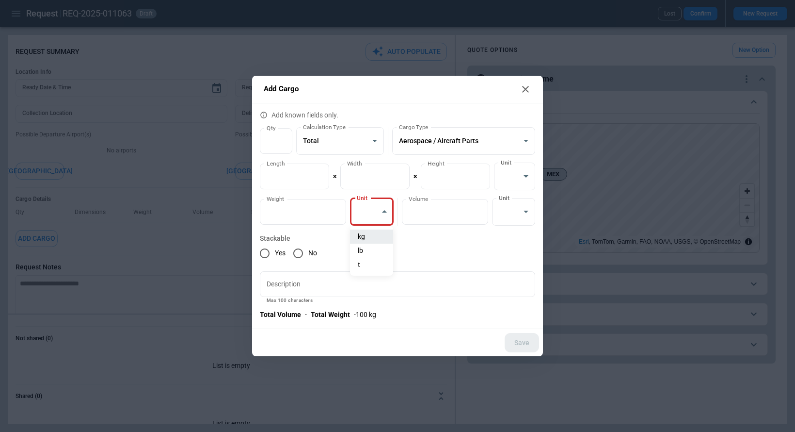
click at [376, 207] on body "**********" at bounding box center [397, 216] width 795 height 432
click at [374, 238] on li "kg" at bounding box center [371, 236] width 43 height 14
type input "*********"
click at [430, 292] on input "Description" at bounding box center [397, 284] width 275 height 26
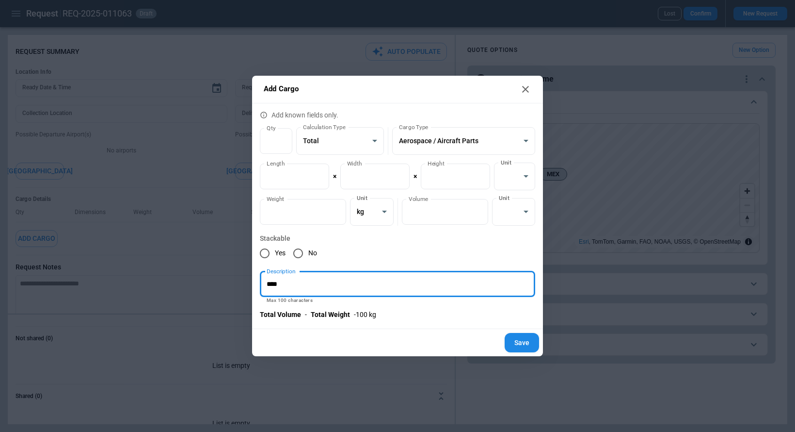
type input "****"
click at [527, 343] on button "Save" at bounding box center [522, 343] width 34 height 20
type textarea "*"
type input "*"
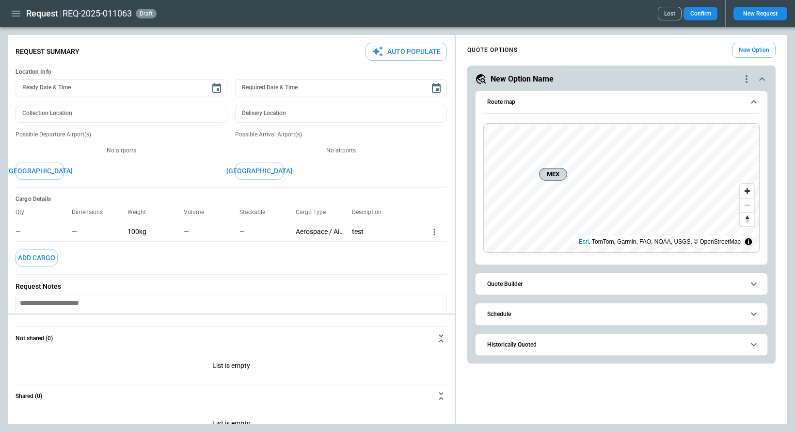
click at [753, 17] on button "New Request" at bounding box center [761, 14] width 54 height 14
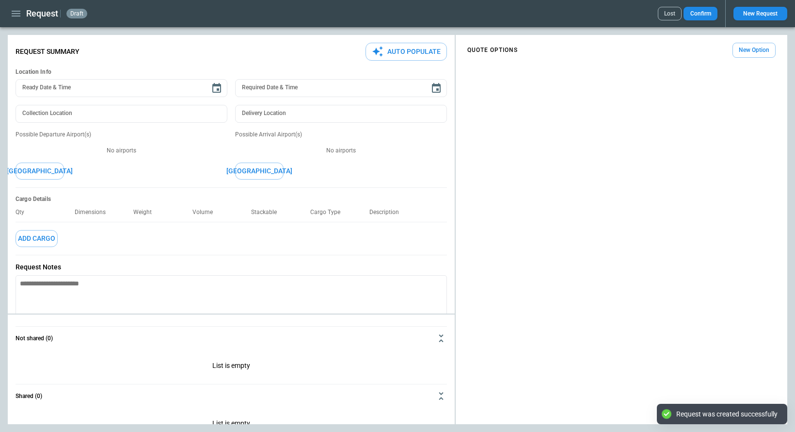
type textarea "*"
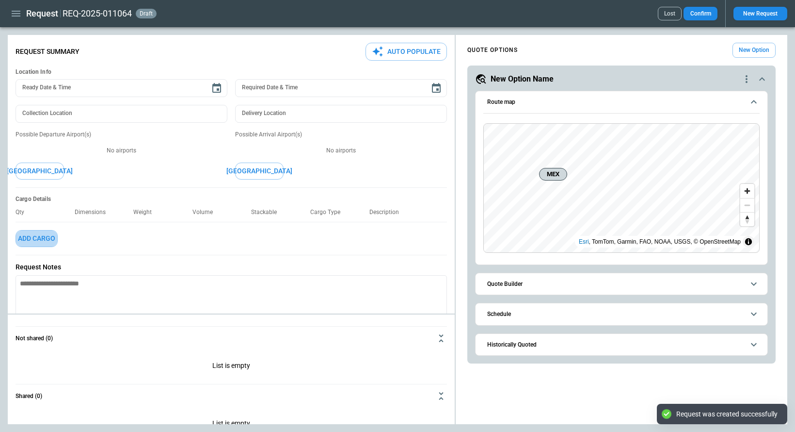
click at [42, 236] on button "Add Cargo" at bounding box center [37, 238] width 42 height 17
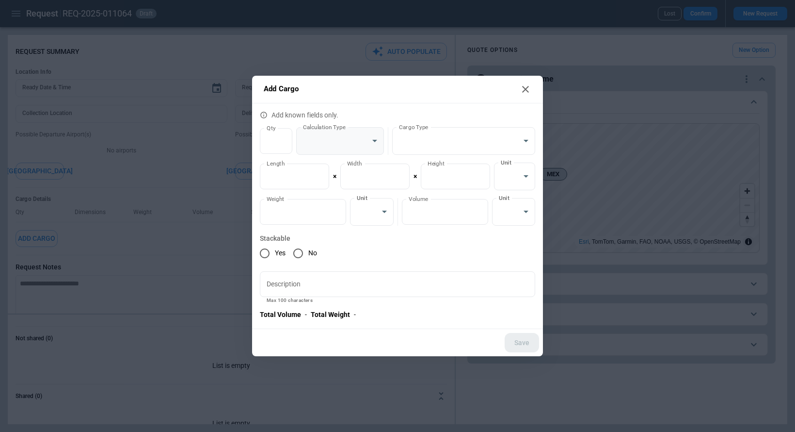
click at [335, 147] on body "**********" at bounding box center [397, 216] width 795 height 432
click at [333, 163] on li "Total" at bounding box center [340, 166] width 88 height 14
type input "**********"
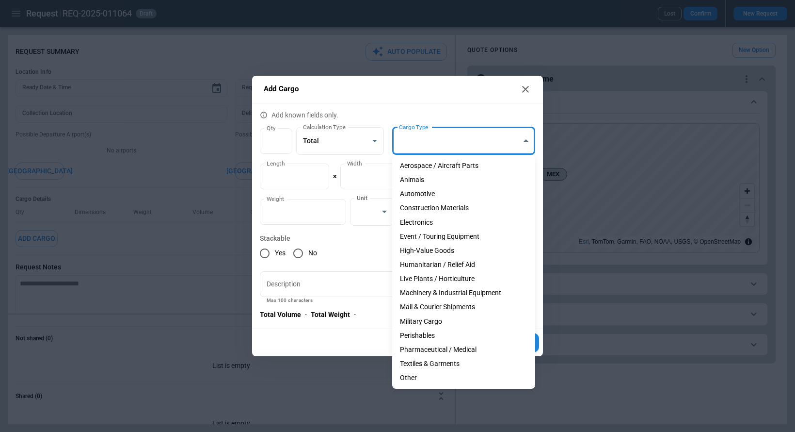
click at [430, 137] on body "**********" at bounding box center [397, 216] width 795 height 432
click at [431, 179] on li "Animals" at bounding box center [463, 180] width 143 height 14
type input "*******"
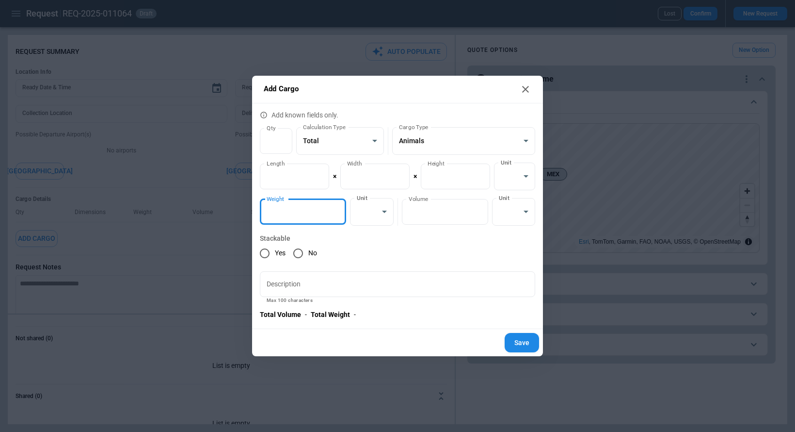
drag, startPoint x: 310, startPoint y: 209, endPoint x: 249, endPoint y: 209, distance: 61.1
click at [249, 209] on div "**********" at bounding box center [397, 216] width 795 height 432
type input "***"
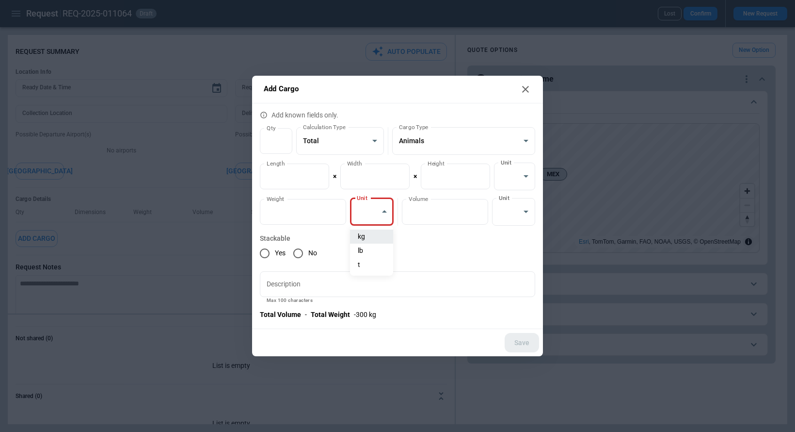
click at [378, 204] on body "**********" at bounding box center [397, 216] width 795 height 432
click at [369, 233] on li "kg" at bounding box center [371, 236] width 43 height 14
type input "*********"
click at [523, 345] on button "Save" at bounding box center [522, 343] width 34 height 20
type textarea "*"
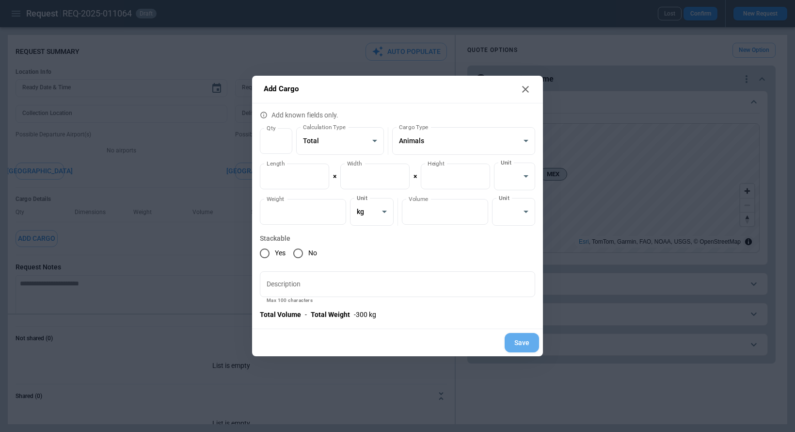
type input "*"
